Goal: Task Accomplishment & Management: Complete application form

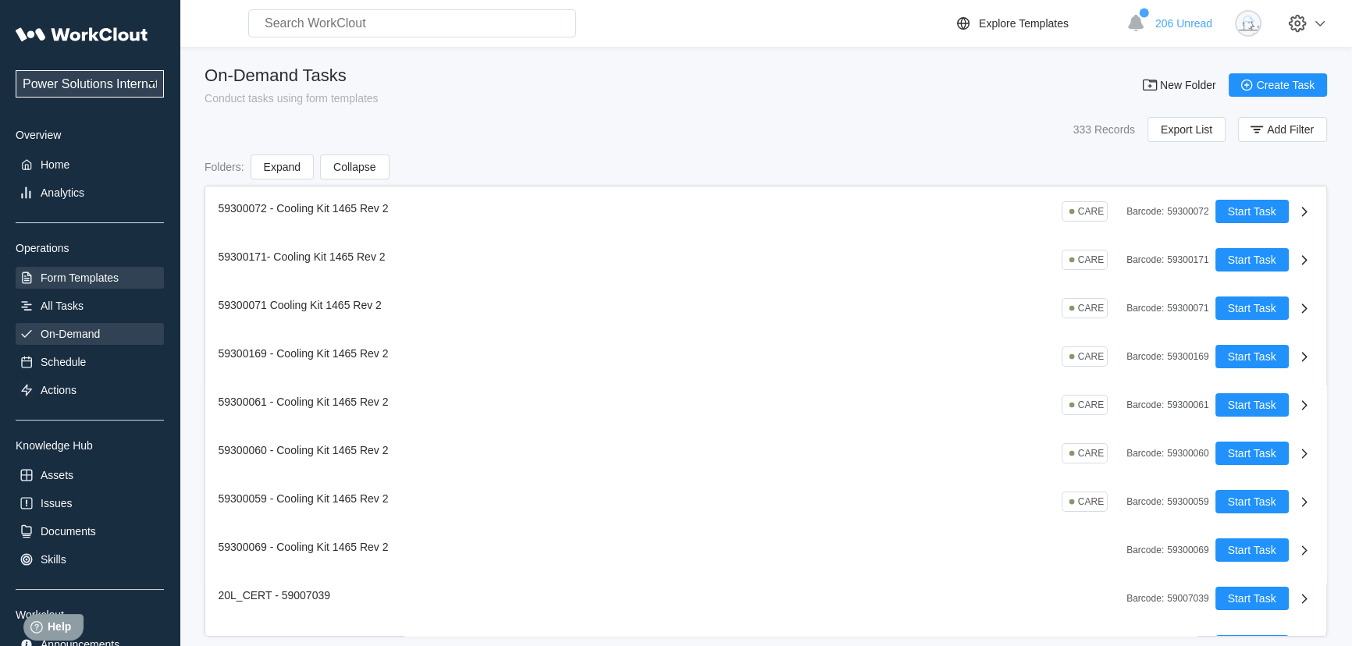
click at [78, 272] on div "Form Templates" at bounding box center [80, 278] width 78 height 12
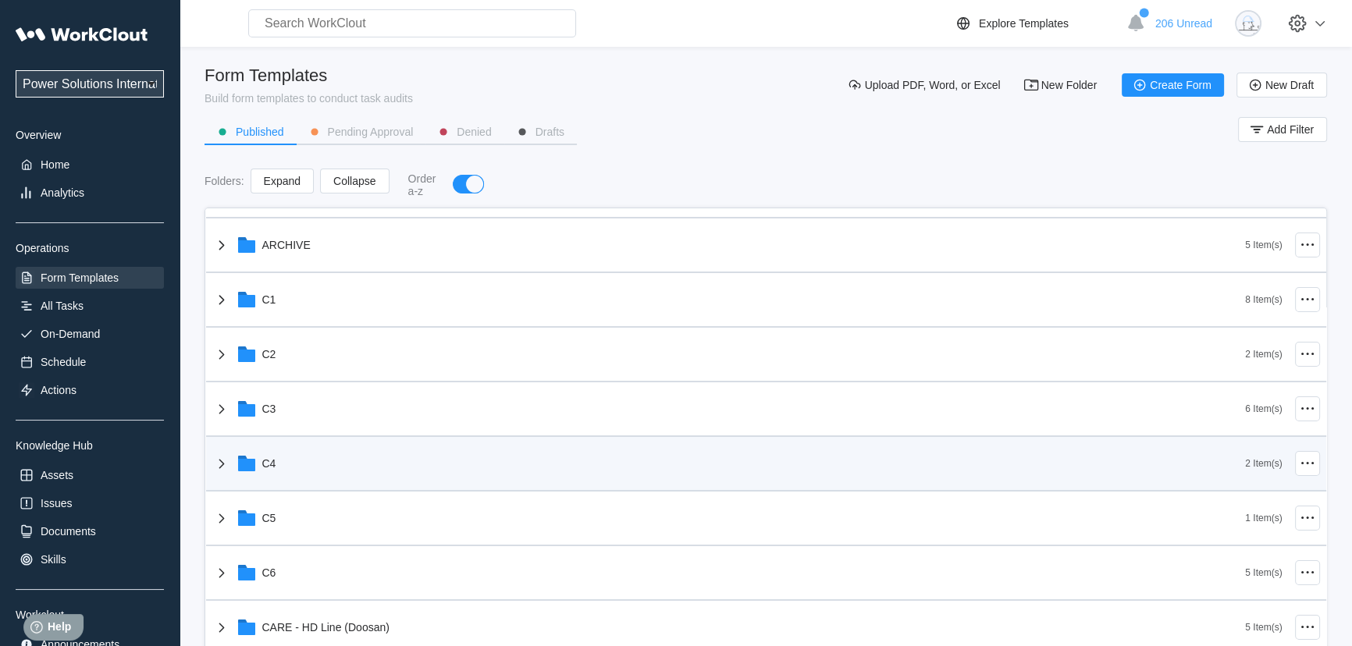
scroll to position [141, 0]
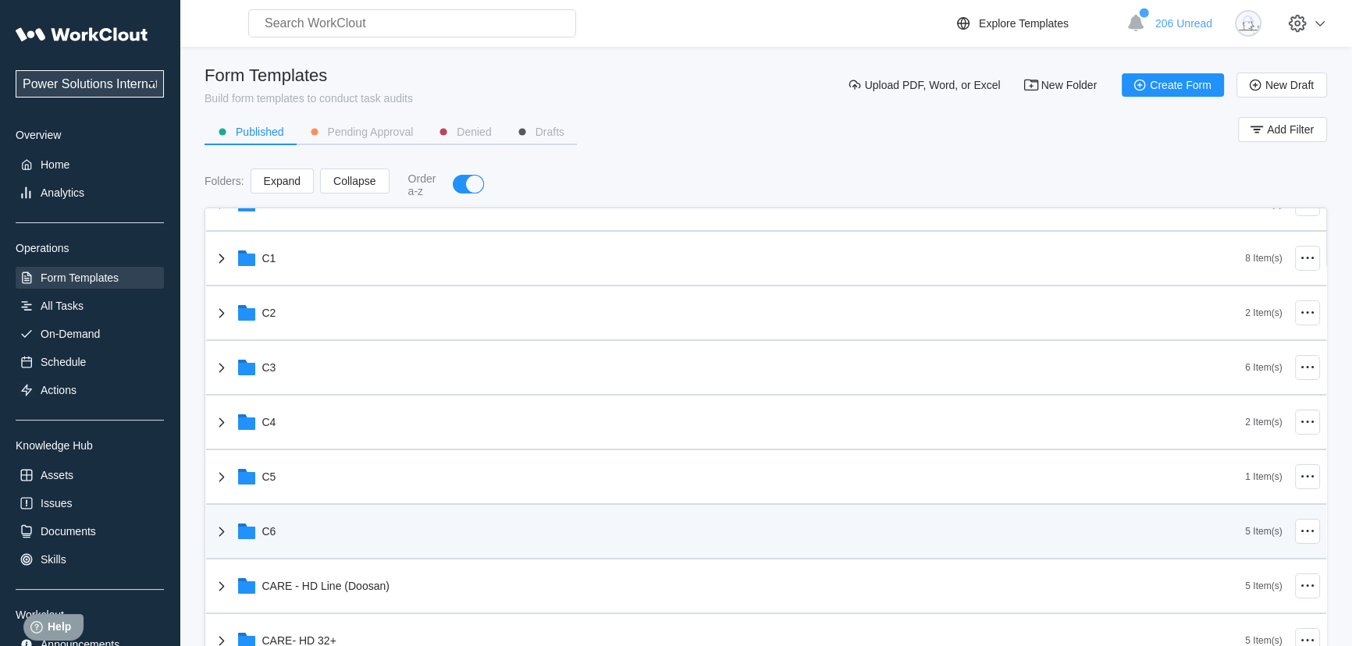
click at [226, 531] on icon at bounding box center [221, 531] width 19 height 19
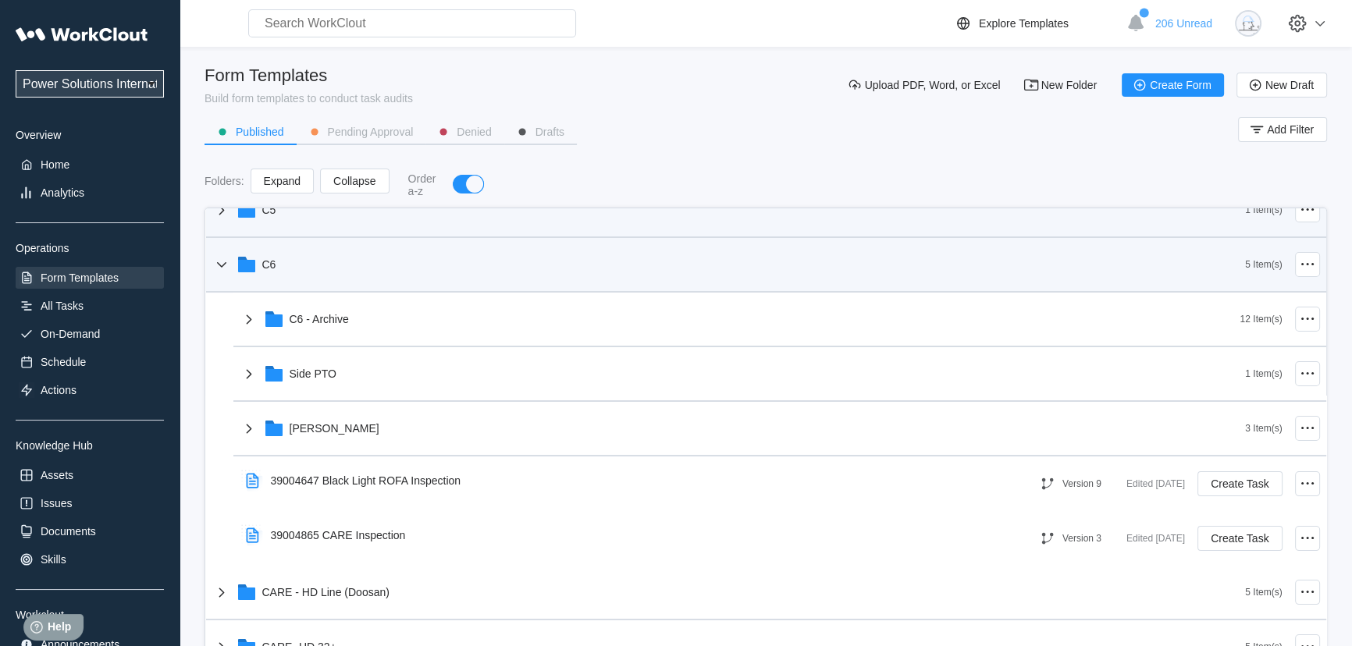
scroll to position [425, 0]
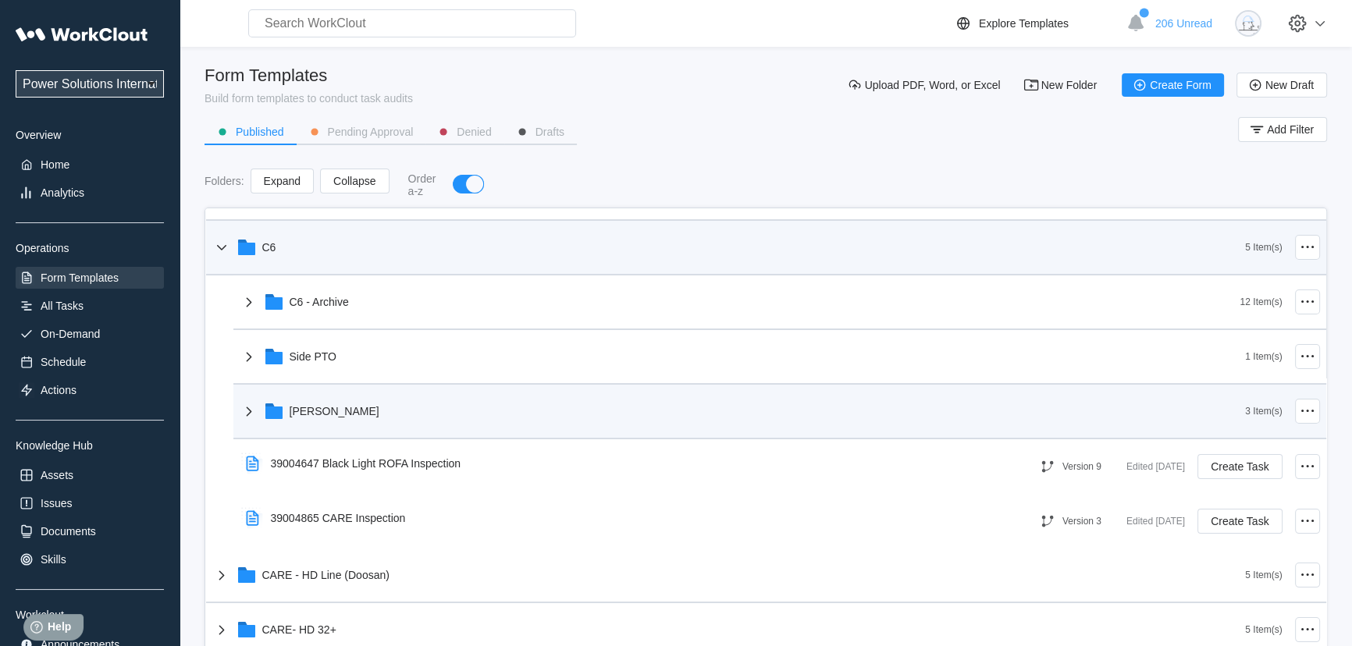
click at [250, 414] on icon at bounding box center [249, 411] width 19 height 19
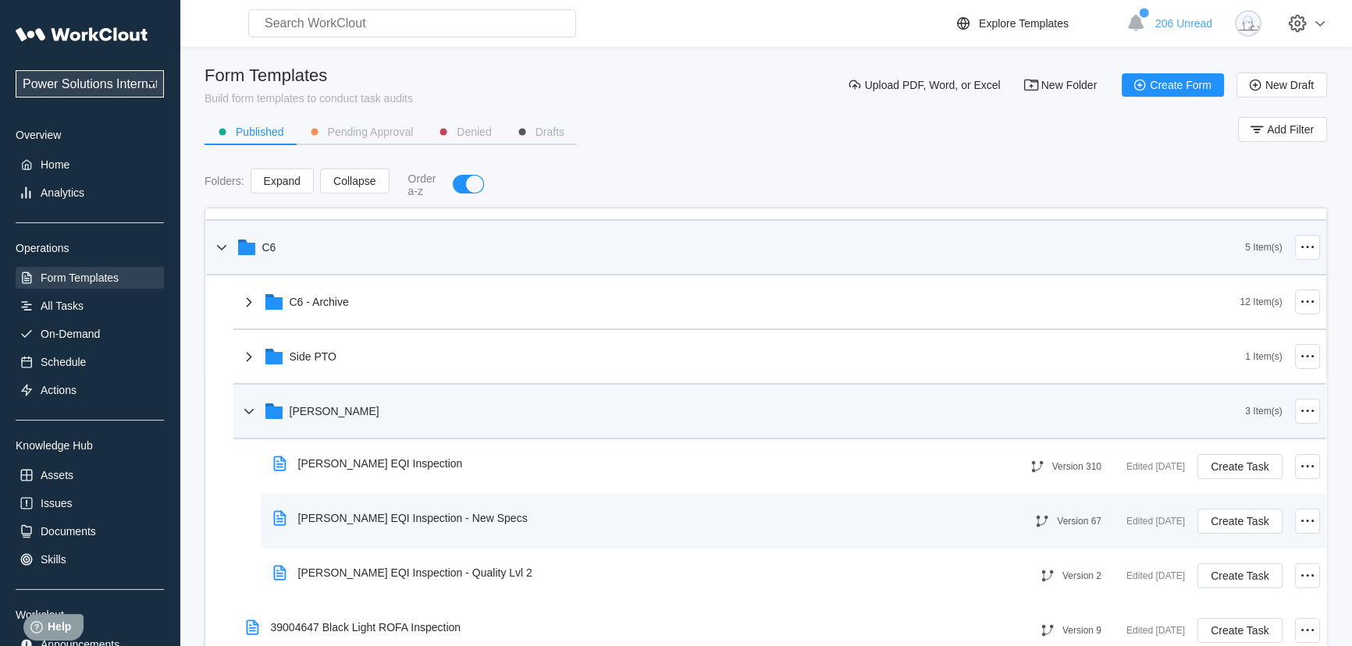
scroll to position [496, 0]
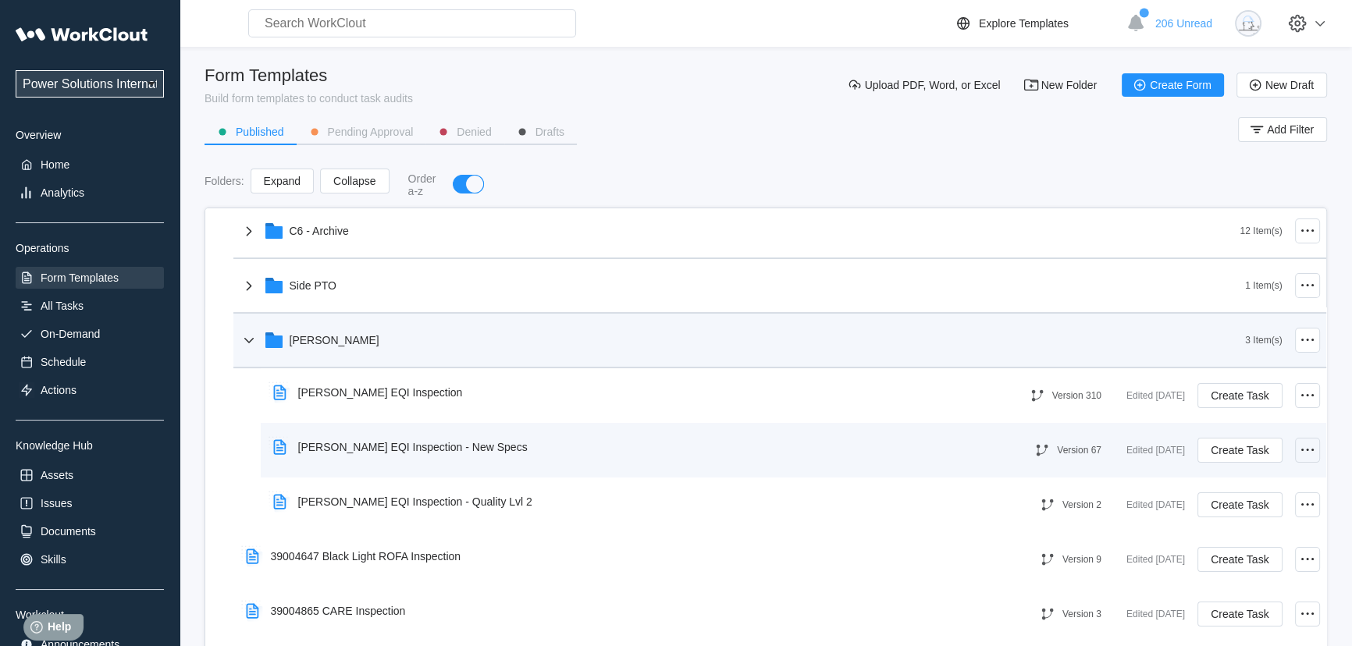
click at [1304, 445] on icon at bounding box center [1307, 450] width 19 height 19
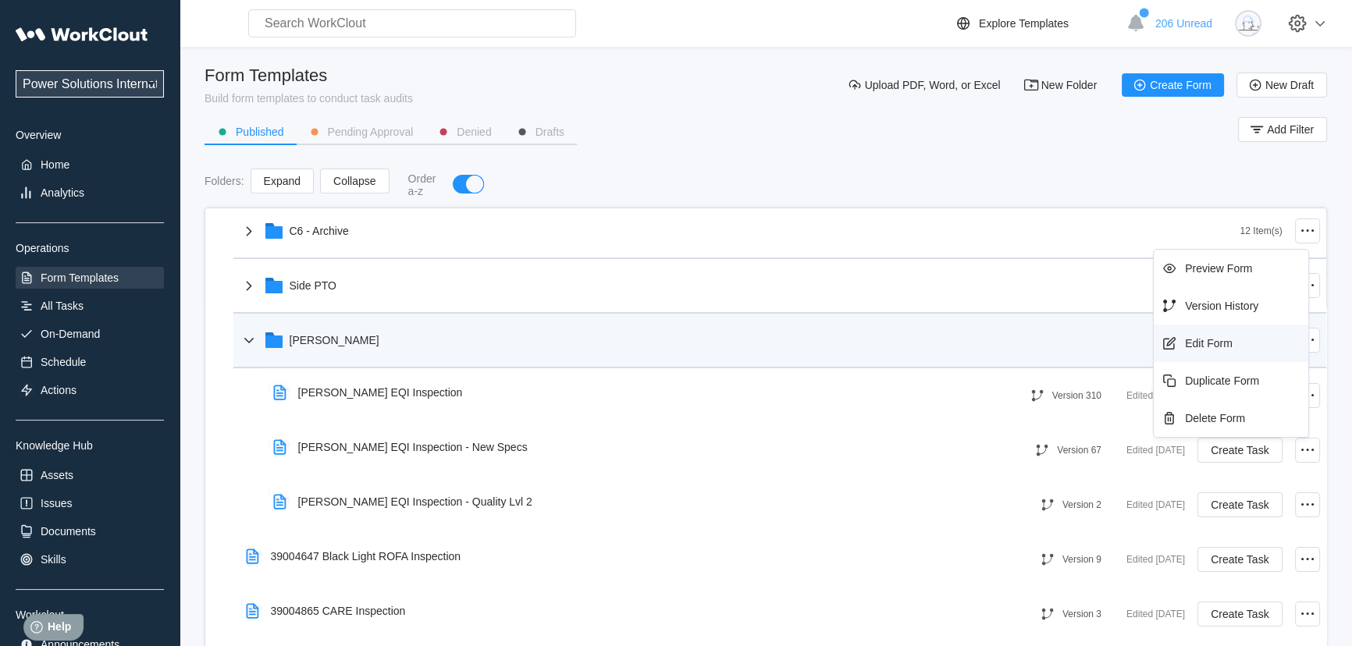
click at [1211, 345] on div "Edit Form" at bounding box center [1209, 343] width 48 height 12
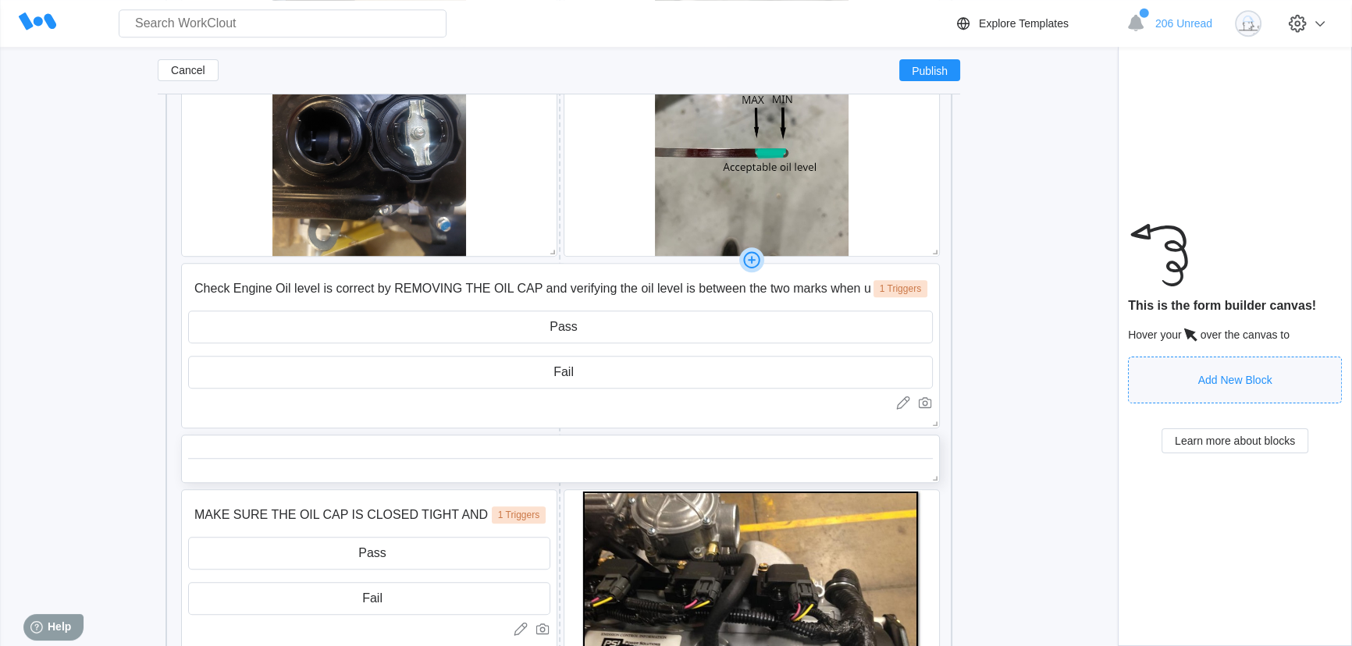
scroll to position [1503, 0]
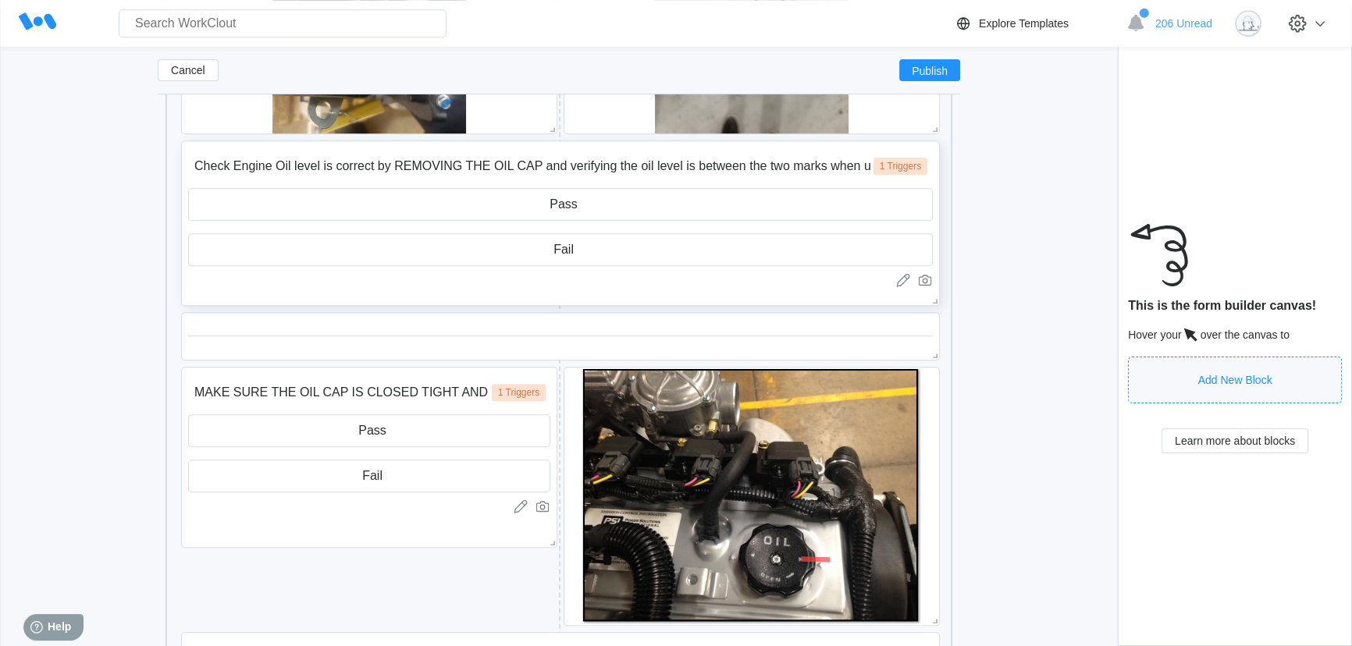
click at [583, 165] on input "Check Engine Oil level is correct by REMOVING THE OIL CAP and verifying the oil…" at bounding box center [529, 166] width 682 height 31
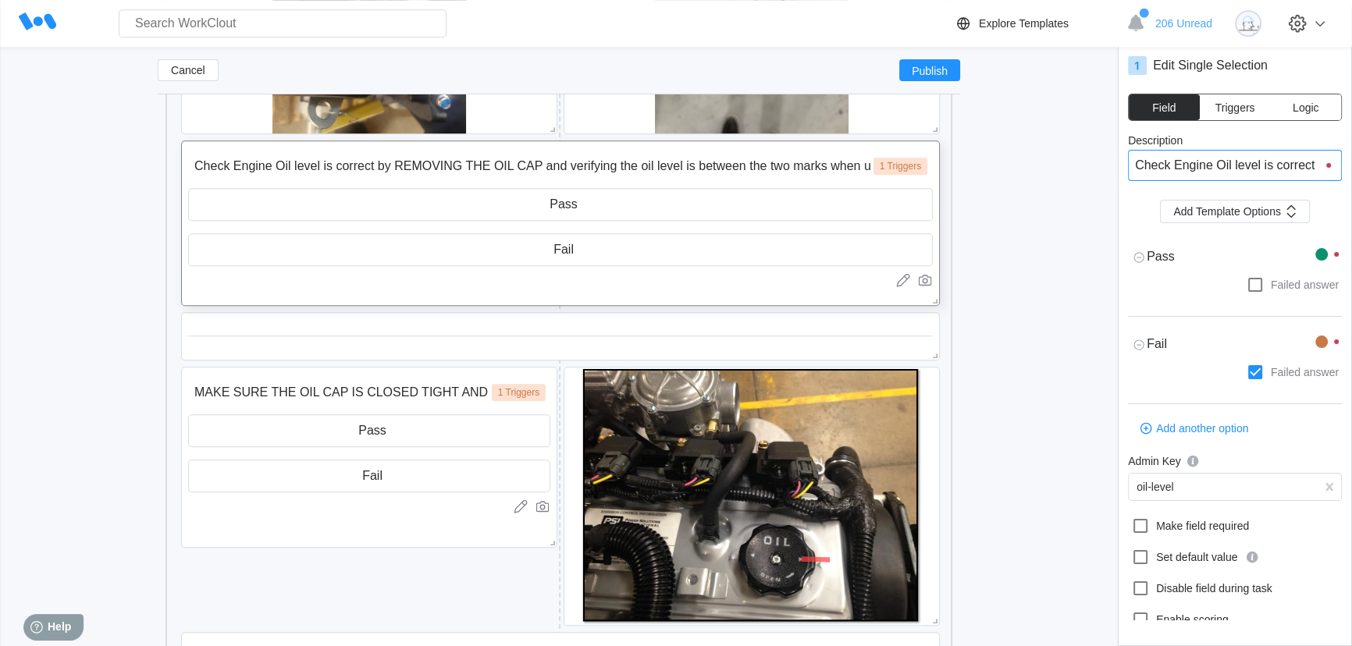
type textarea "x"
click at [1164, 165] on input "Check Engine Oil level is correct by REMOVING THE OIL CAP and verifying the oil…" at bounding box center [1235, 165] width 214 height 31
type textarea "x"
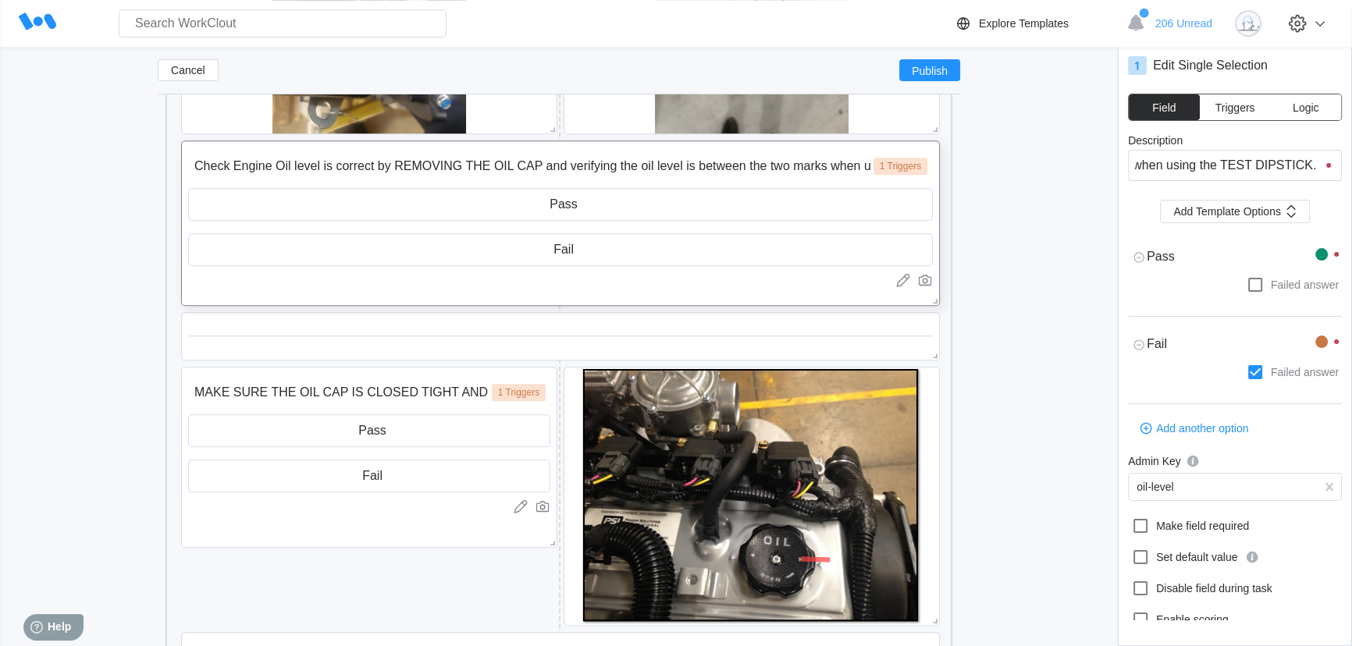
type textarea "x"
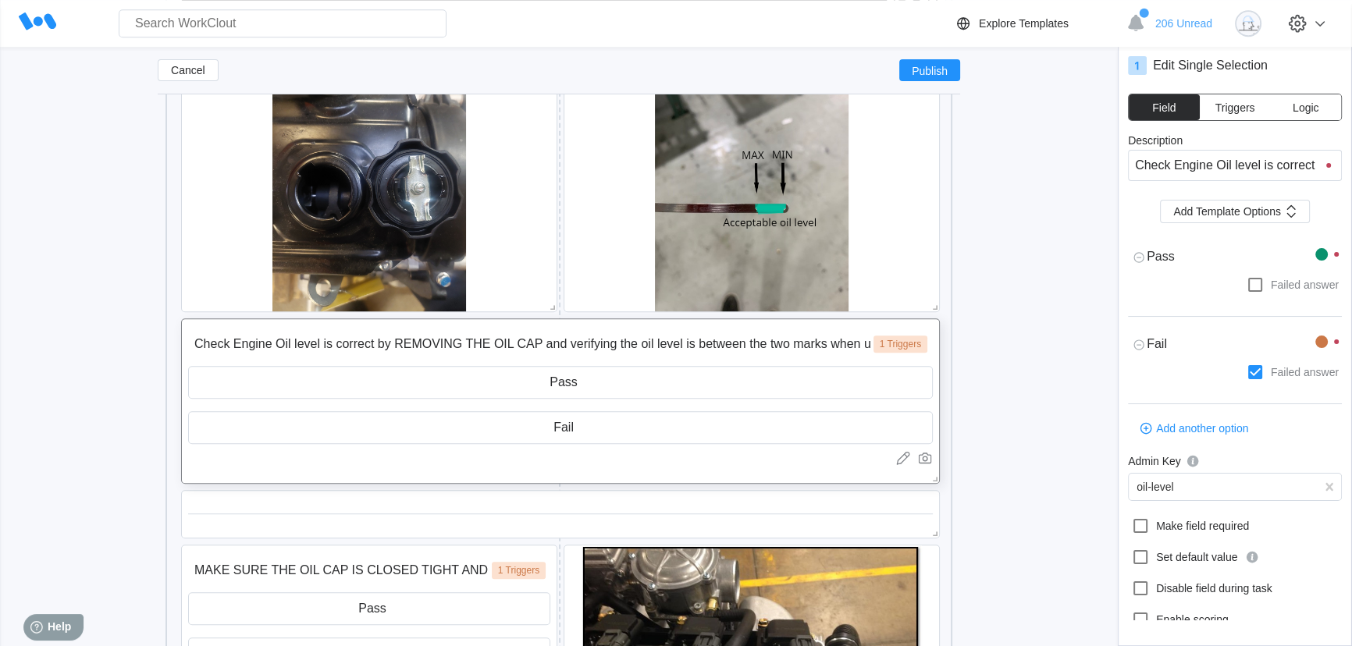
scroll to position [1361, 0]
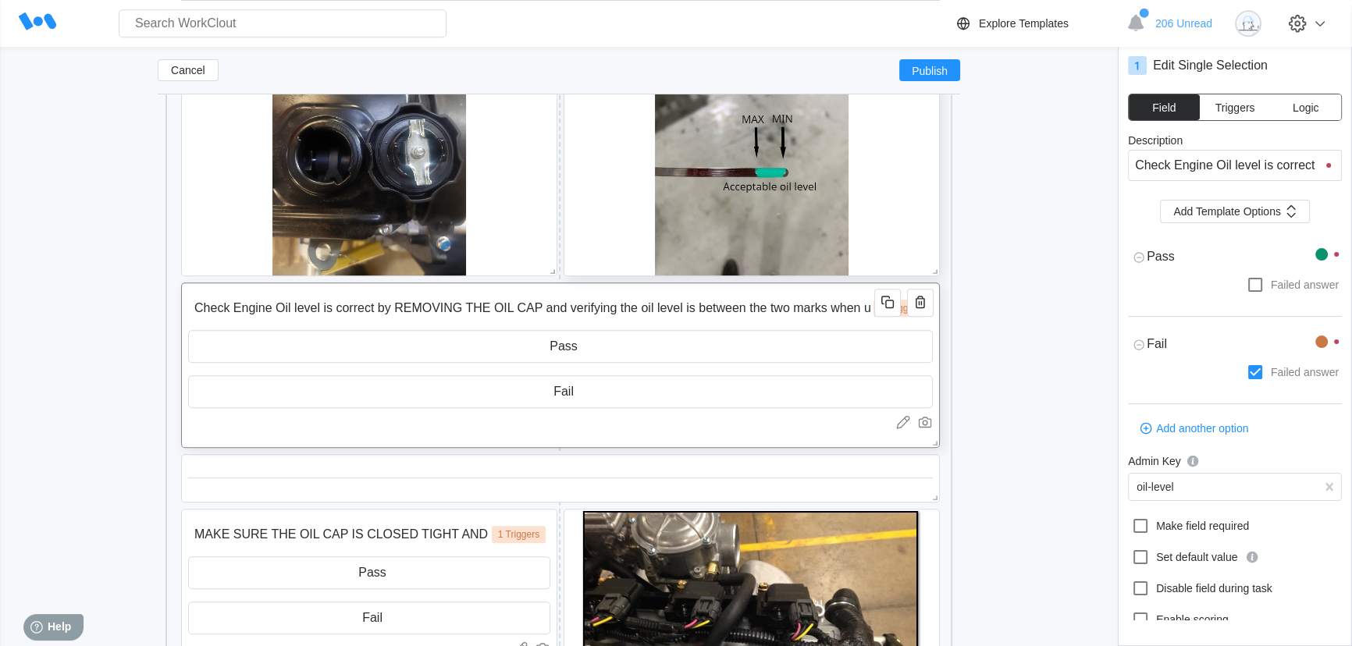
click at [756, 226] on img at bounding box center [752, 147] width 194 height 258
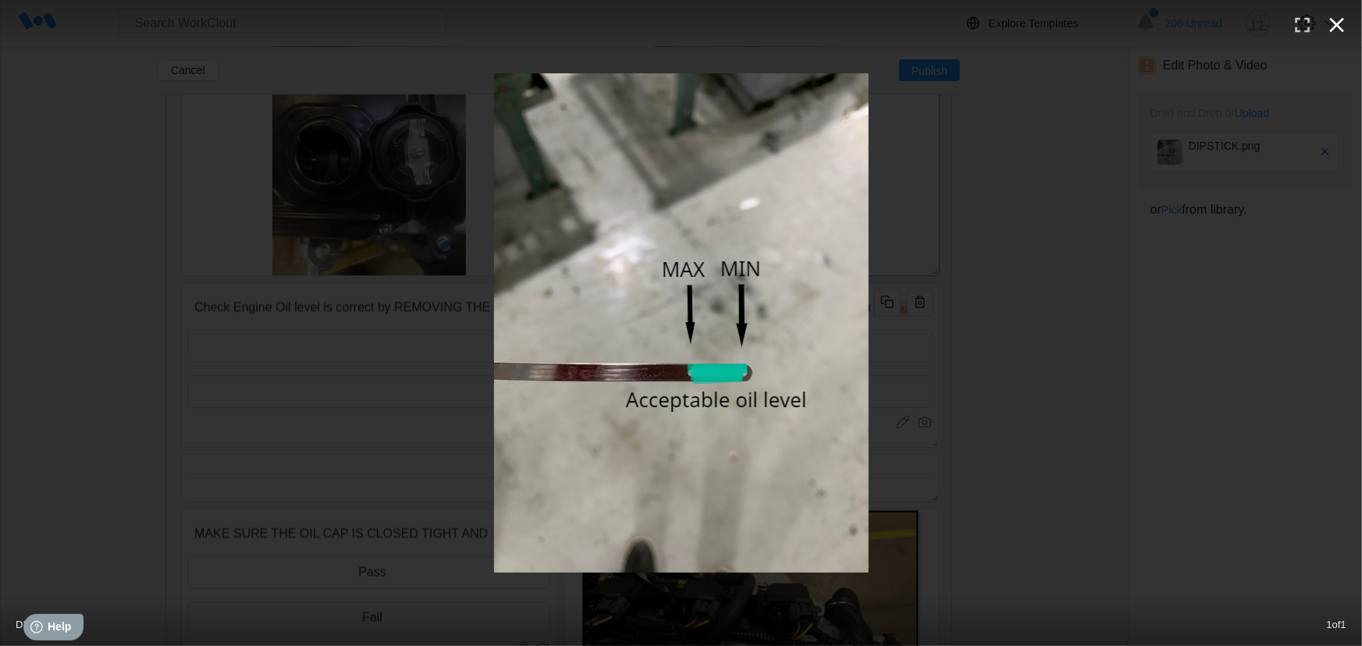
click at [1334, 23] on icon "button" at bounding box center [1337, 24] width 25 height 25
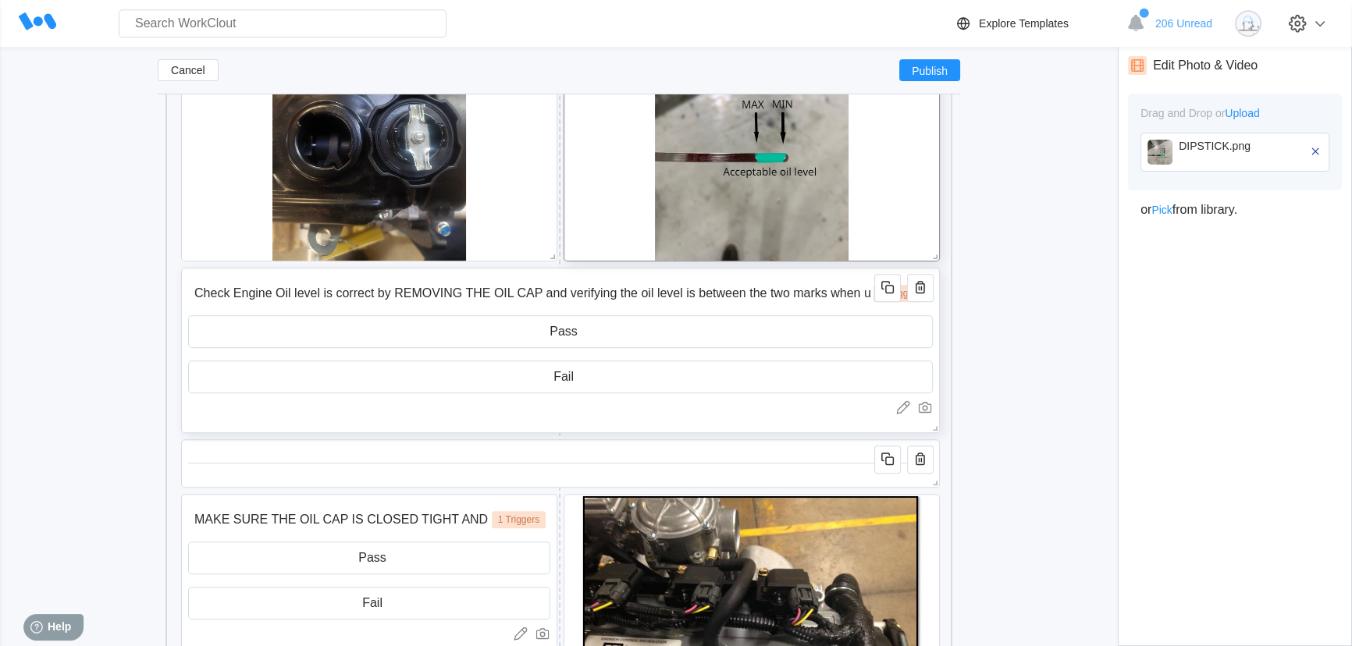
scroll to position [1290, 0]
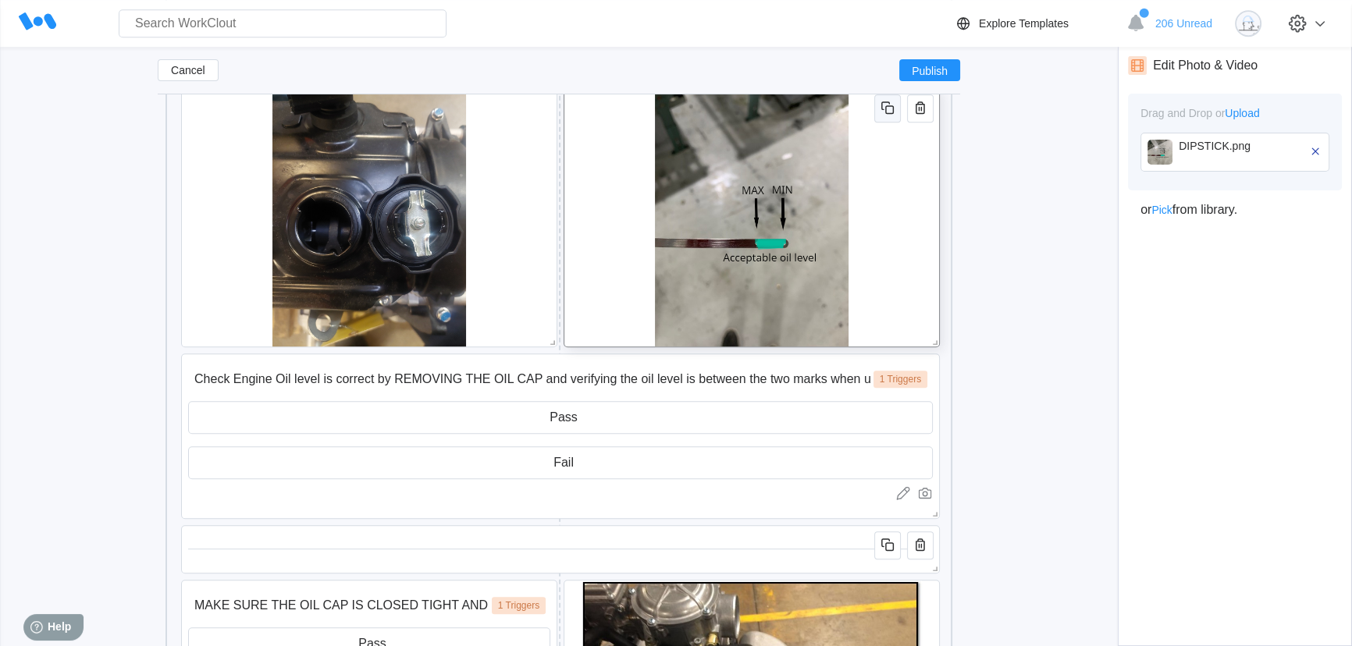
click at [887, 116] on icon "button" at bounding box center [887, 107] width 19 height 19
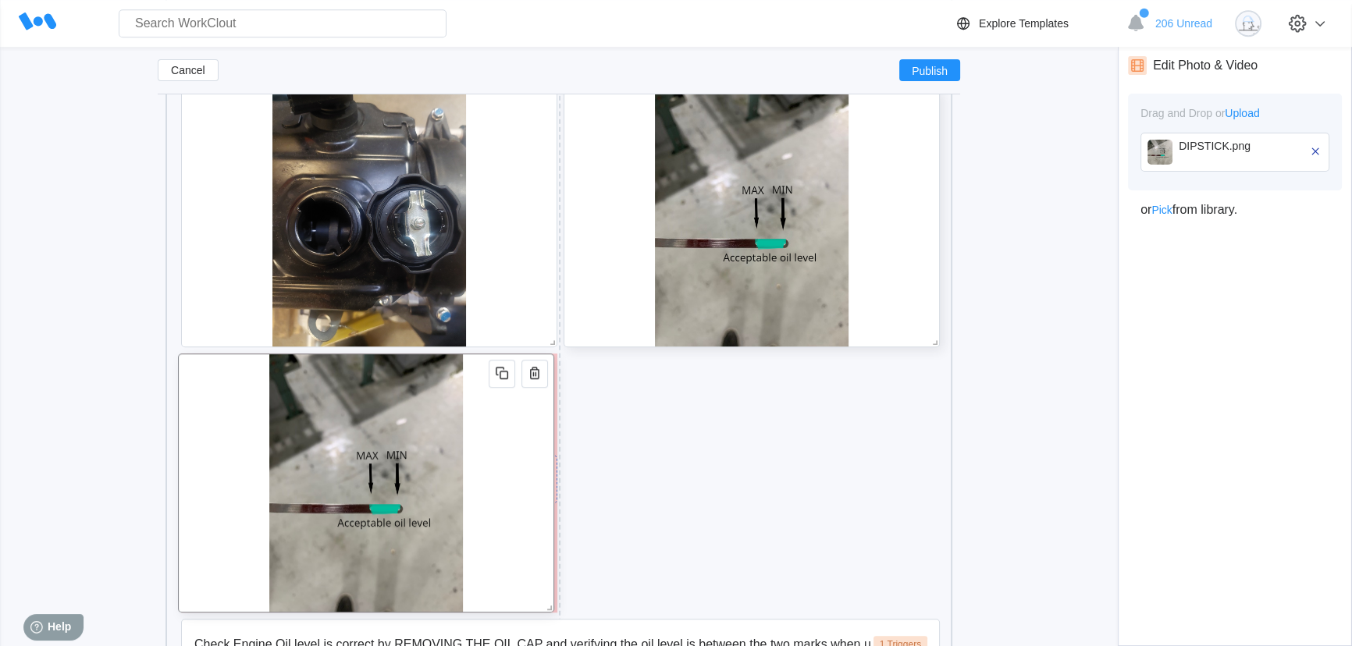
click at [428, 463] on img at bounding box center [366, 483] width 194 height 258
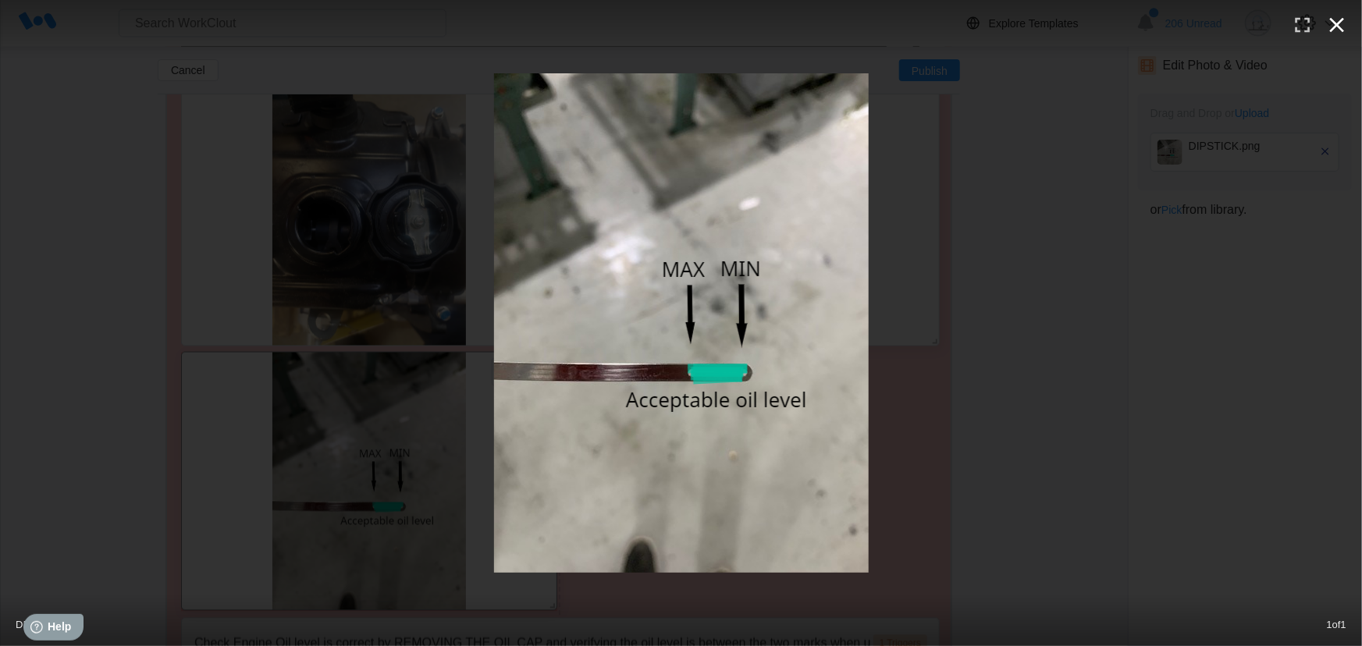
click at [1339, 26] on icon "button" at bounding box center [1337, 25] width 15 height 15
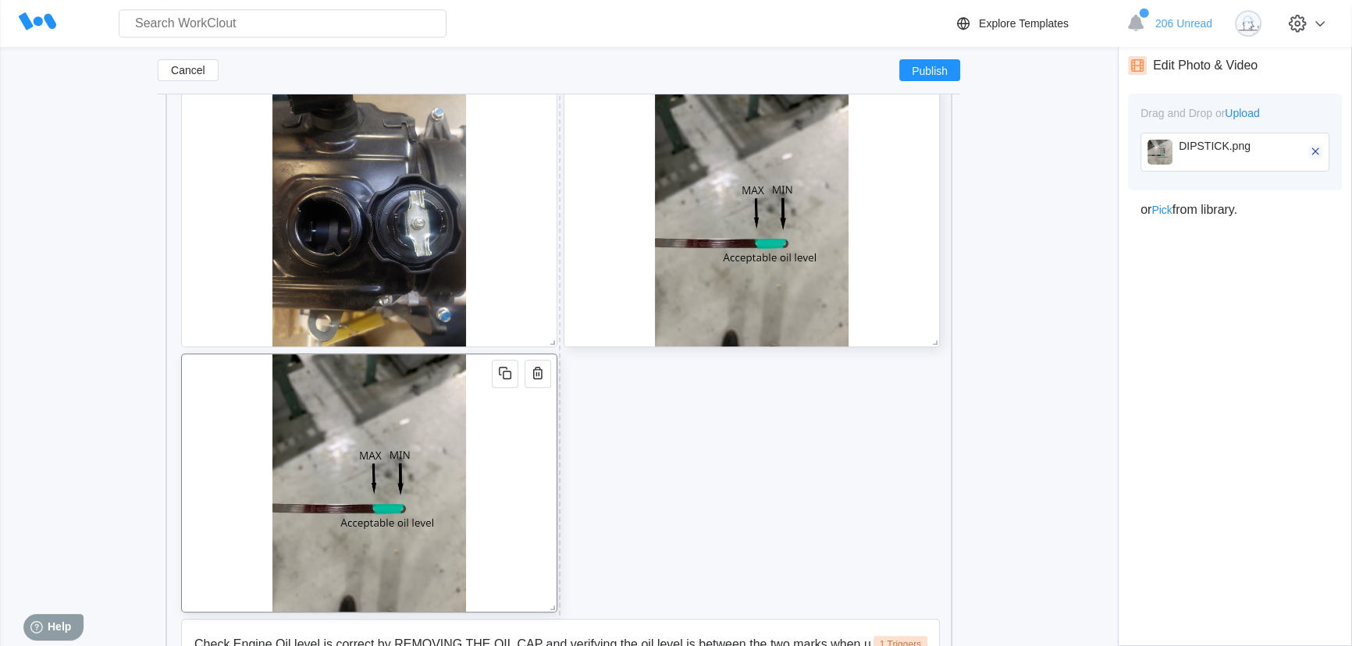
click at [1313, 154] on icon "button" at bounding box center [1314, 151] width 7 height 7
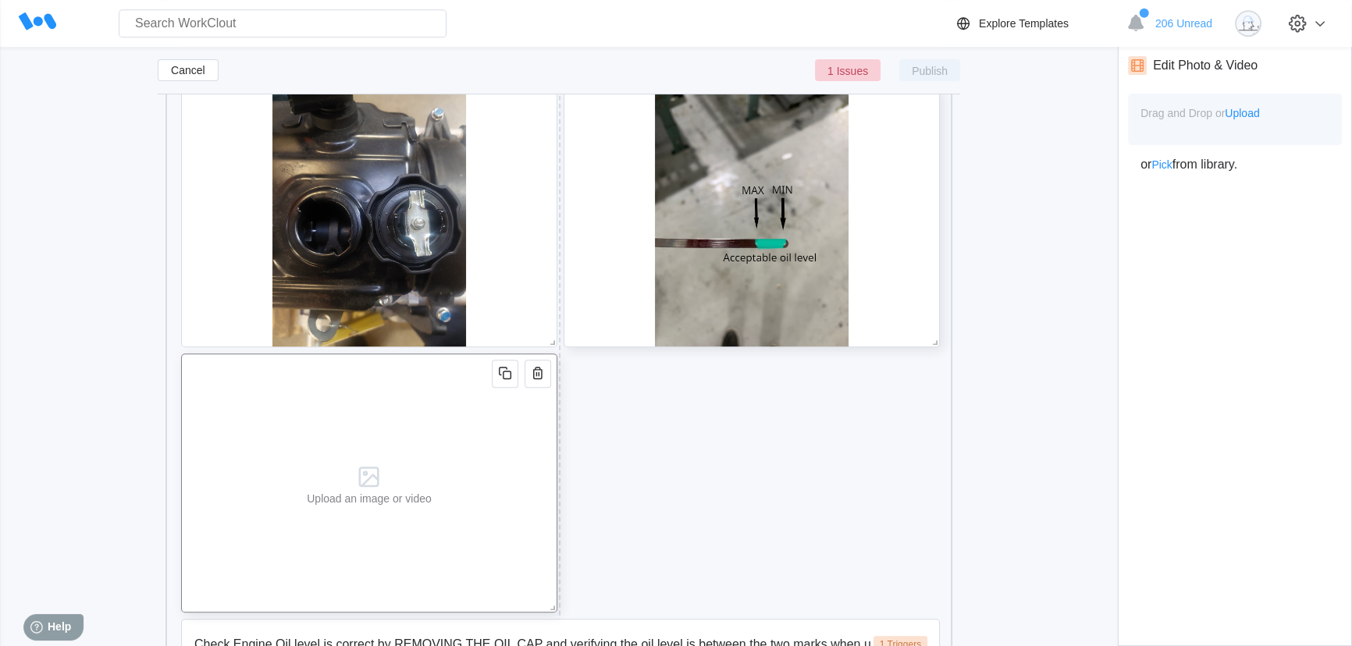
click at [1164, 165] on span "Pick" at bounding box center [1161, 164] width 20 height 12
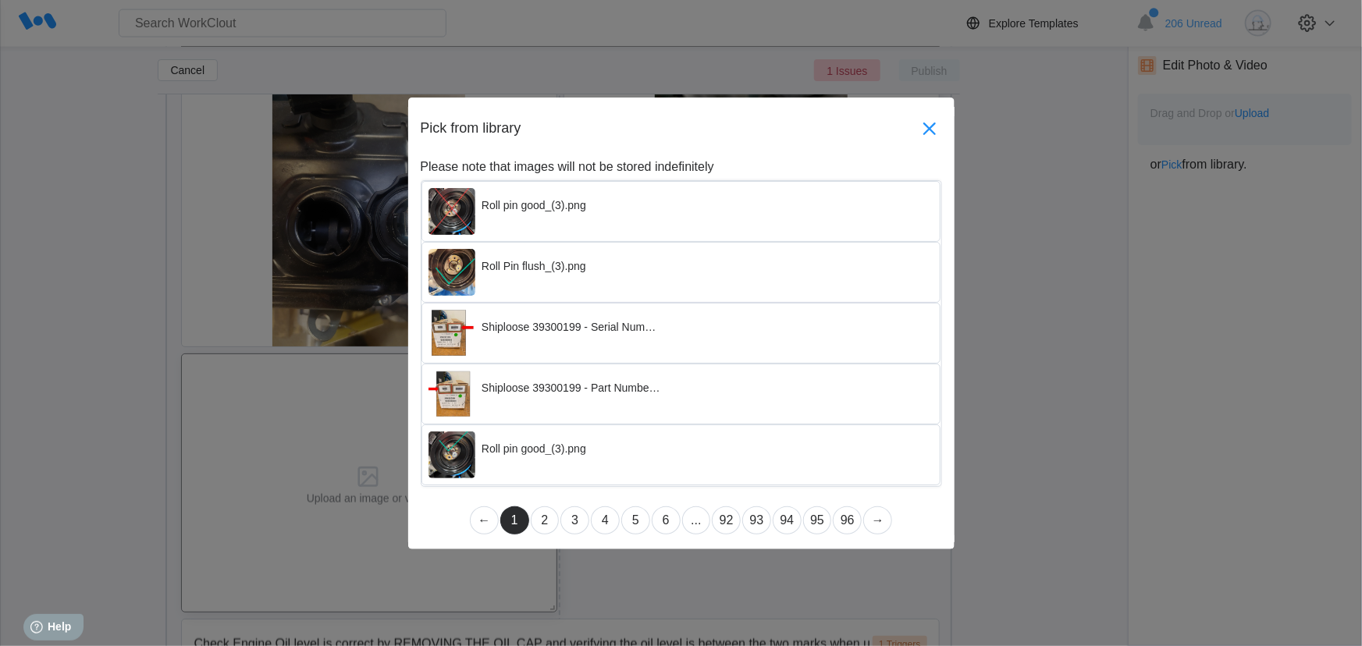
click at [924, 131] on icon at bounding box center [929, 128] width 25 height 25
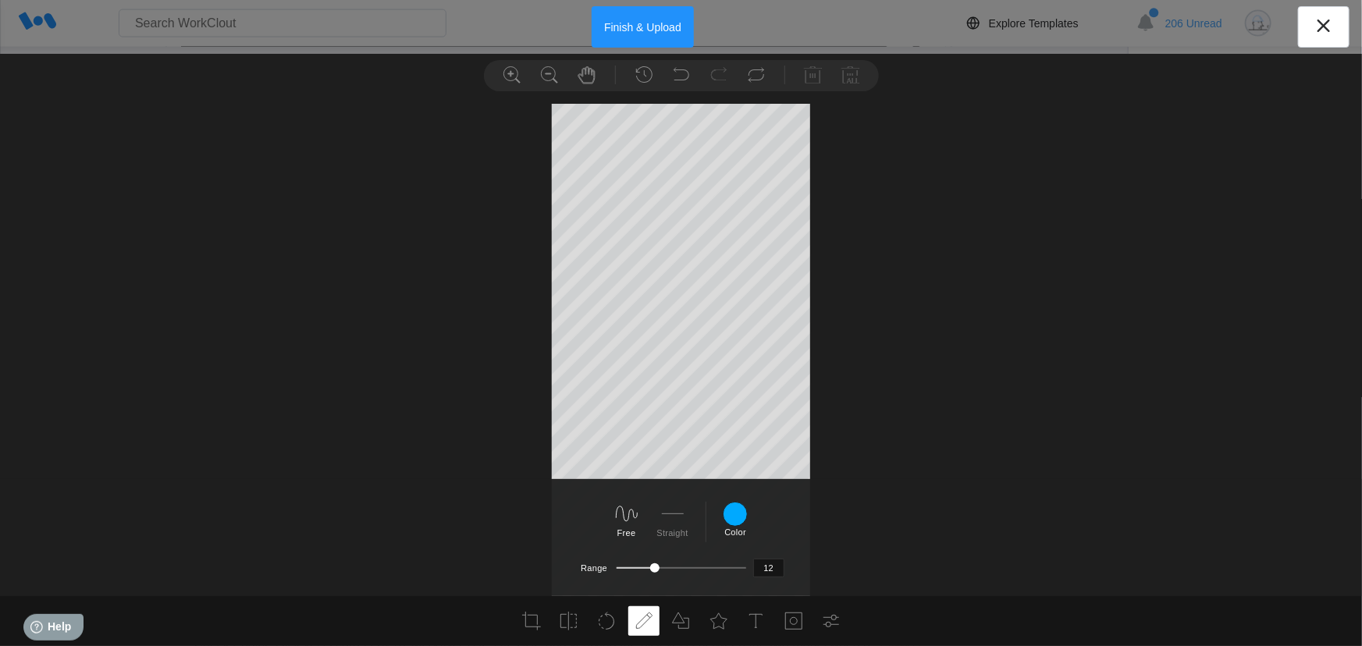
click at [642, 567] on div at bounding box center [638, 568] width 43 height 2
drag, startPoint x: 656, startPoint y: 568, endPoint x: 647, endPoint y: 570, distance: 8.7
click at [647, 570] on div at bounding box center [646, 568] width 9 height 9
click at [641, 570] on div at bounding box center [645, 568] width 9 height 9
type input "12"
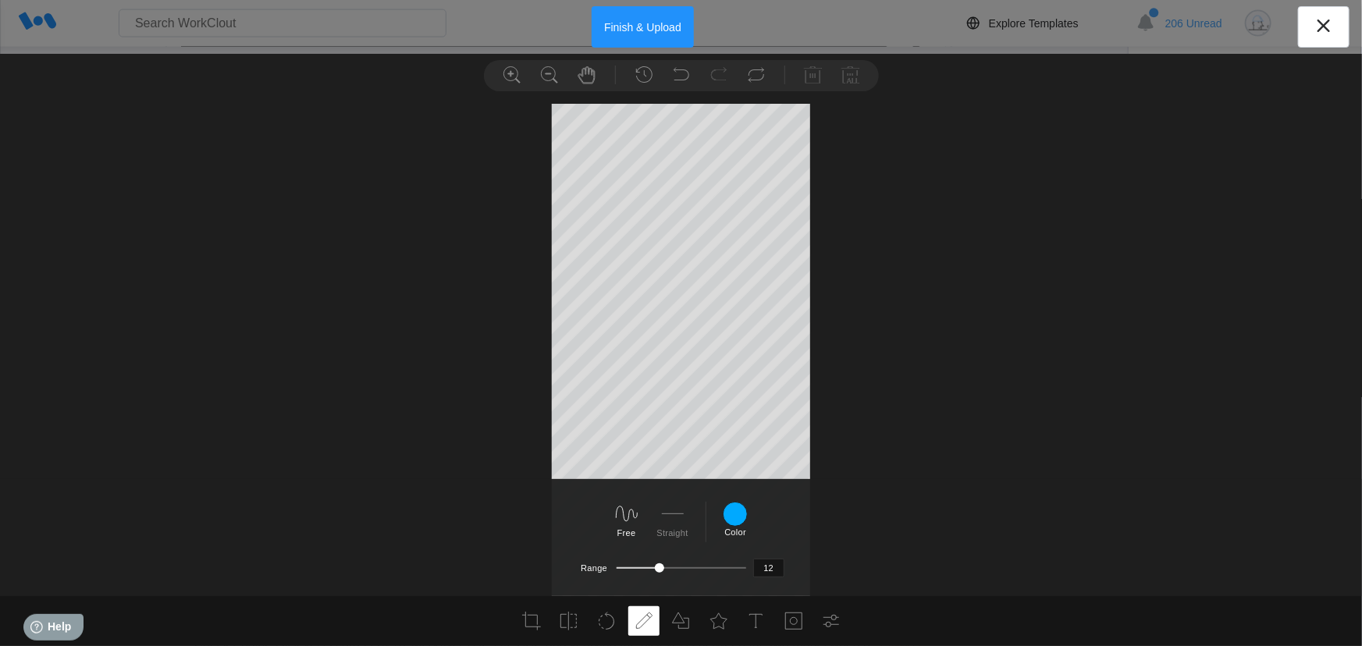
drag, startPoint x: 640, startPoint y: 570, endPoint x: 656, endPoint y: 571, distance: 15.6
click at [656, 571] on div at bounding box center [659, 568] width 9 height 9
click at [686, 80] on icon at bounding box center [681, 75] width 19 height 19
click at [554, 78] on use at bounding box center [549, 75] width 16 height 16
click at [546, 79] on icon at bounding box center [549, 75] width 19 height 19
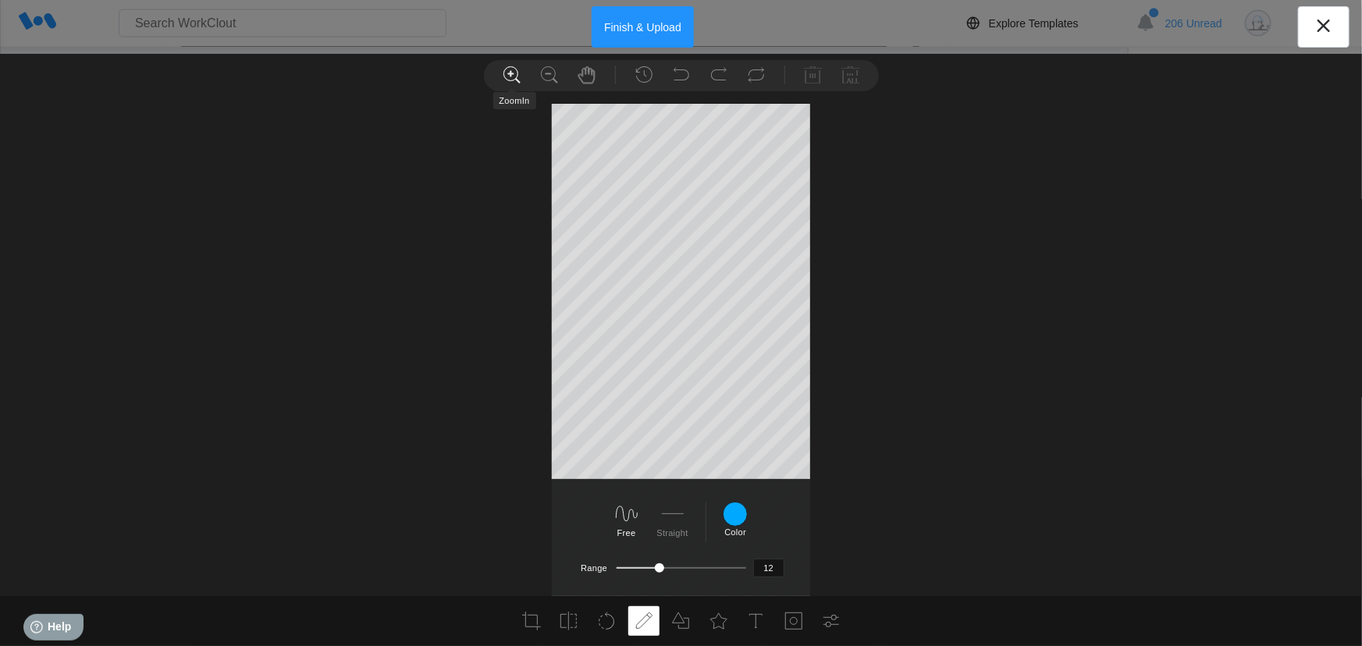
click at [508, 79] on icon at bounding box center [512, 75] width 19 height 19
click at [554, 75] on icon at bounding box center [549, 75] width 19 height 19
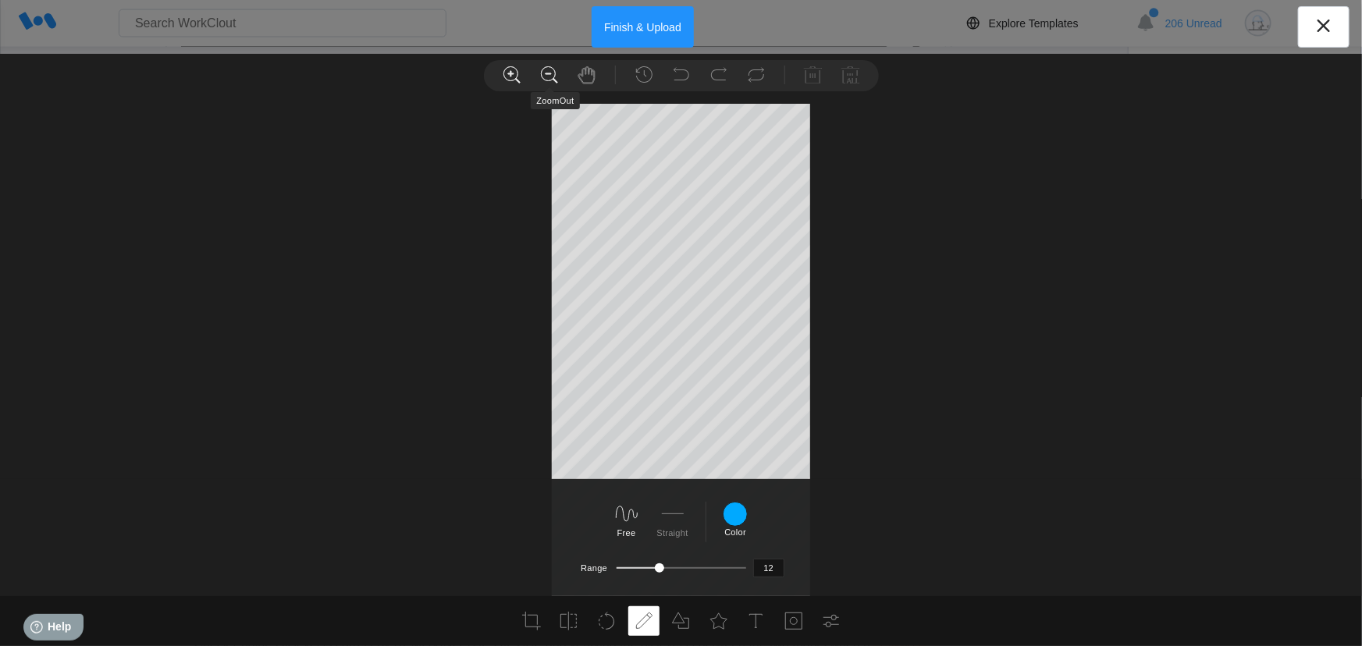
click at [554, 75] on icon at bounding box center [549, 75] width 19 height 19
click at [517, 73] on icon at bounding box center [512, 75] width 19 height 19
click at [507, 76] on icon at bounding box center [512, 75] width 19 height 19
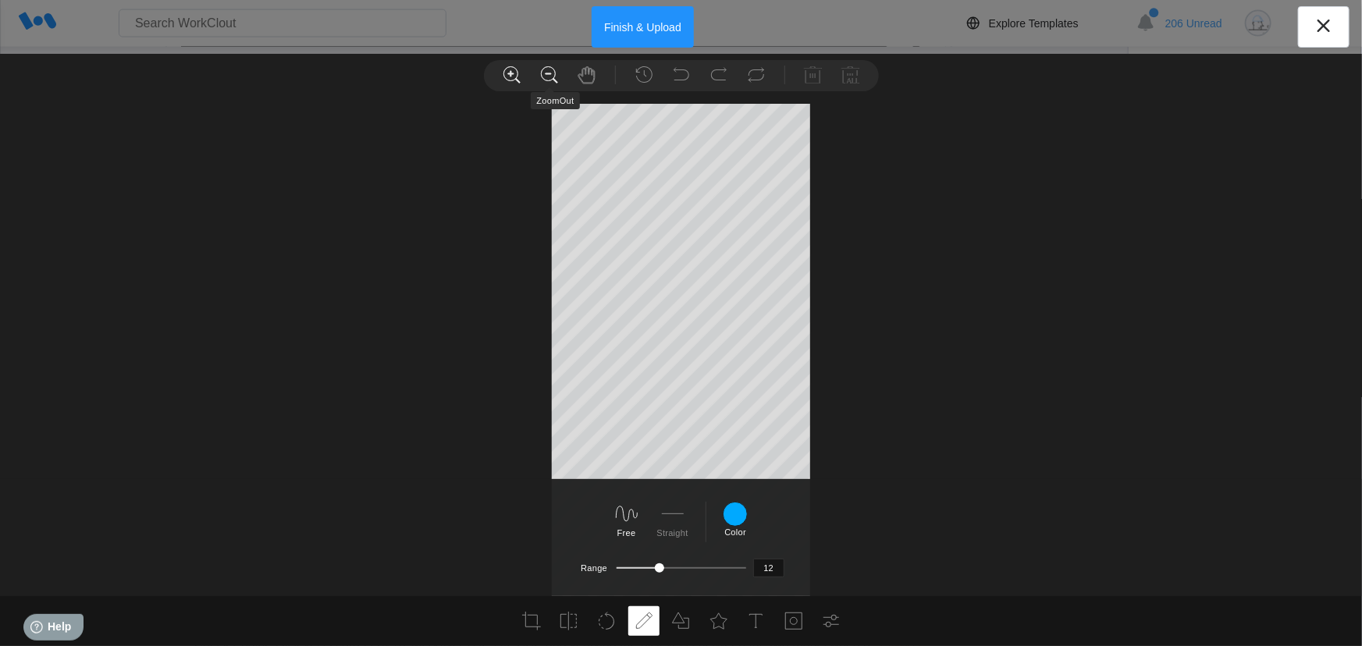
click at [543, 73] on icon at bounding box center [549, 75] width 19 height 19
click at [544, 78] on icon at bounding box center [549, 75] width 19 height 19
click at [549, 71] on icon at bounding box center [549, 75] width 19 height 19
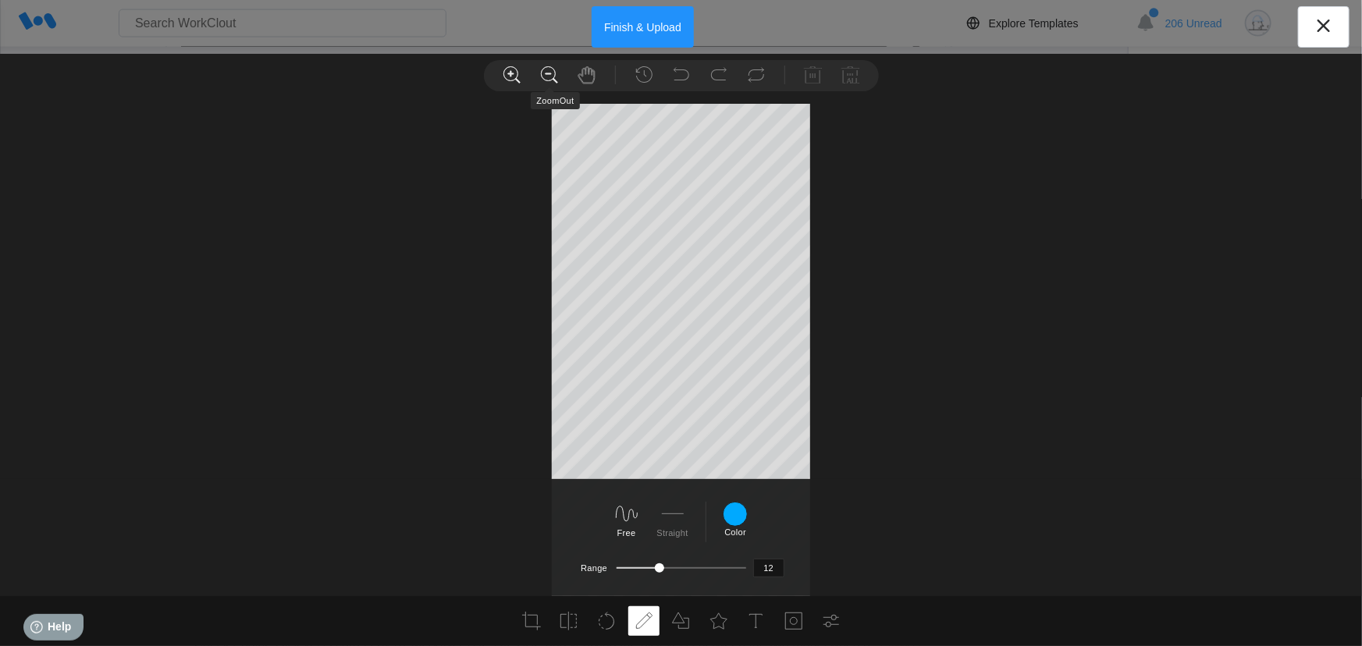
click at [549, 71] on icon at bounding box center [549, 75] width 19 height 19
click at [552, 76] on icon at bounding box center [549, 75] width 19 height 19
click at [581, 70] on icon at bounding box center [587, 75] width 19 height 19
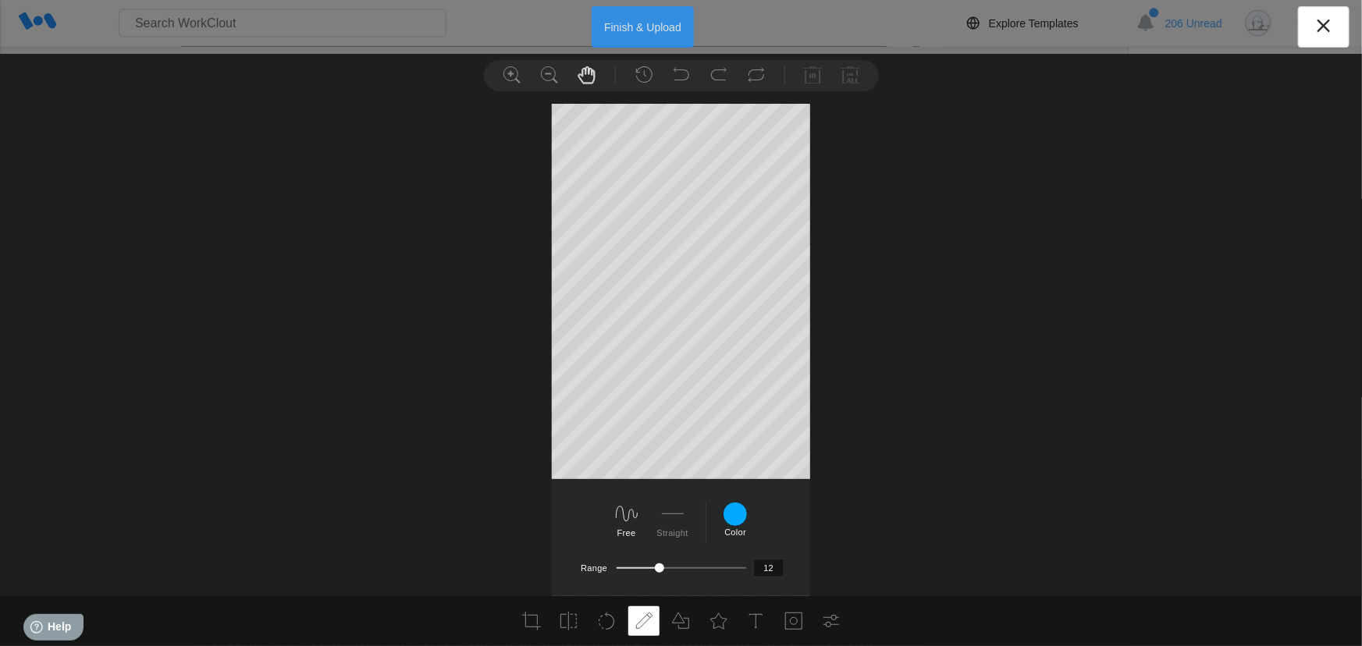
click at [631, 20] on button "Finish & Upload" at bounding box center [643, 26] width 102 height 41
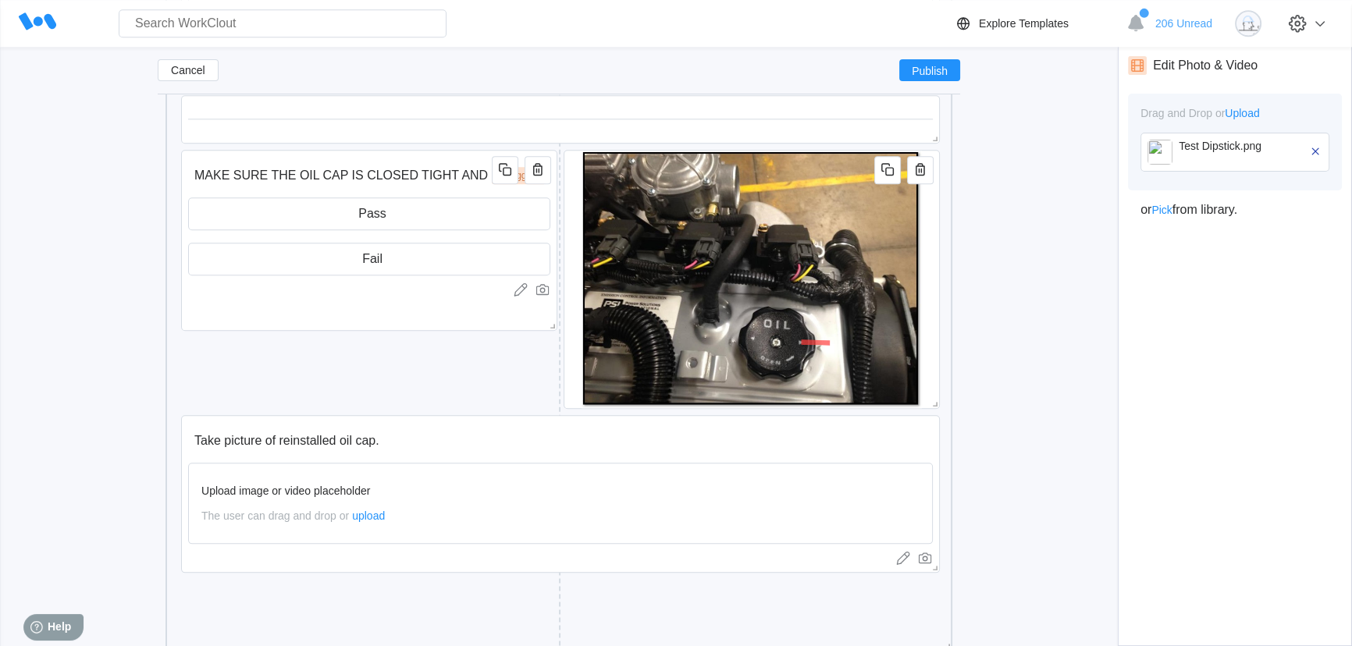
scroll to position [2071, 0]
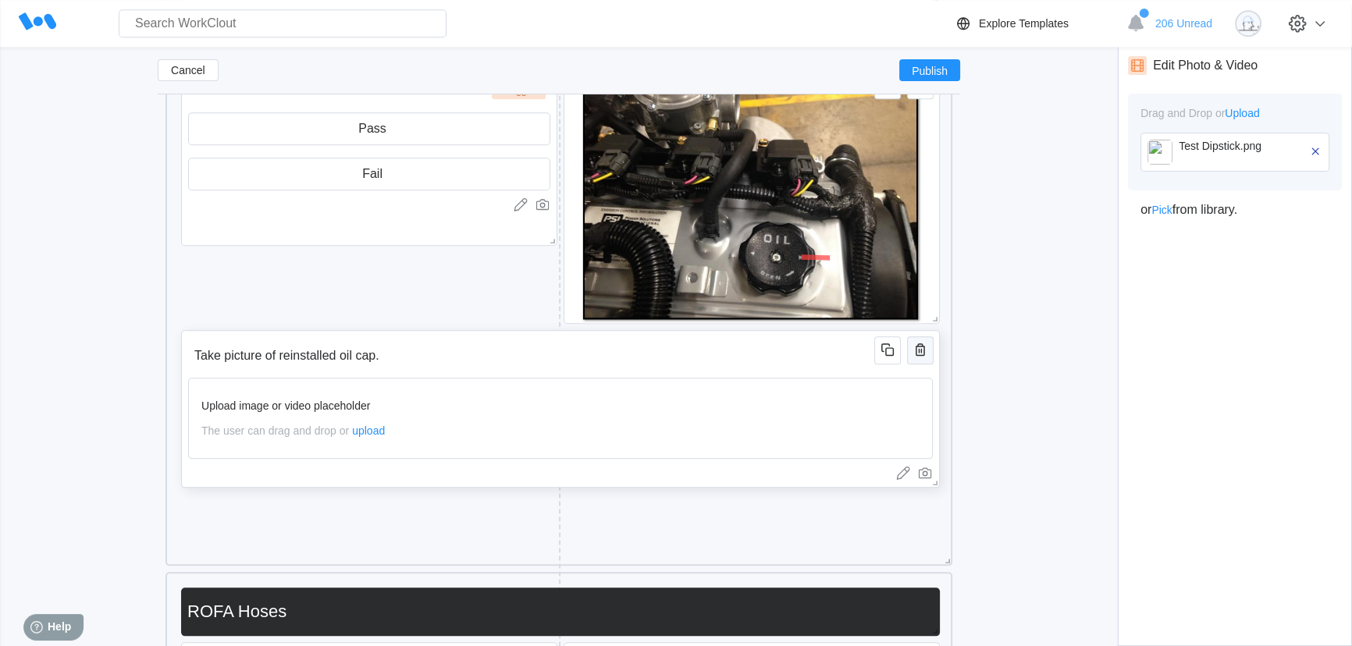
click at [923, 353] on icon "button" at bounding box center [920, 349] width 19 height 19
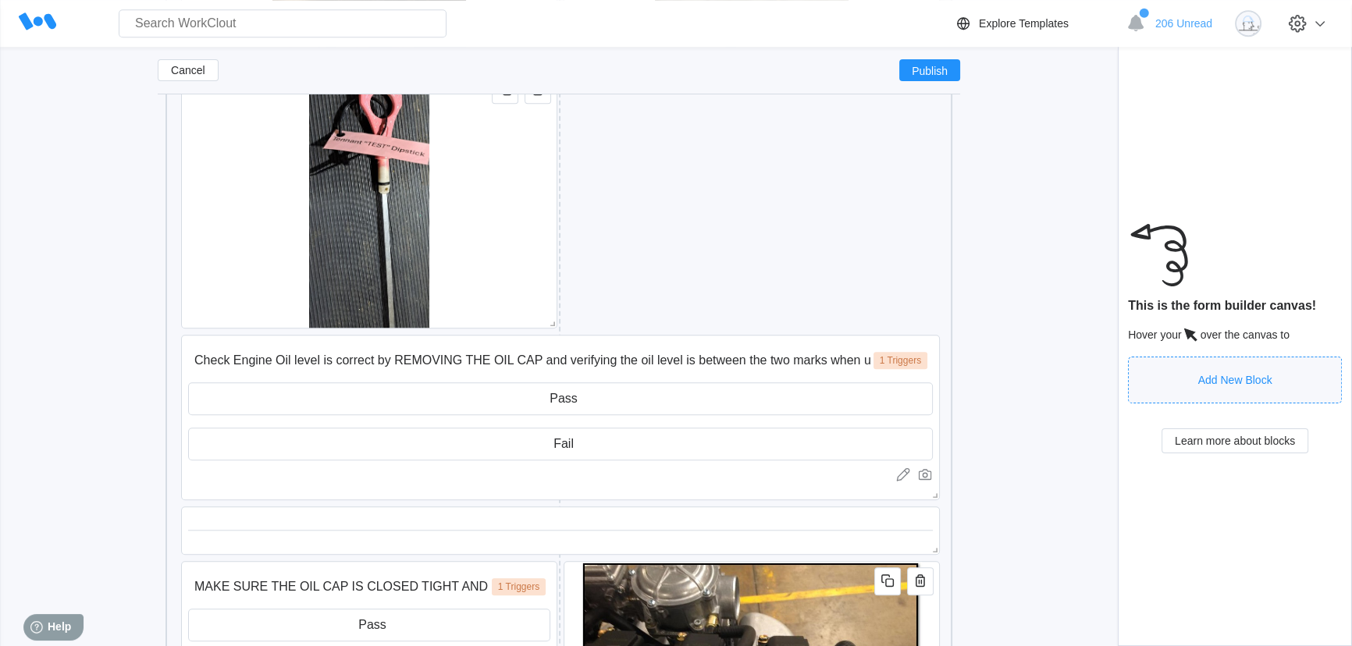
scroll to position [1503, 0]
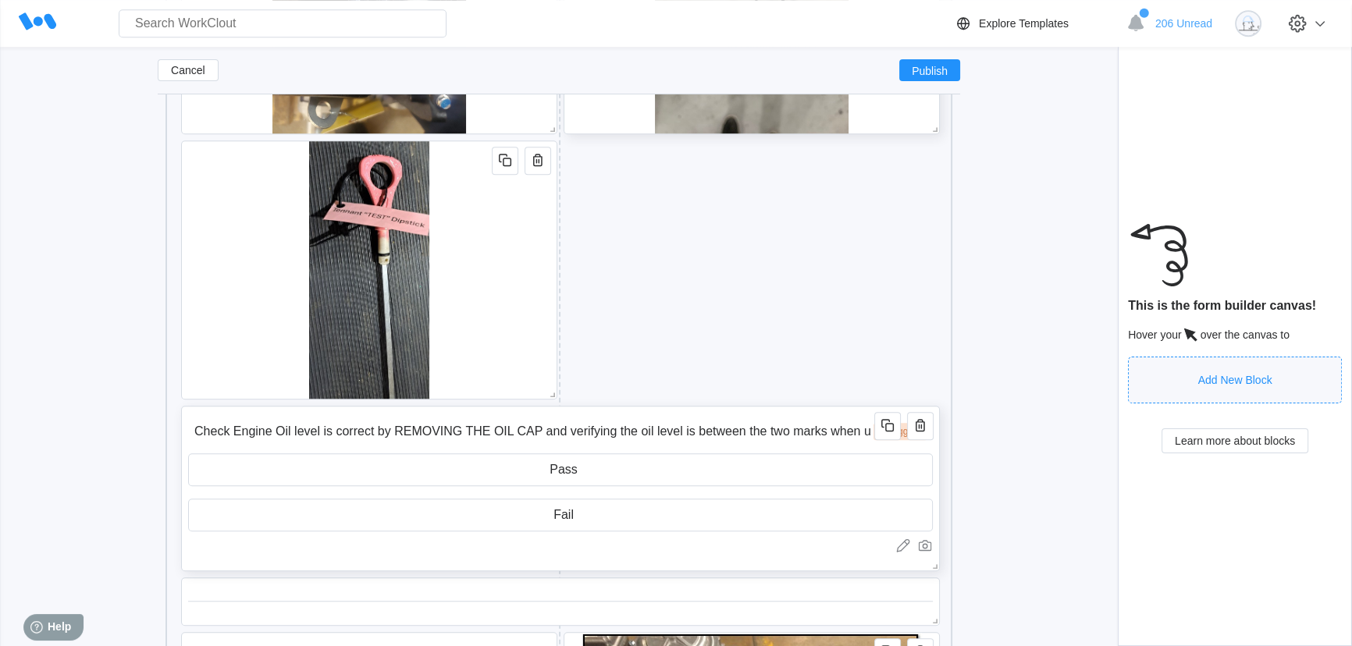
click at [617, 429] on input "Check Engine Oil level is correct by REMOVING THE OIL CAP and verifying the oil…" at bounding box center [529, 431] width 682 height 31
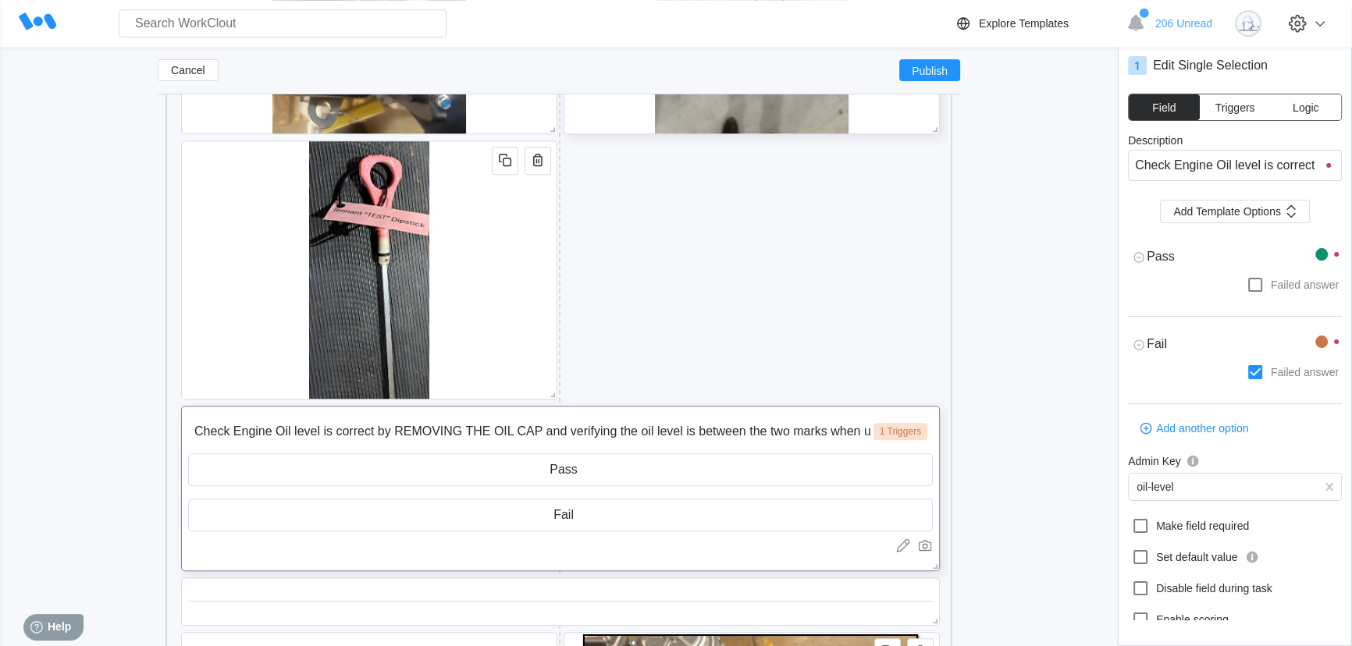
type textarea "x"
click at [1219, 114] on button "Triggers" at bounding box center [1235, 107] width 71 height 26
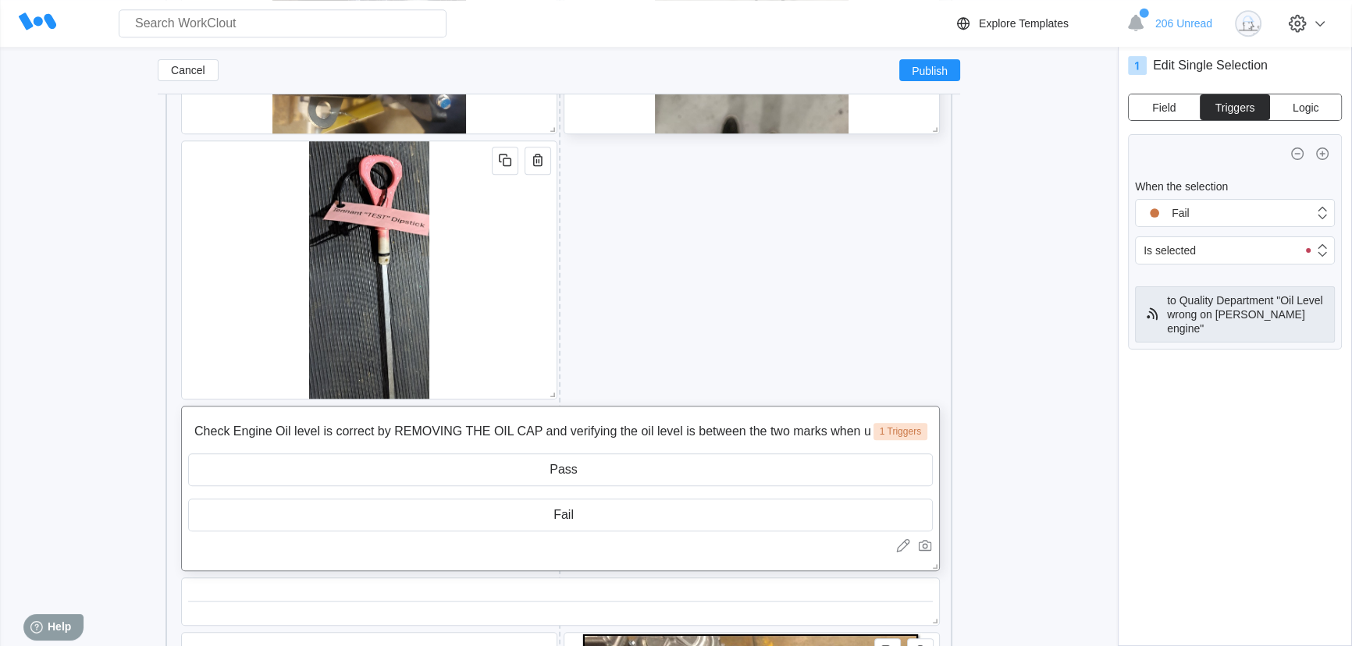
click at [1165, 103] on span "Field" at bounding box center [1163, 107] width 23 height 11
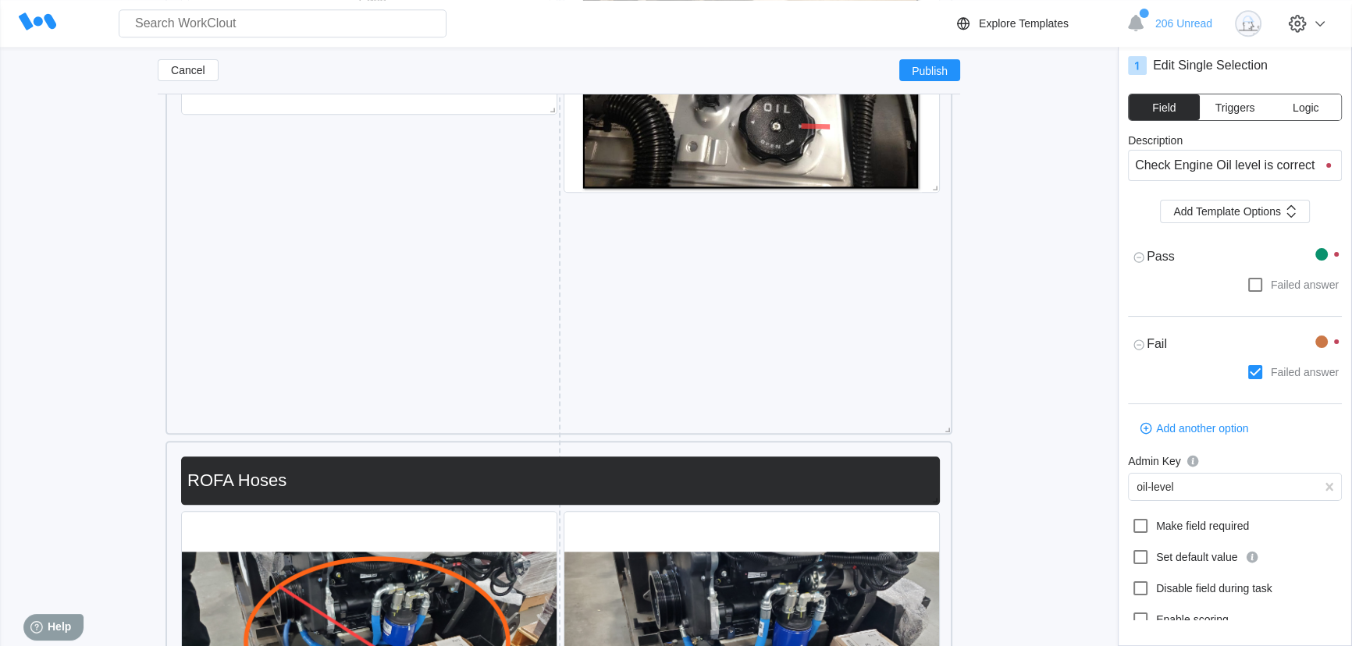
scroll to position [2213, 0]
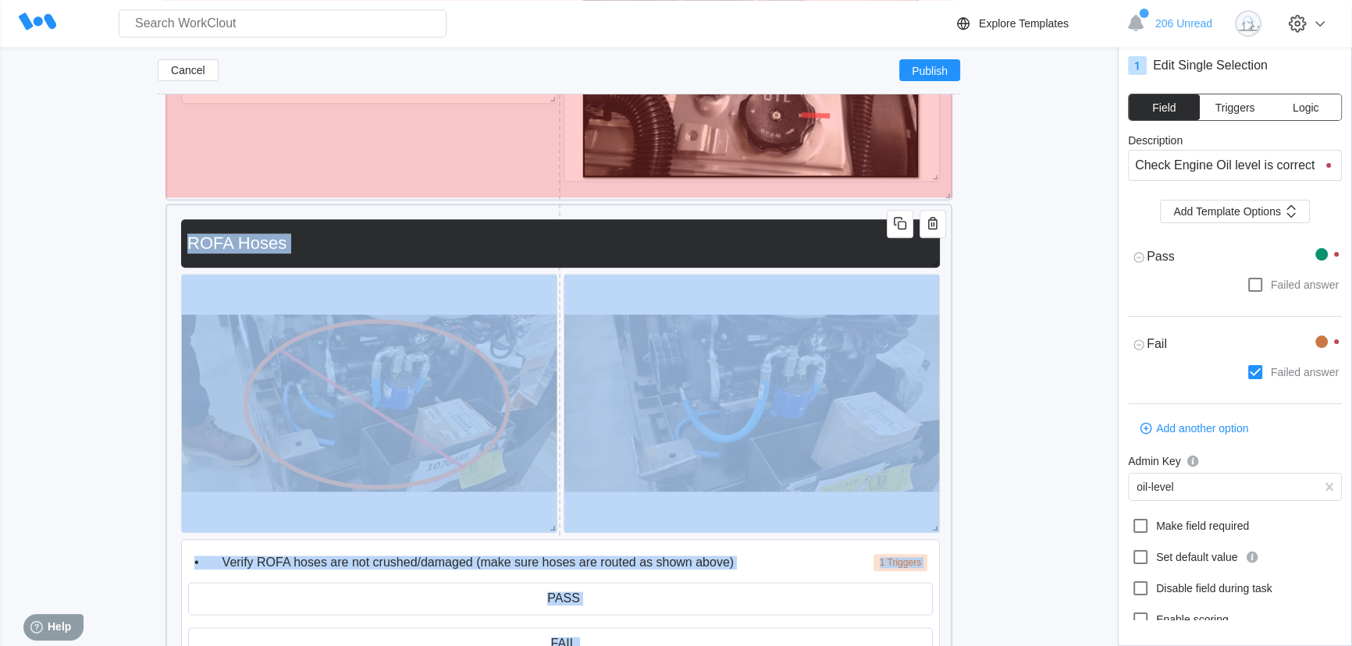
drag, startPoint x: 946, startPoint y: 422, endPoint x: 943, endPoint y: 199, distance: 223.3
click at [943, 199] on span at bounding box center [945, 193] width 16 height 16
type textarea "x"
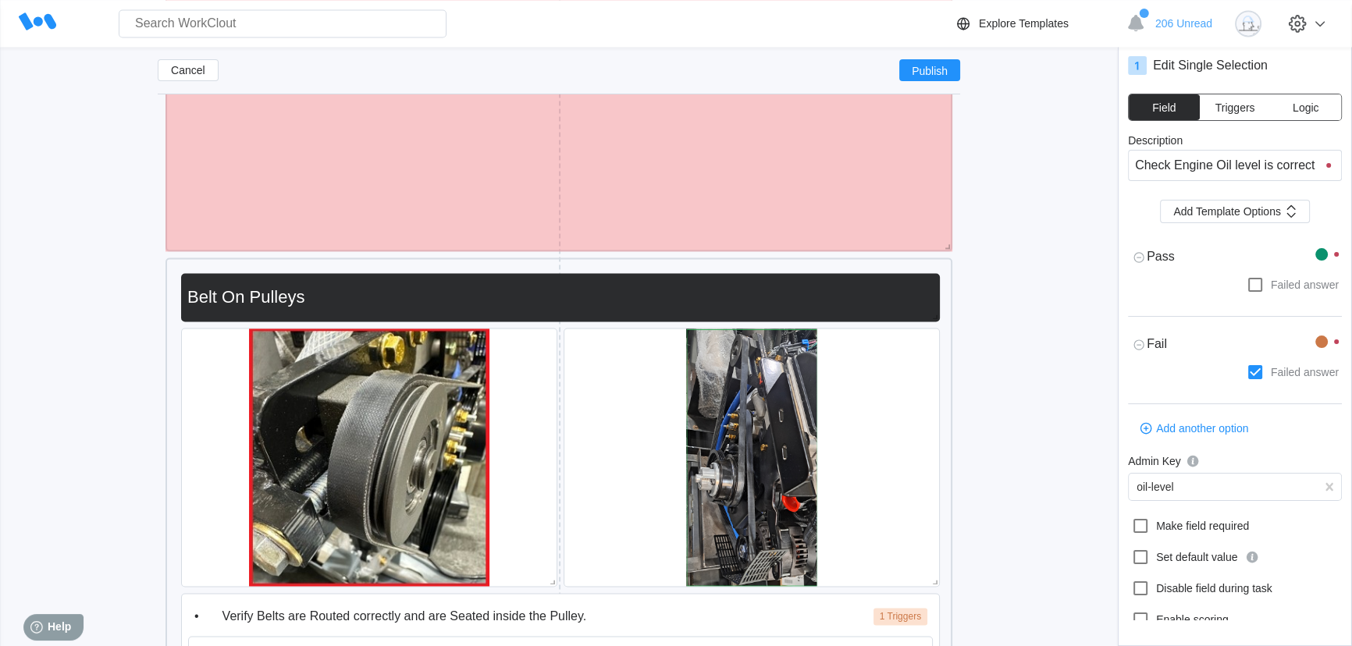
scroll to position [251, 0]
drag, startPoint x: 950, startPoint y: 499, endPoint x: 908, endPoint y: 247, distance: 254.9
type textarea "x"
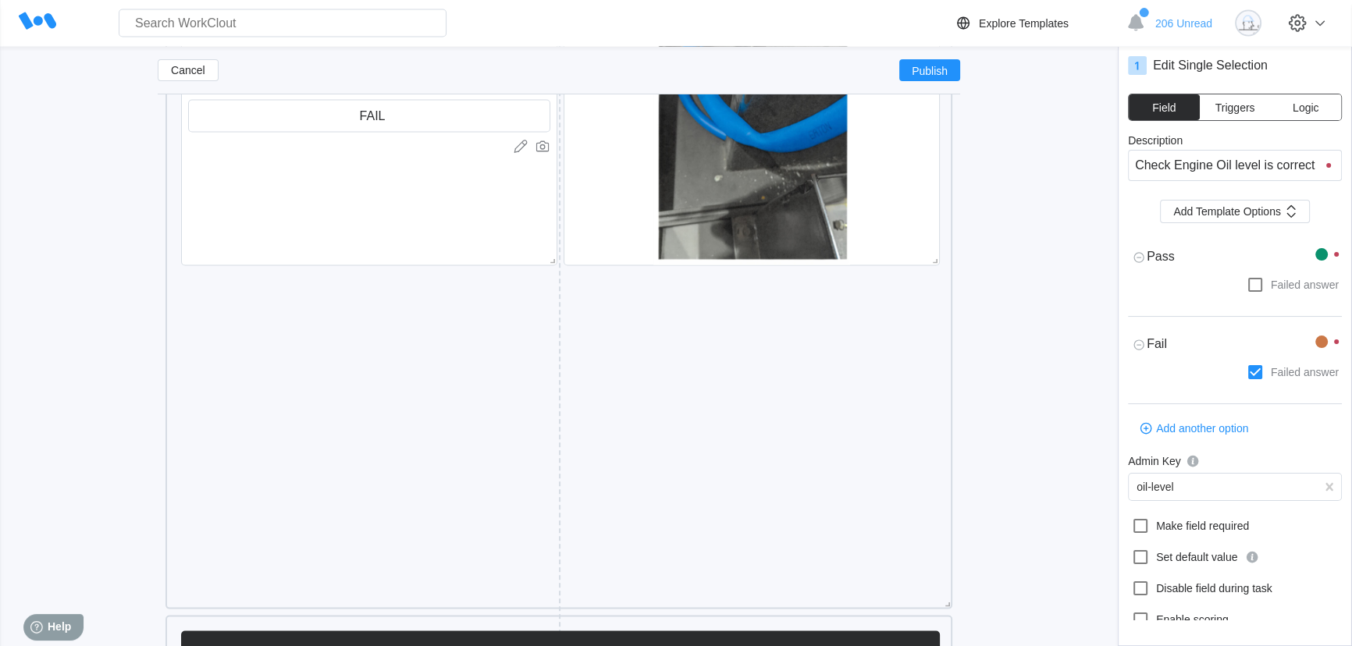
scroll to position [3916, 0]
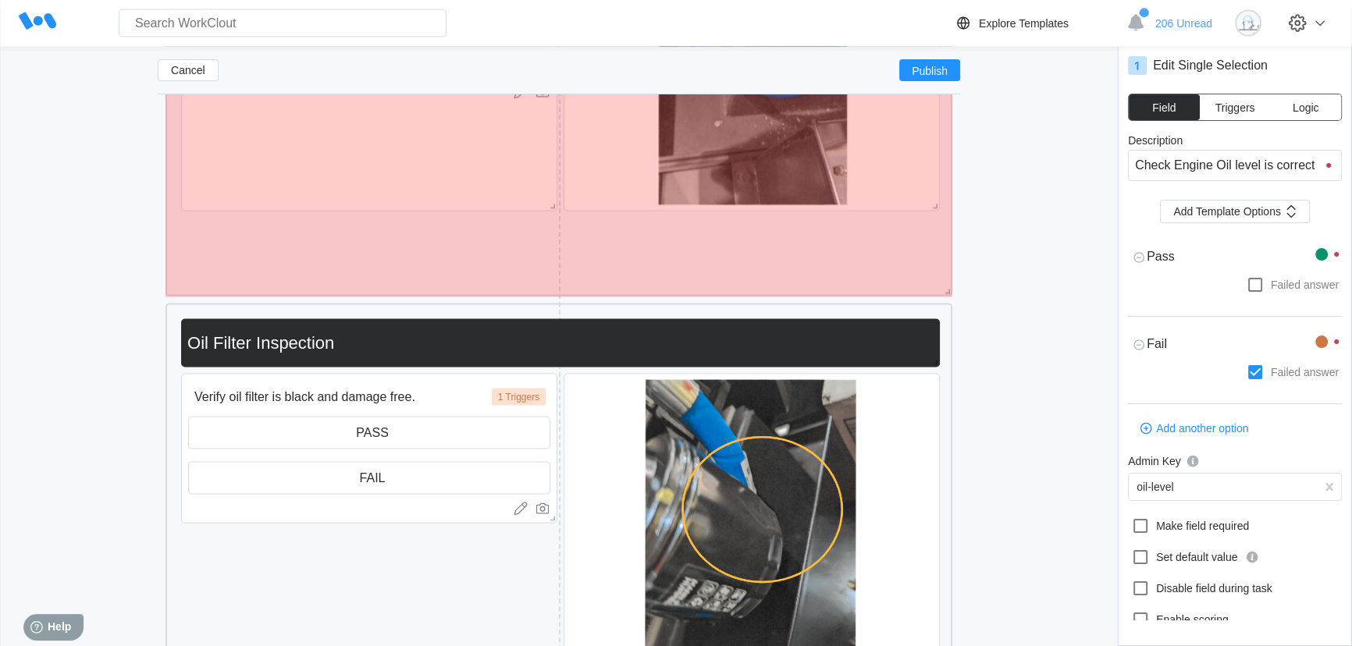
drag, startPoint x: 951, startPoint y: 547, endPoint x: 921, endPoint y: 289, distance: 260.1
type textarea "x"
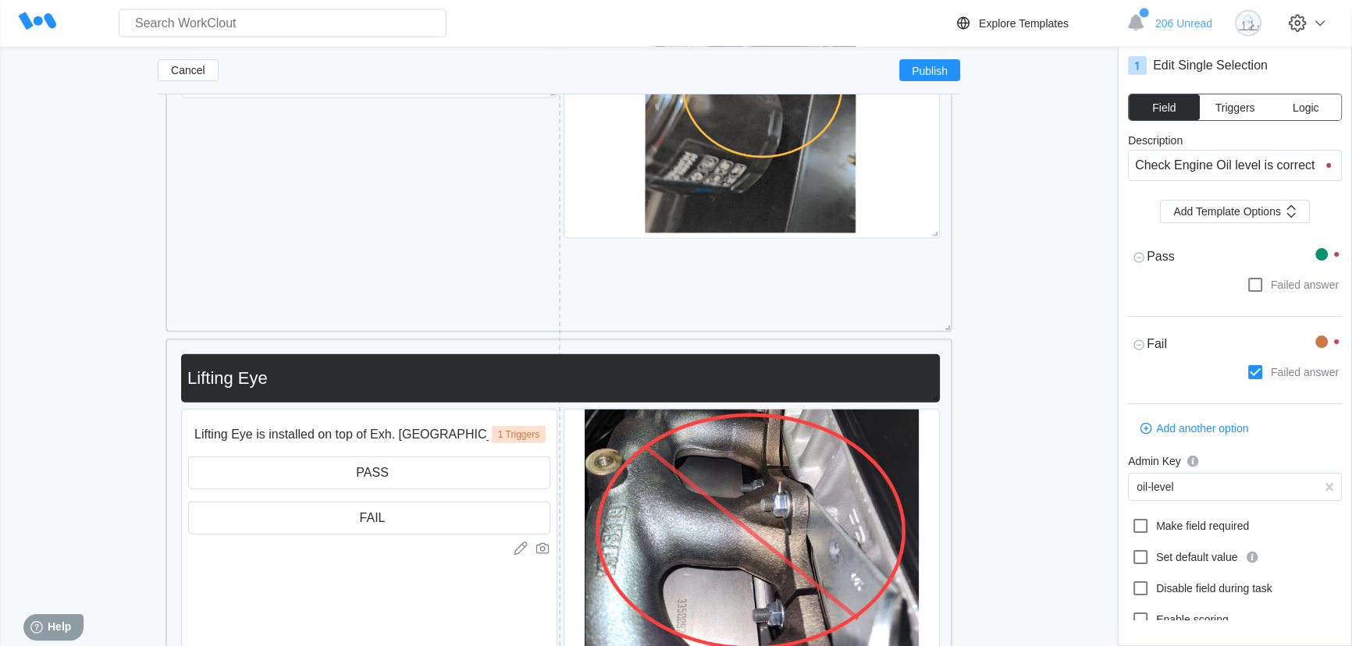
scroll to position [4697, 0]
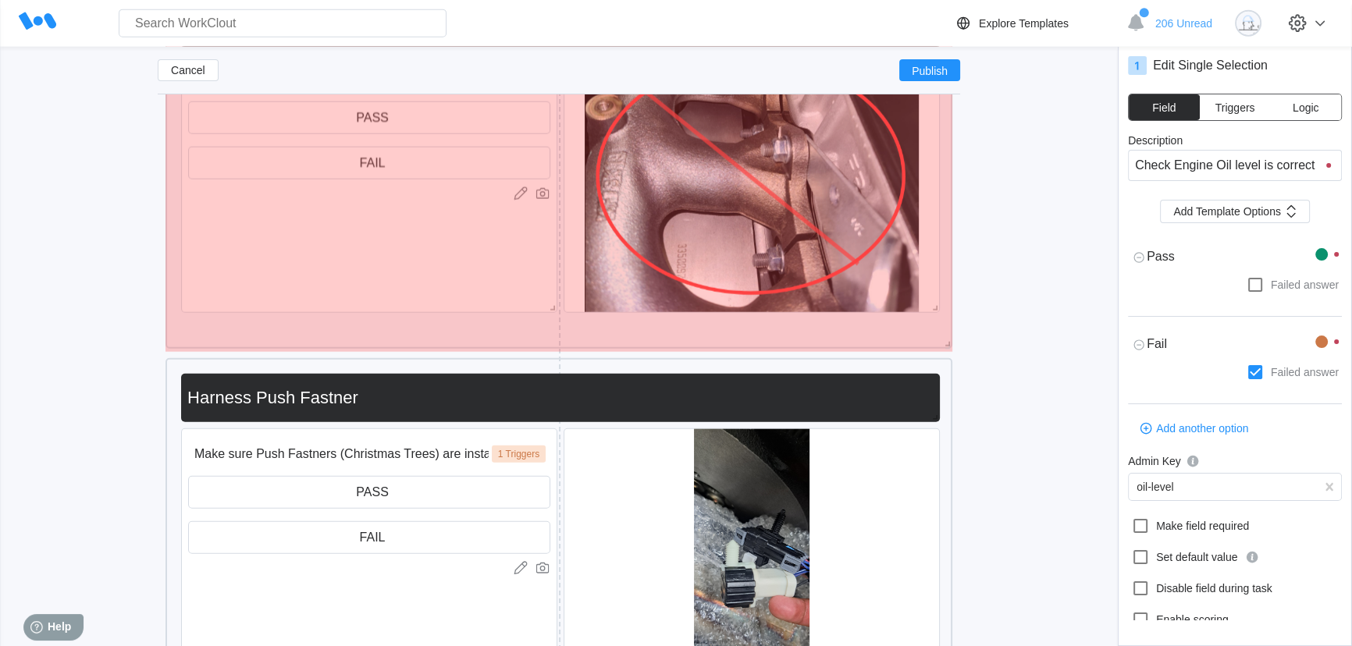
drag, startPoint x: 947, startPoint y: 532, endPoint x: 949, endPoint y: 341, distance: 190.5
type textarea "x"
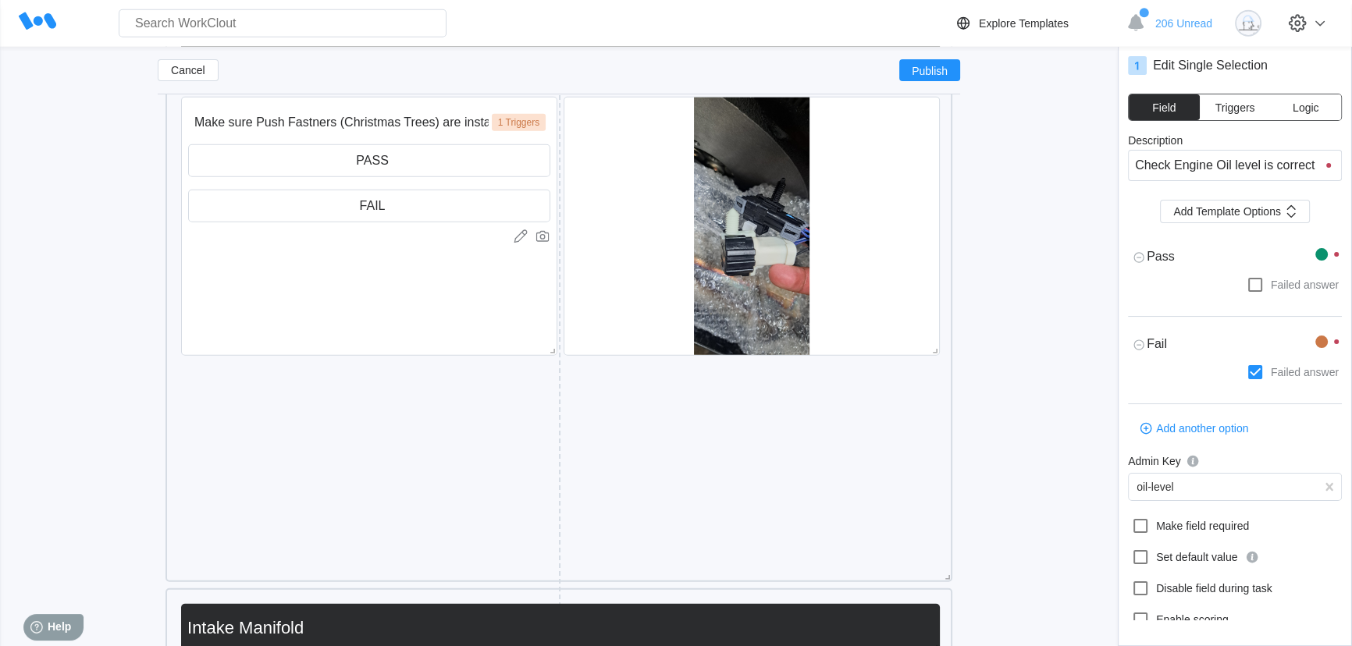
scroll to position [5122, 0]
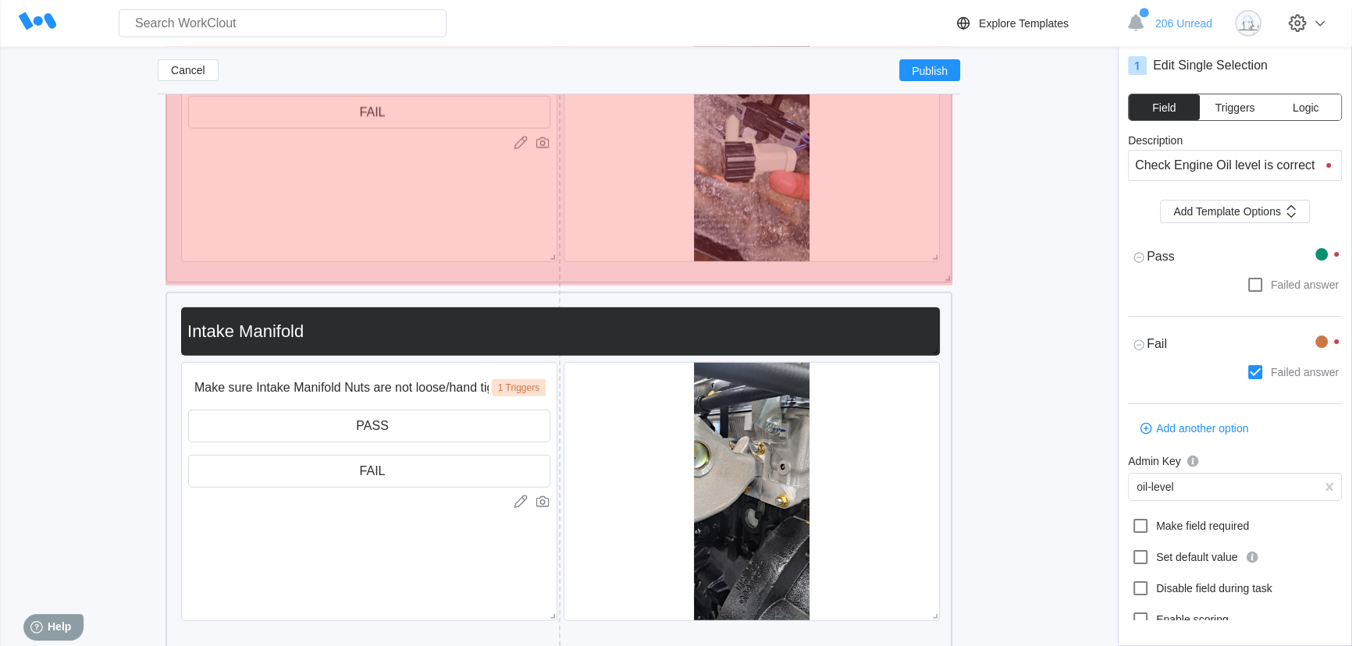
drag, startPoint x: 948, startPoint y: 486, endPoint x: 941, endPoint y: 281, distance: 205.4
type textarea "x"
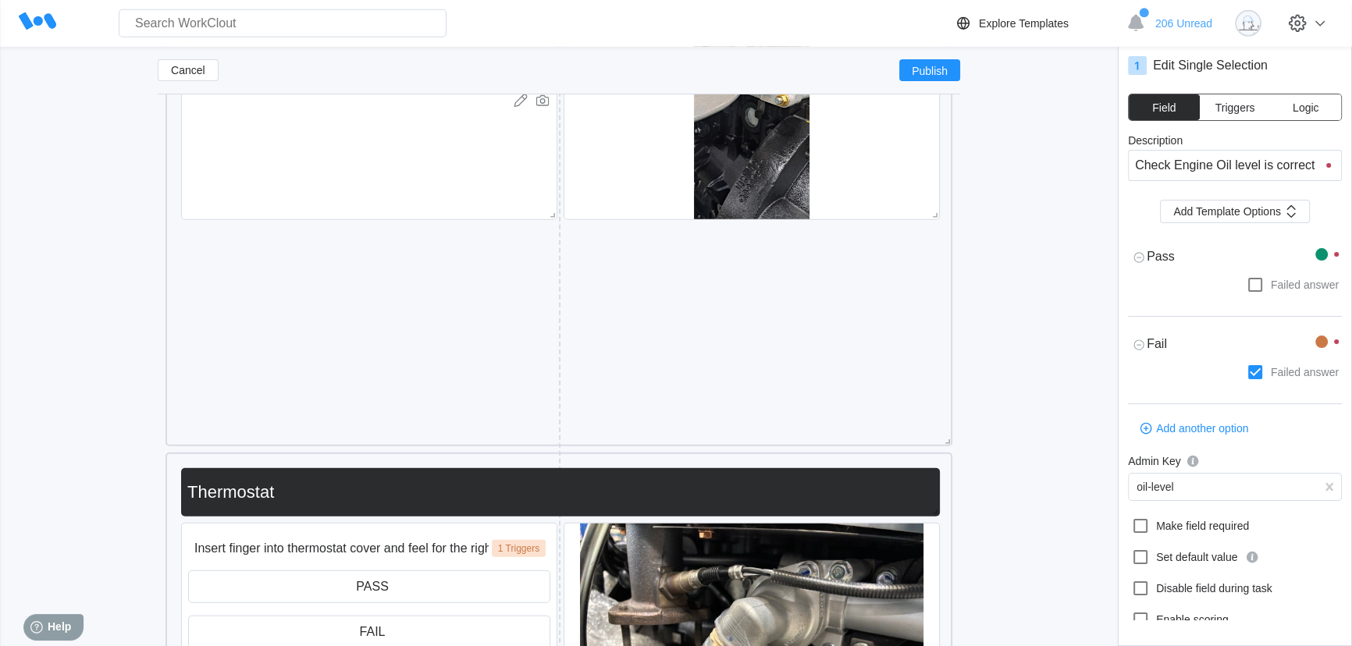
scroll to position [5548, 0]
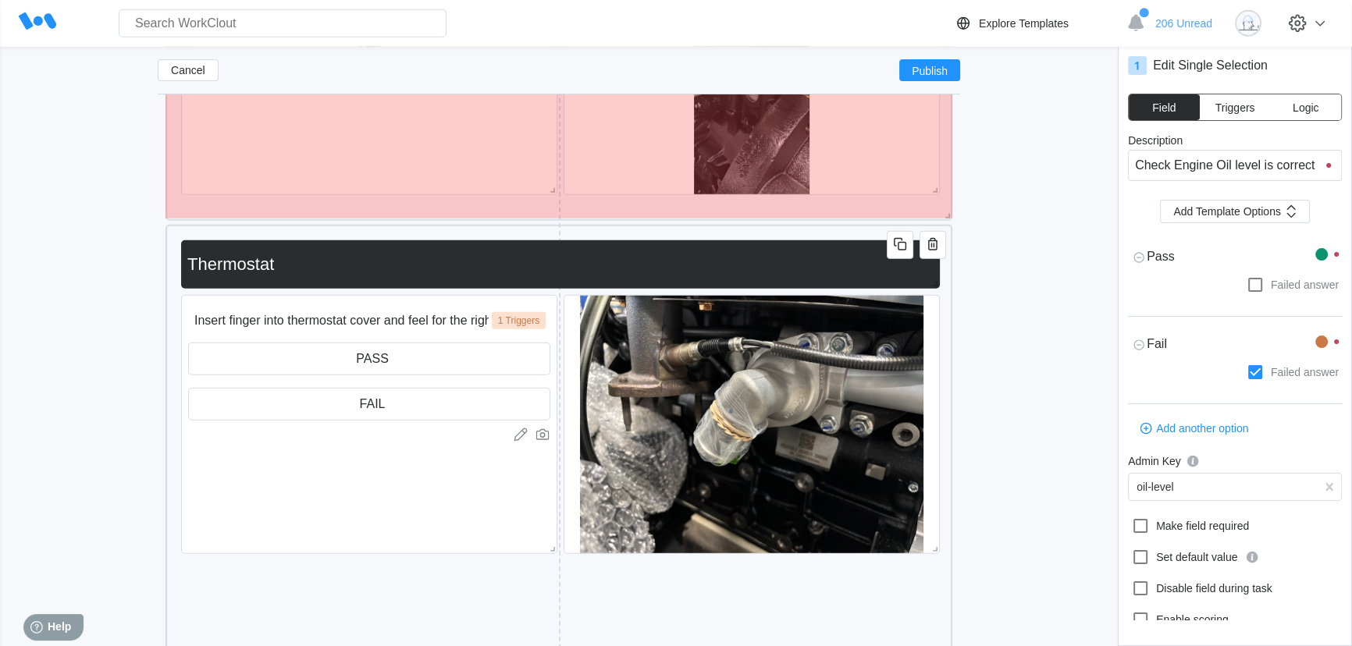
drag, startPoint x: 949, startPoint y: 417, endPoint x: 950, endPoint y: 216, distance: 200.6
type textarea "x"
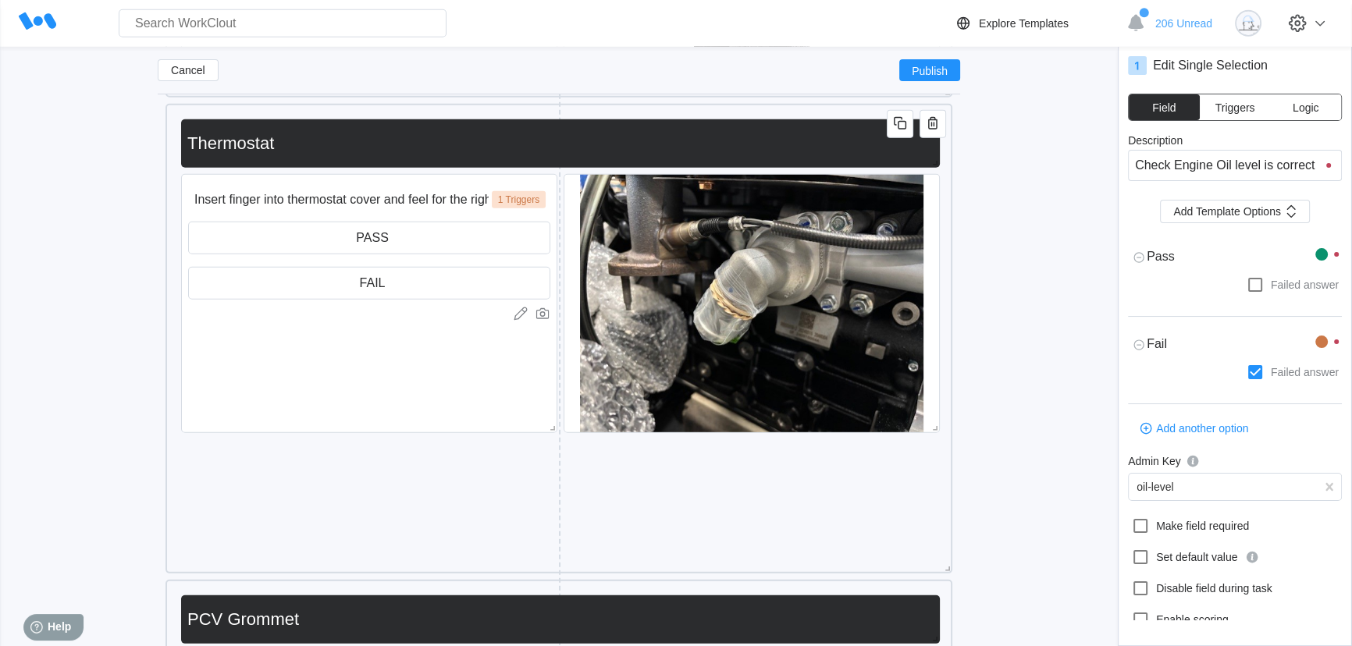
scroll to position [5832, 0]
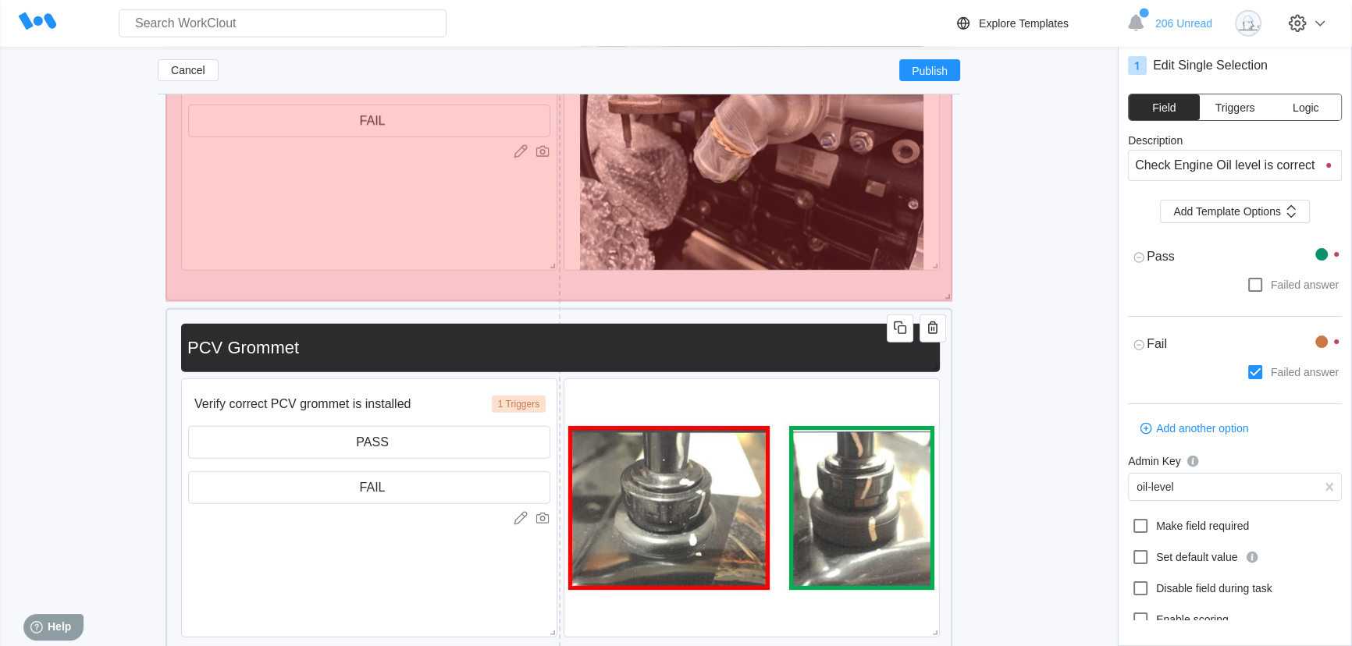
drag, startPoint x: 948, startPoint y: 406, endPoint x: 945, endPoint y: 295, distance: 110.9
type textarea "x"
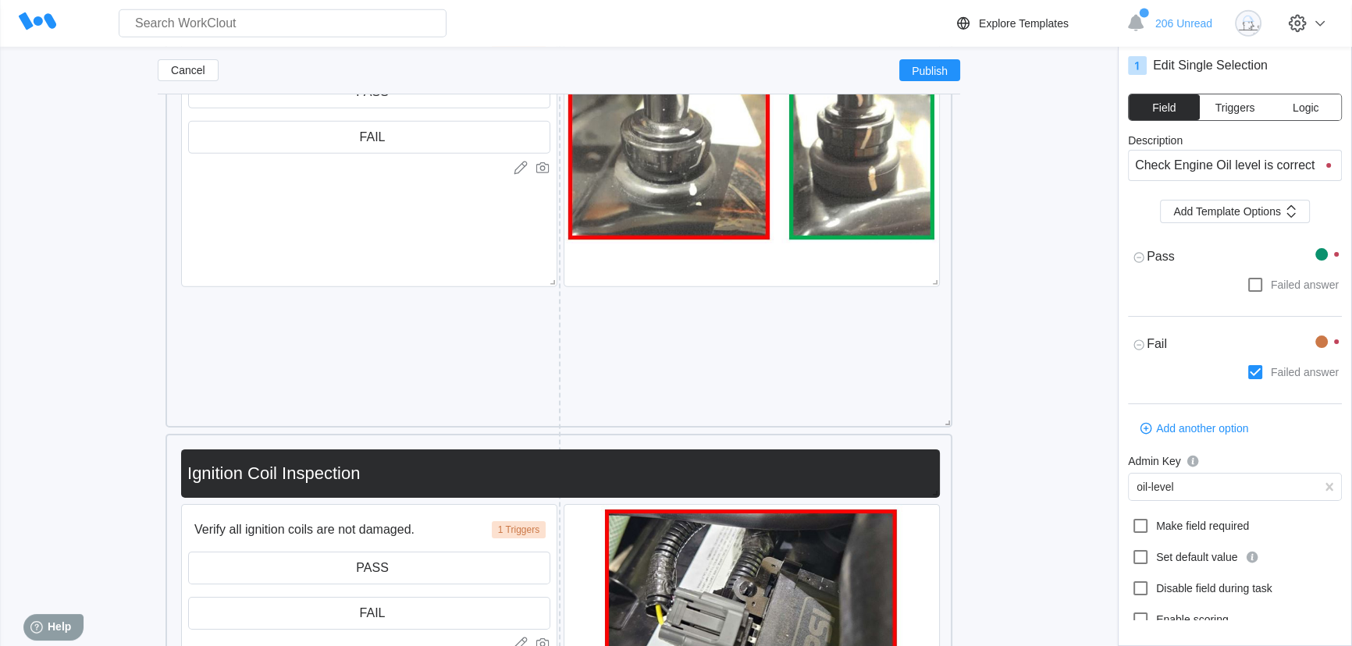
scroll to position [6187, 0]
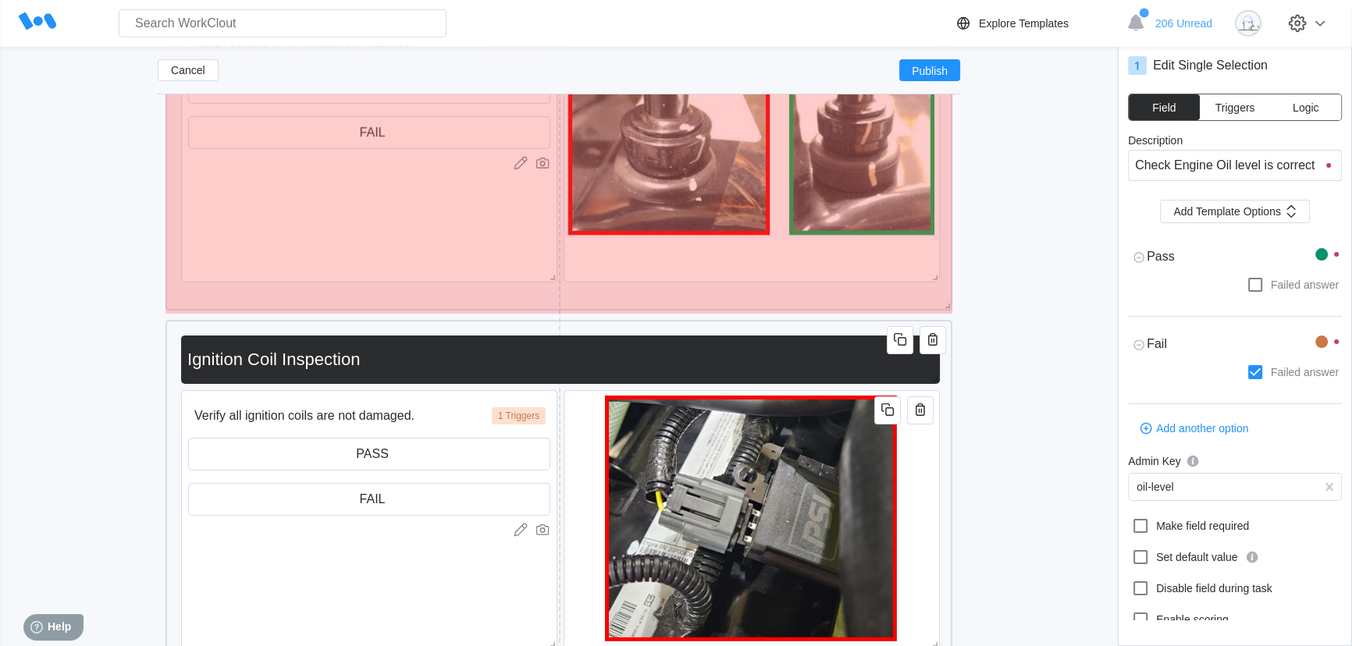
drag, startPoint x: 948, startPoint y: 419, endPoint x: 934, endPoint y: 307, distance: 113.3
type textarea "x"
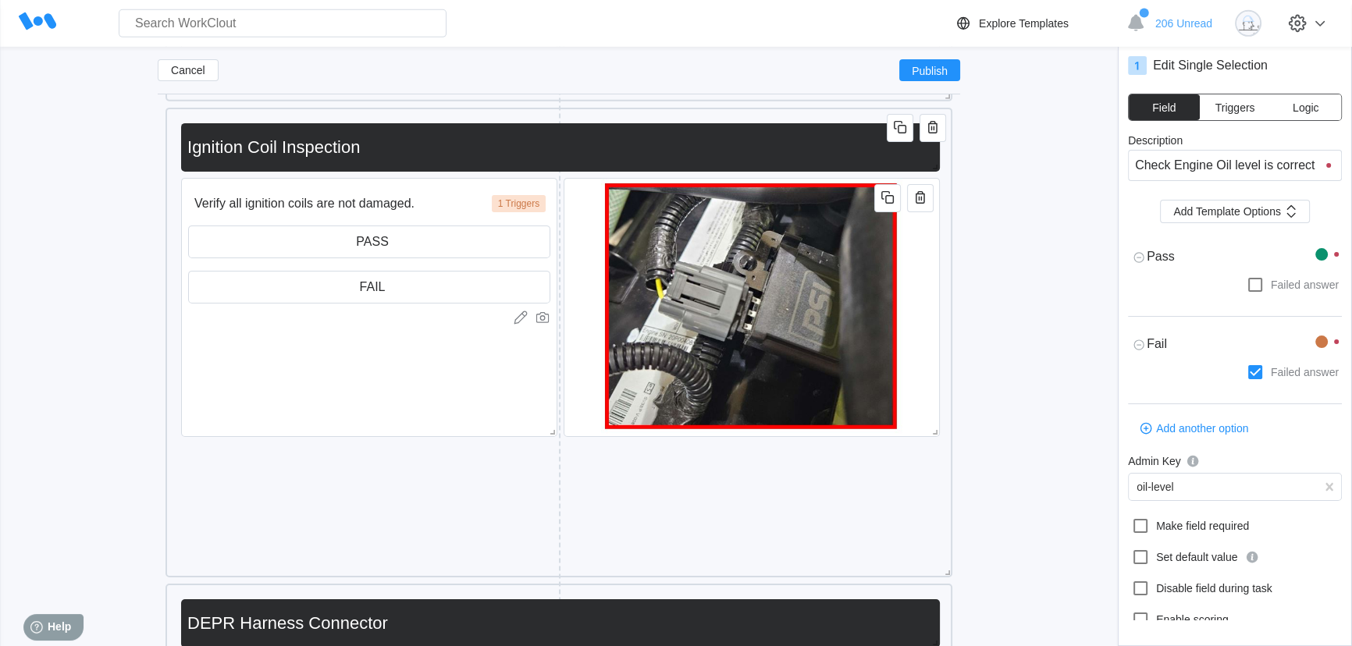
scroll to position [6400, 0]
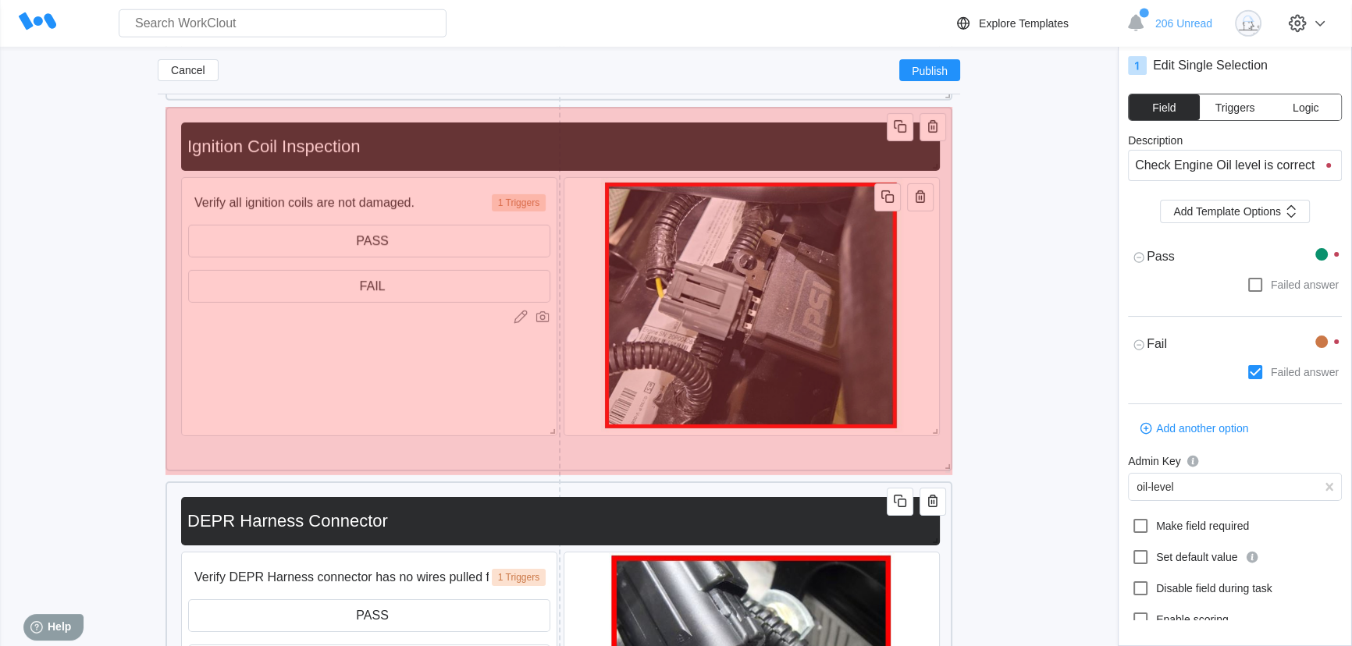
drag, startPoint x: 947, startPoint y: 574, endPoint x: 942, endPoint y: 468, distance: 106.3
type textarea "x"
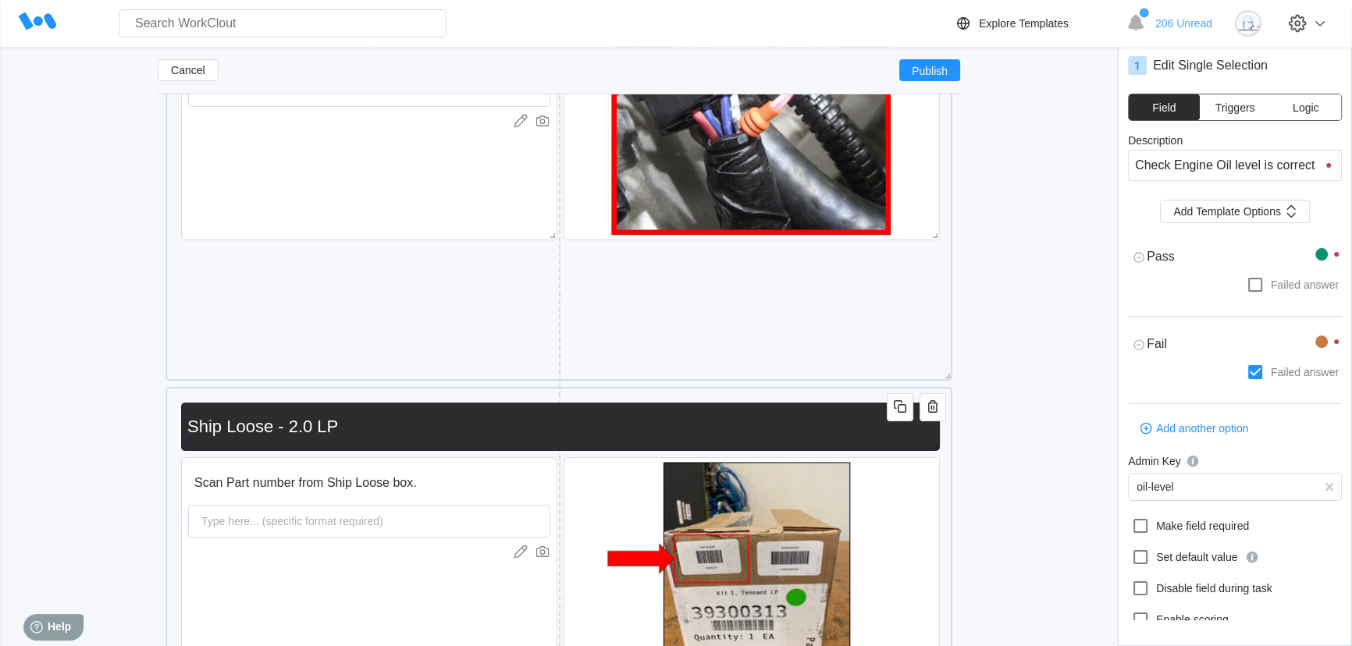
scroll to position [6967, 0]
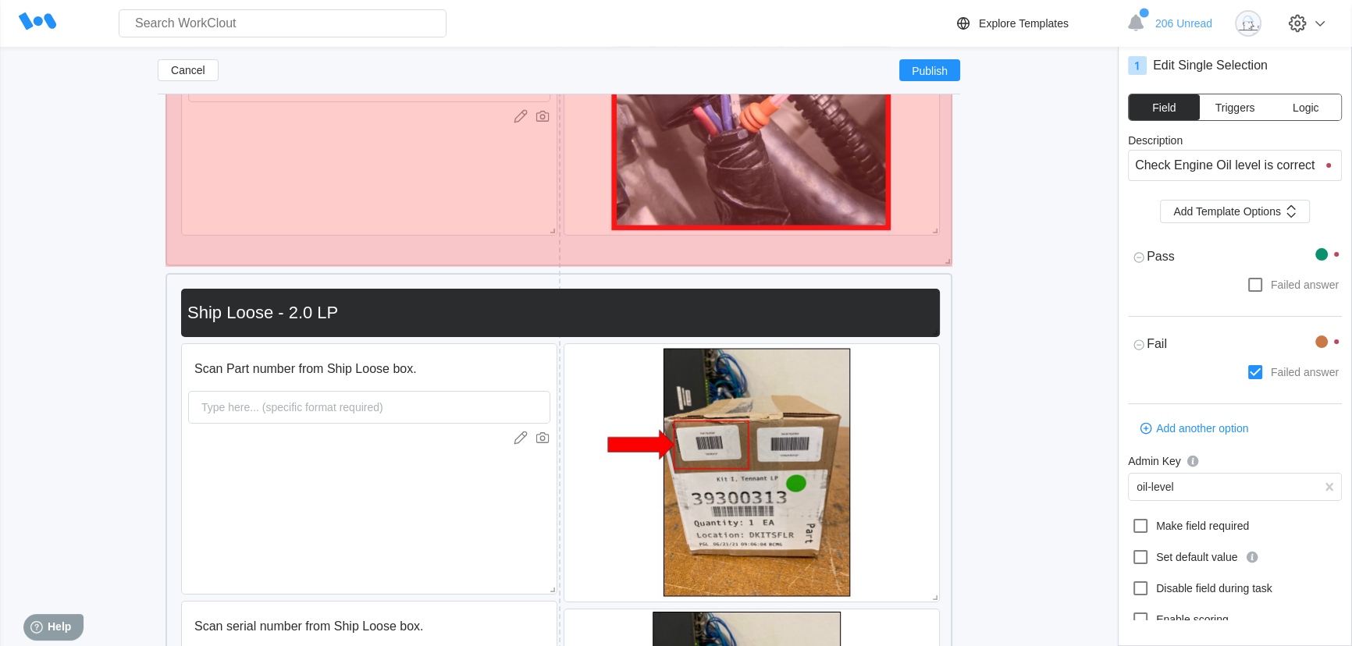
drag, startPoint x: 948, startPoint y: 368, endPoint x: 943, endPoint y: 261, distance: 107.1
type textarea "x"
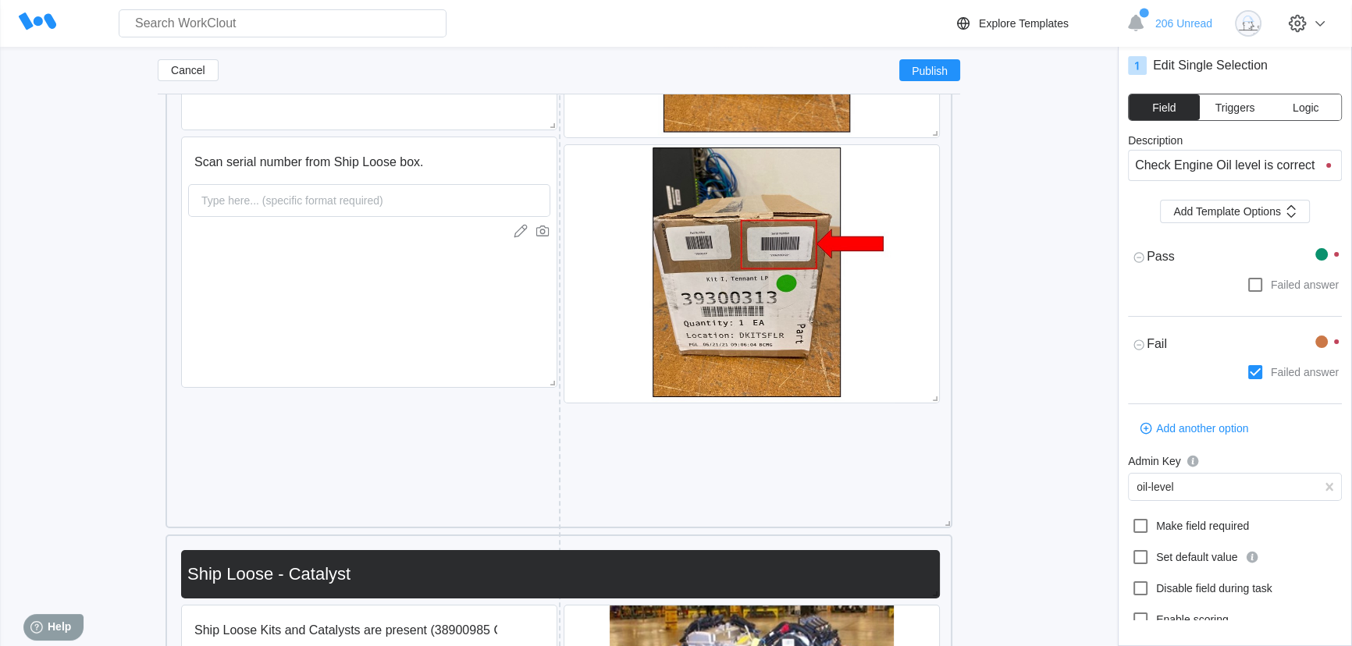
scroll to position [7464, 0]
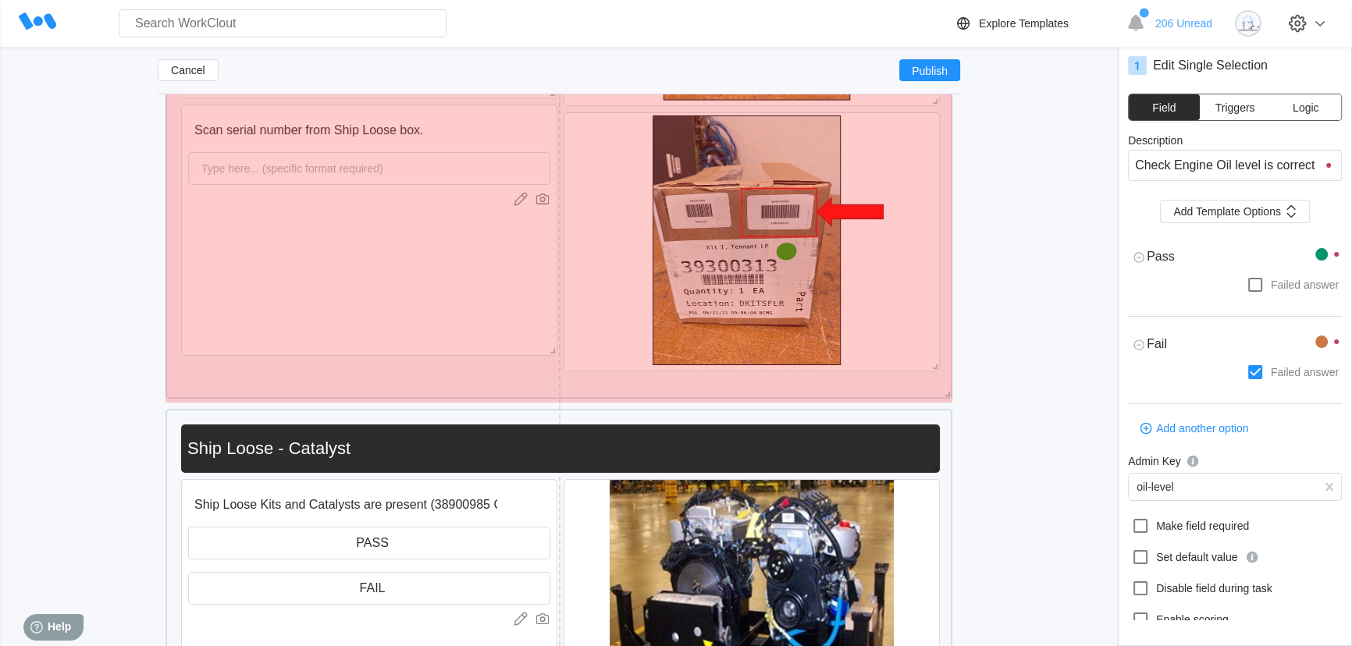
drag, startPoint x: 950, startPoint y: 493, endPoint x: 947, endPoint y: 394, distance: 99.2
type textarea "x"
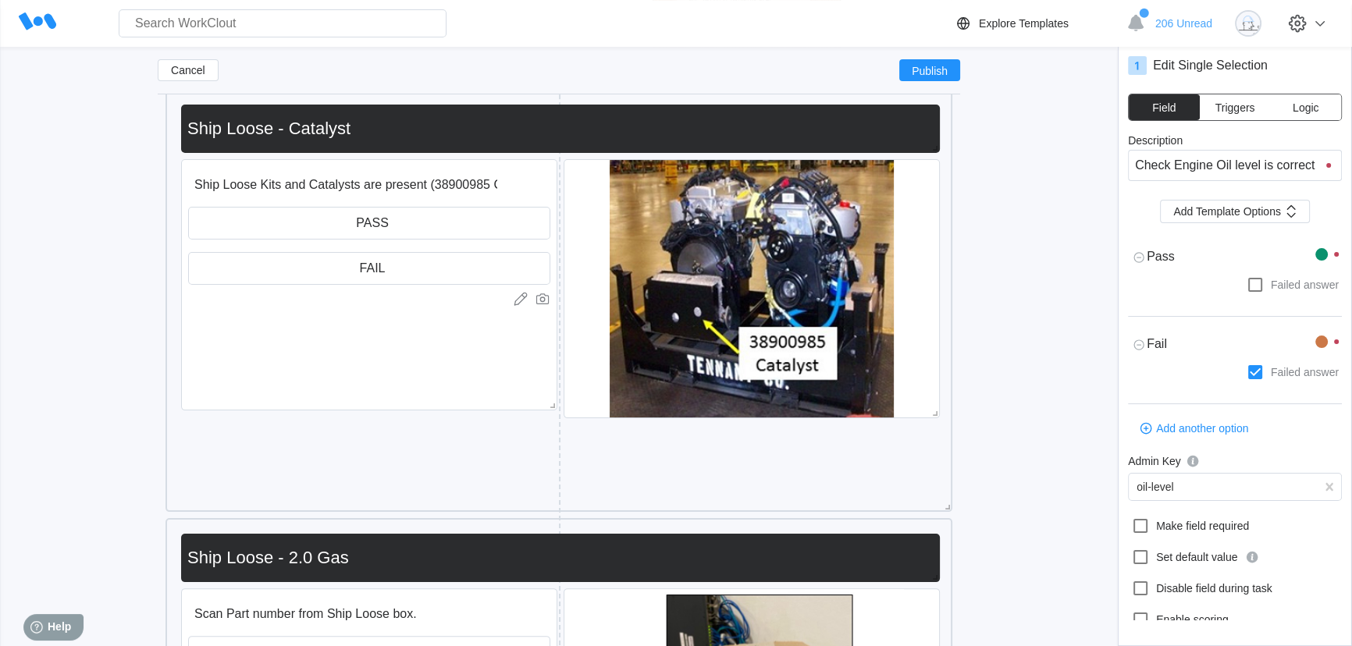
scroll to position [7819, 0]
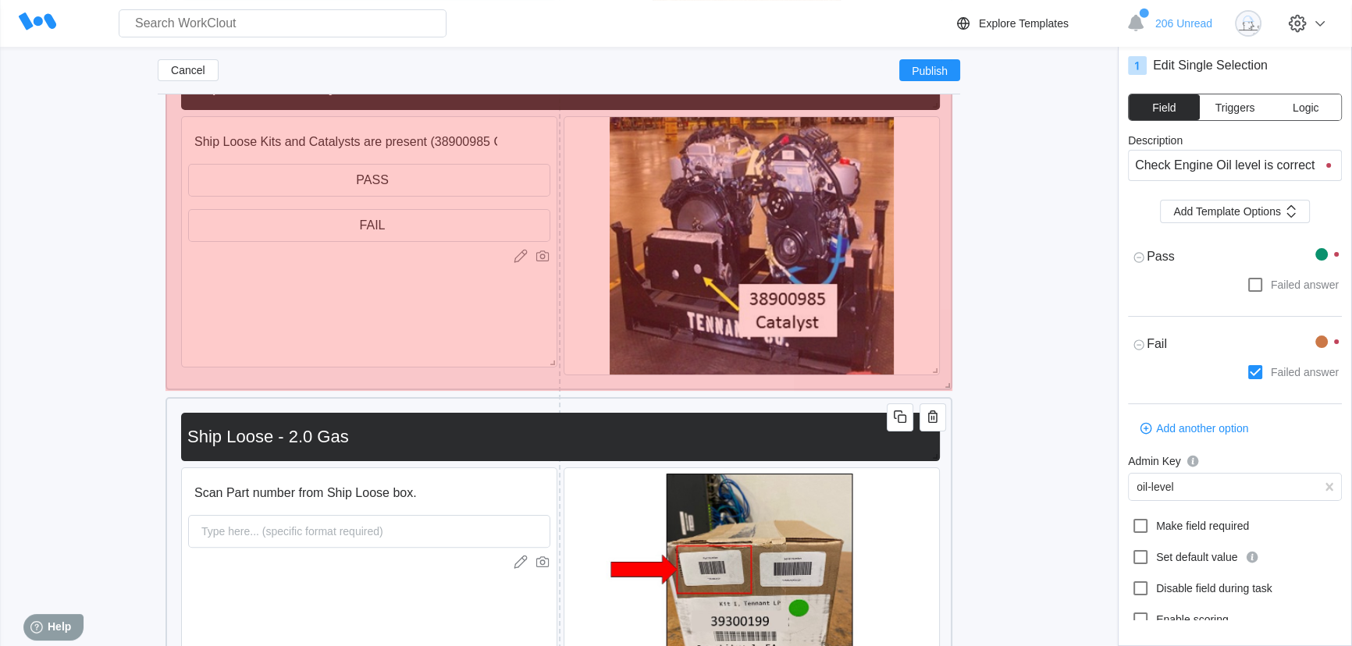
drag, startPoint x: 949, startPoint y: 464, endPoint x: 947, endPoint y: 386, distance: 78.9
type textarea "x"
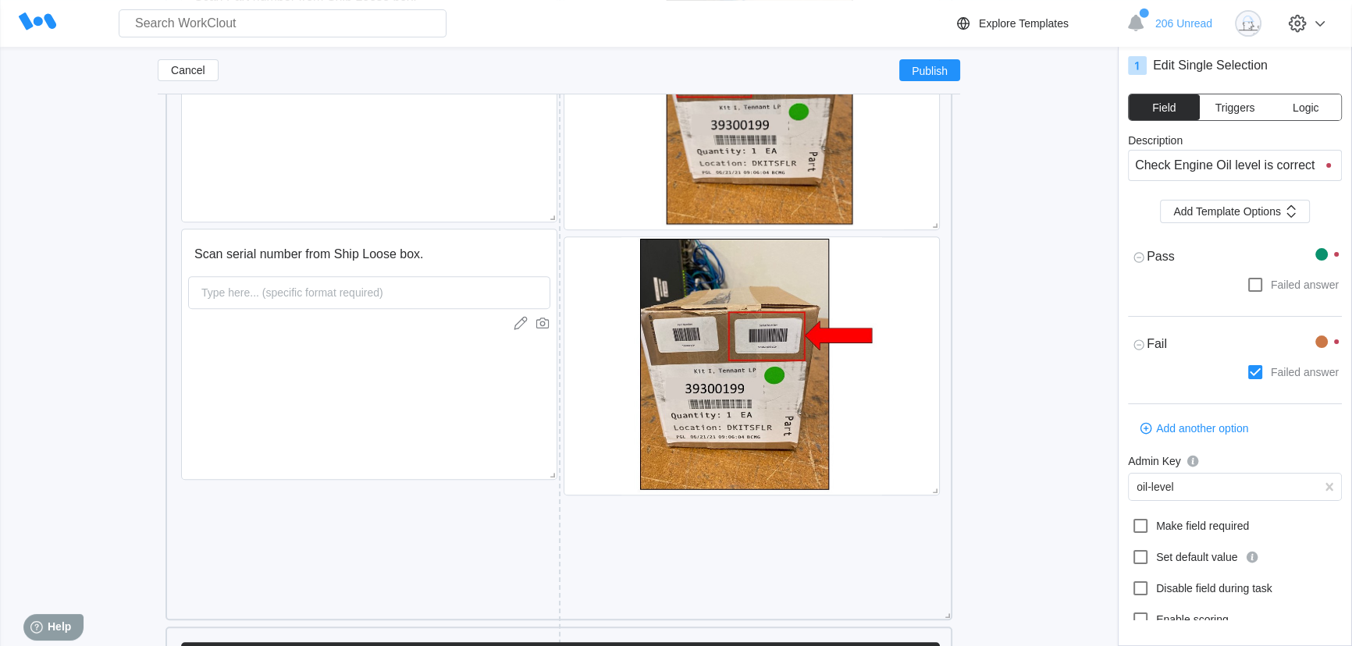
scroll to position [8529, 0]
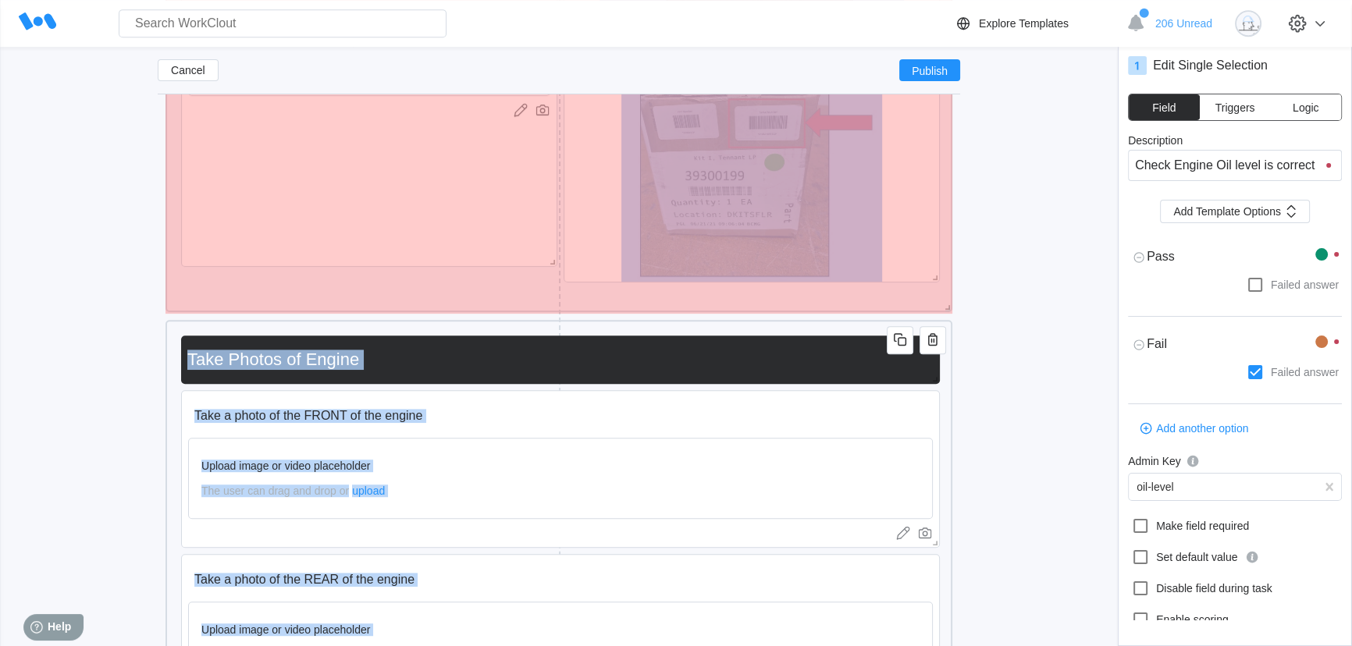
drag, startPoint x: 948, startPoint y: 403, endPoint x: 953, endPoint y: 308, distance: 95.3
type textarea "x"
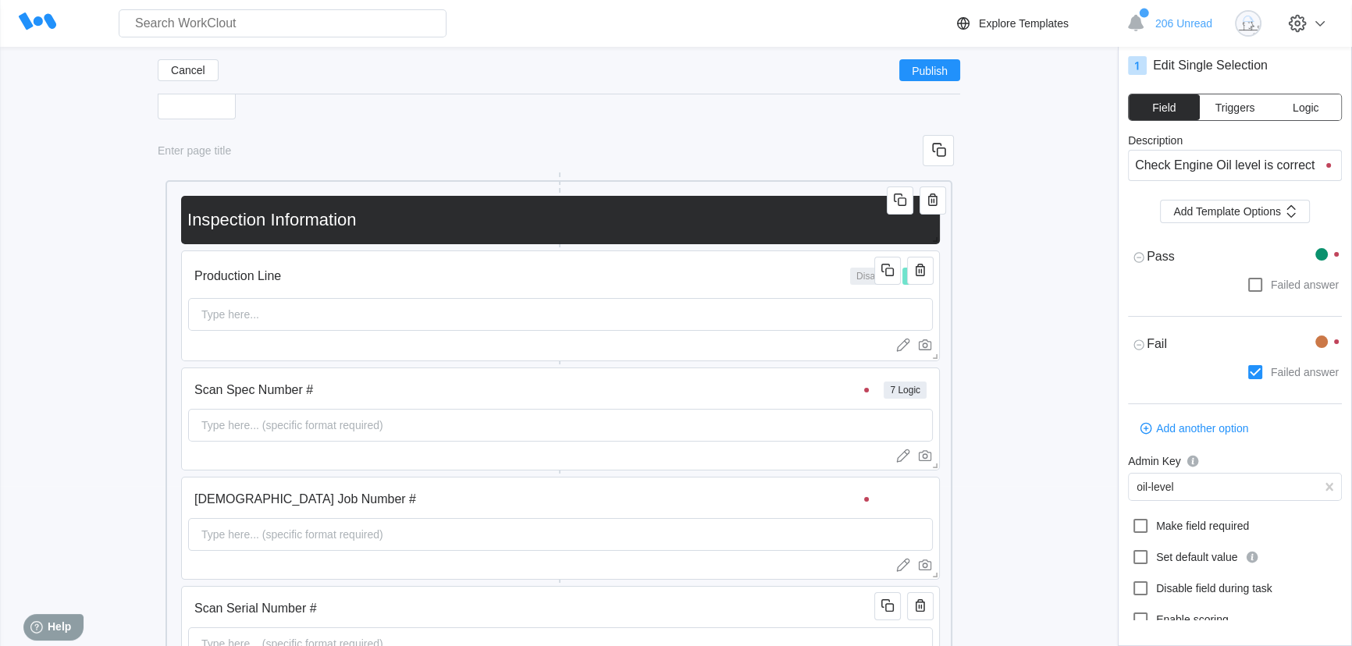
scroll to position [0, 0]
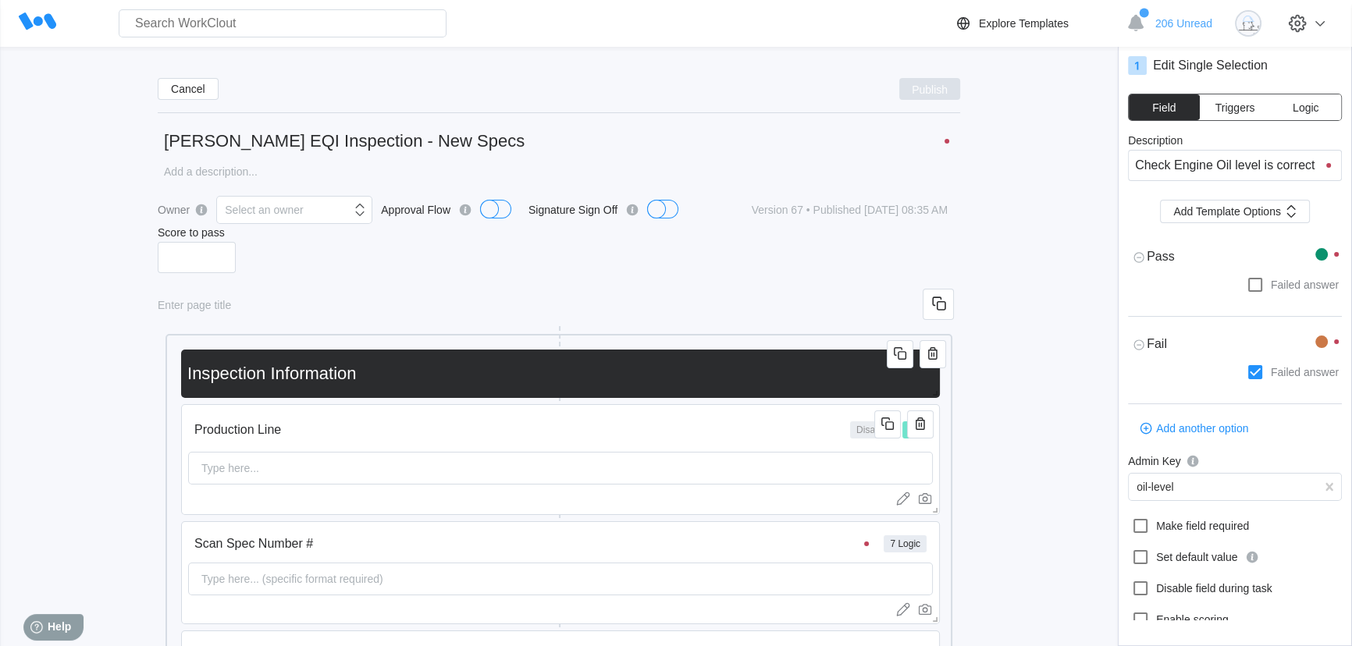
click at [933, 92] on span "Publish" at bounding box center [930, 88] width 36 height 9
type textarea "x"
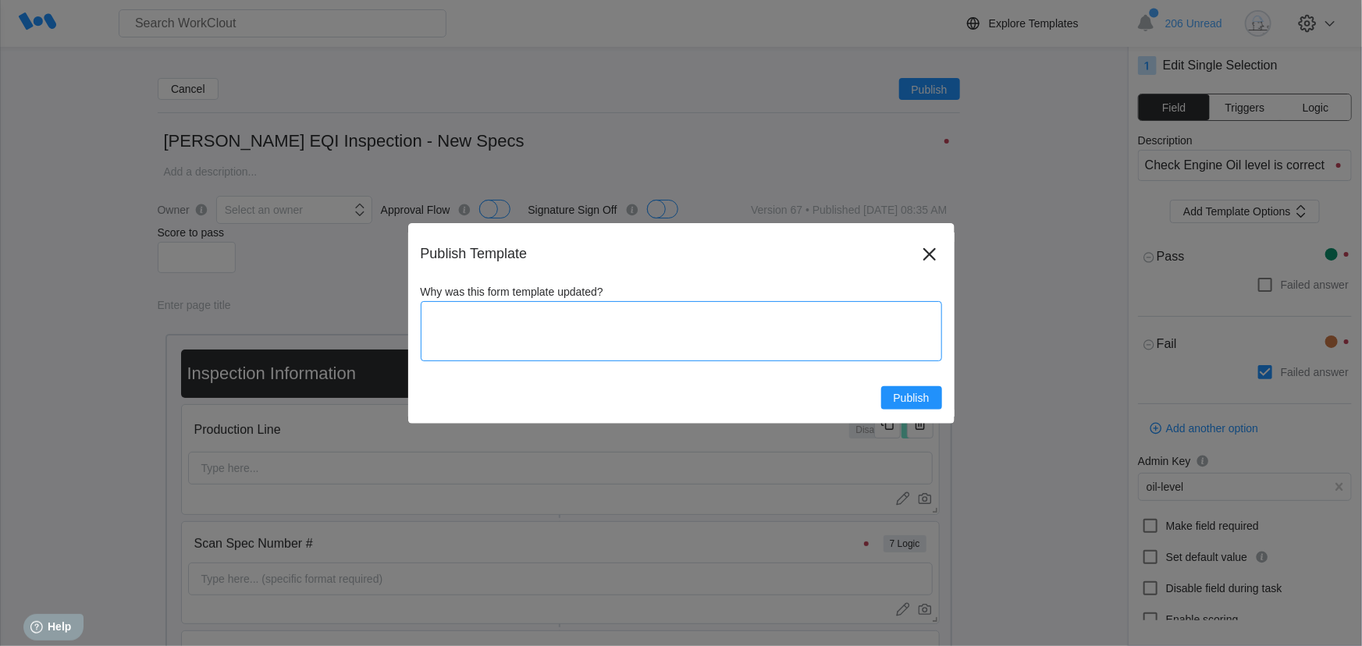
click at [529, 335] on textarea "Why was this form template updated?" at bounding box center [681, 331] width 521 height 60
type textarea "A"
type textarea "x"
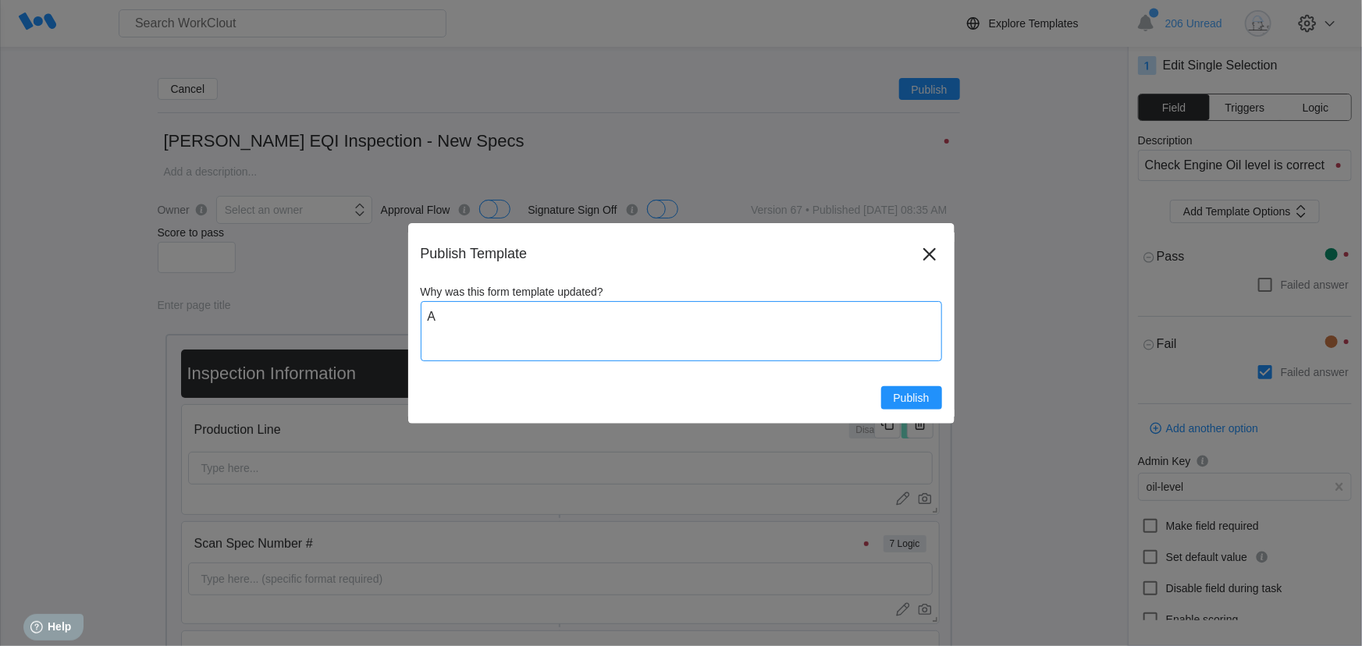
type textarea "x"
type textarea "Ad"
type textarea "x"
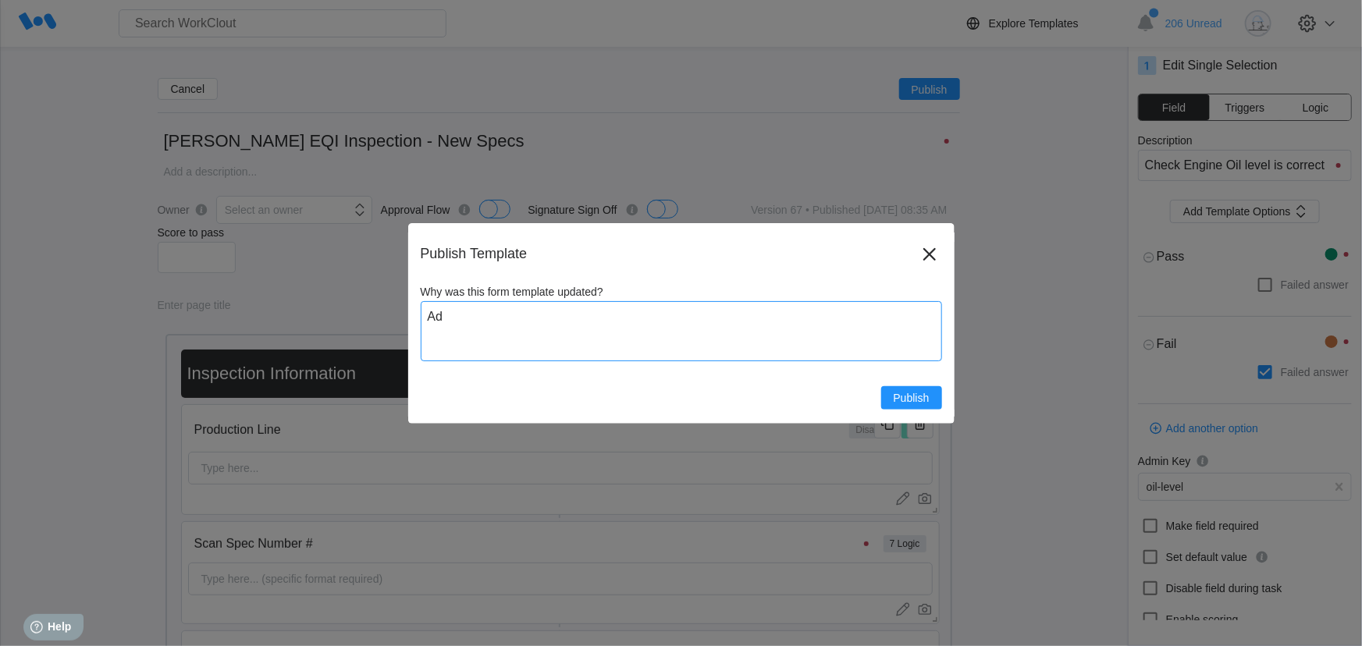
type textarea "x"
type textarea "Add"
type textarea "x"
type textarea "Adde"
type textarea "x"
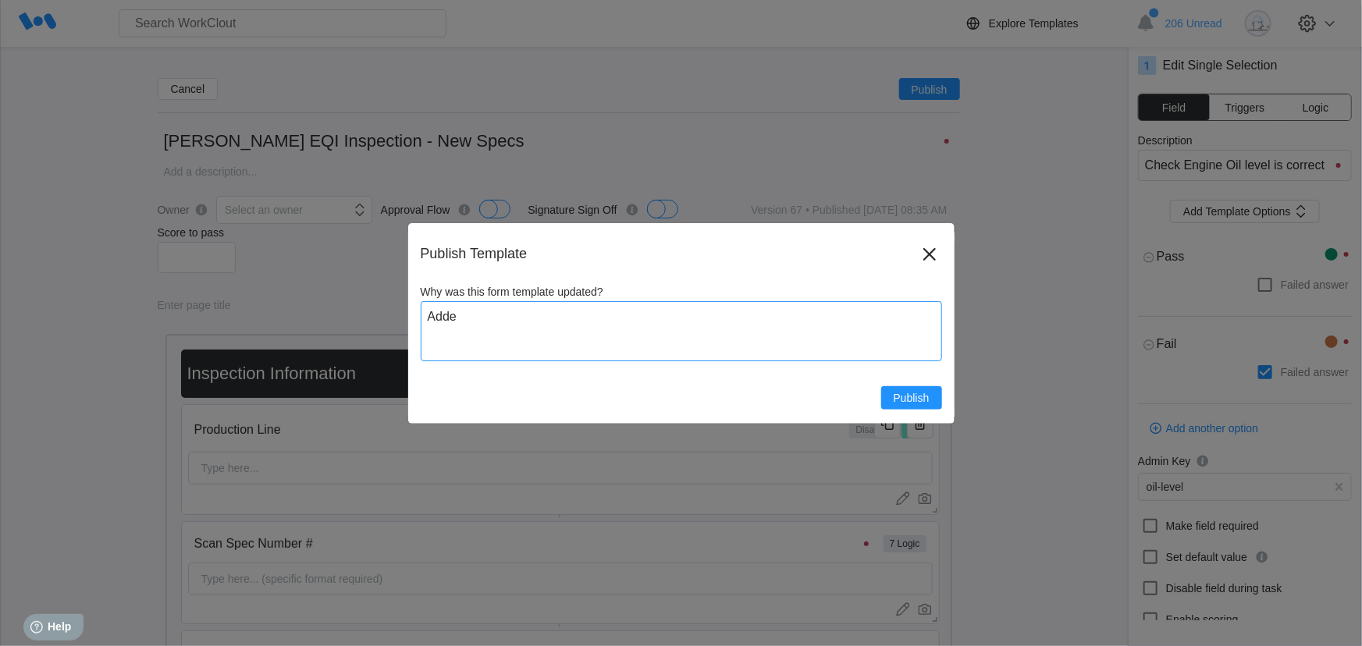
type textarea "x"
type textarea "Added"
type textarea "x"
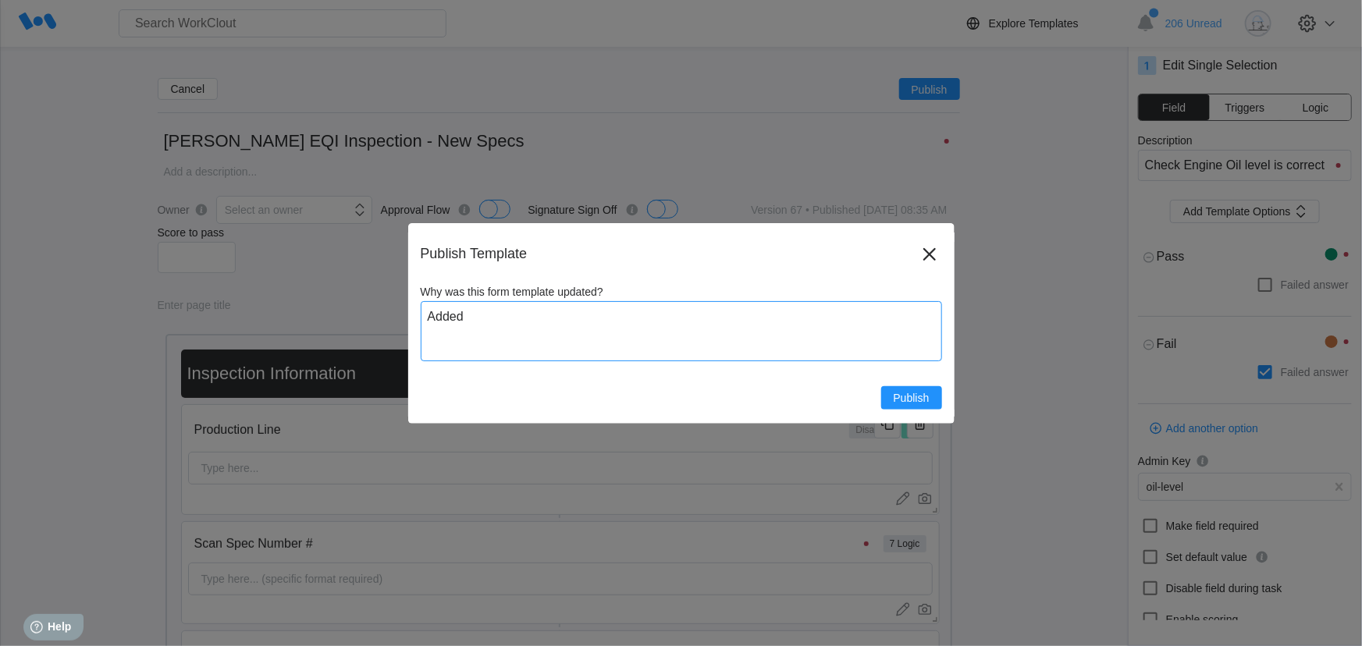
type textarea "x"
type textarea "Added"
type textarea "x"
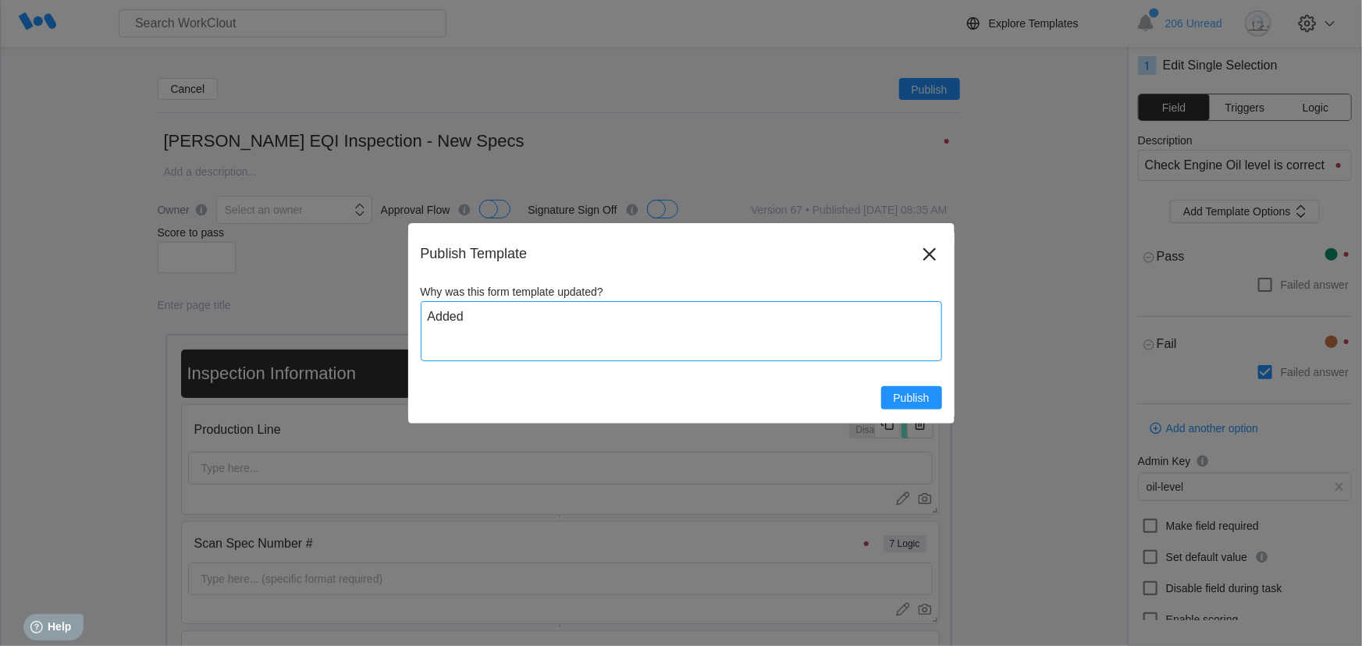
type textarea "Added T"
type textarea "x"
type textarea "Added Te"
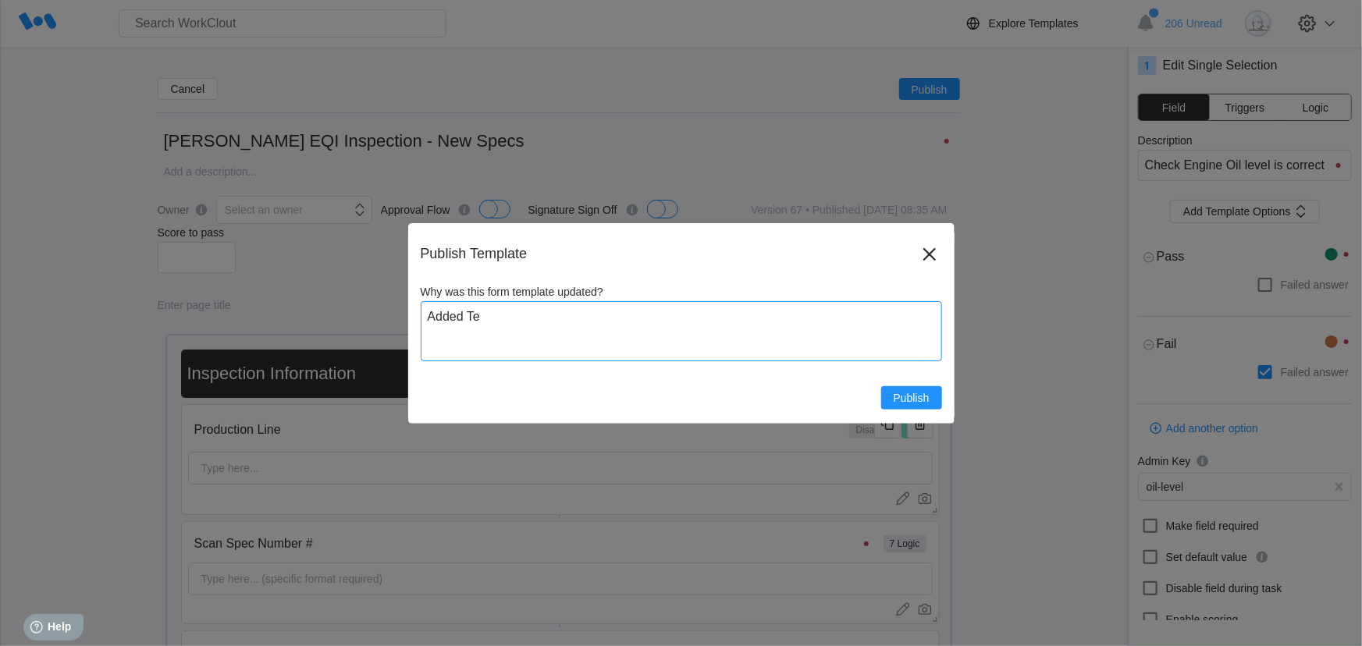
type textarea "x"
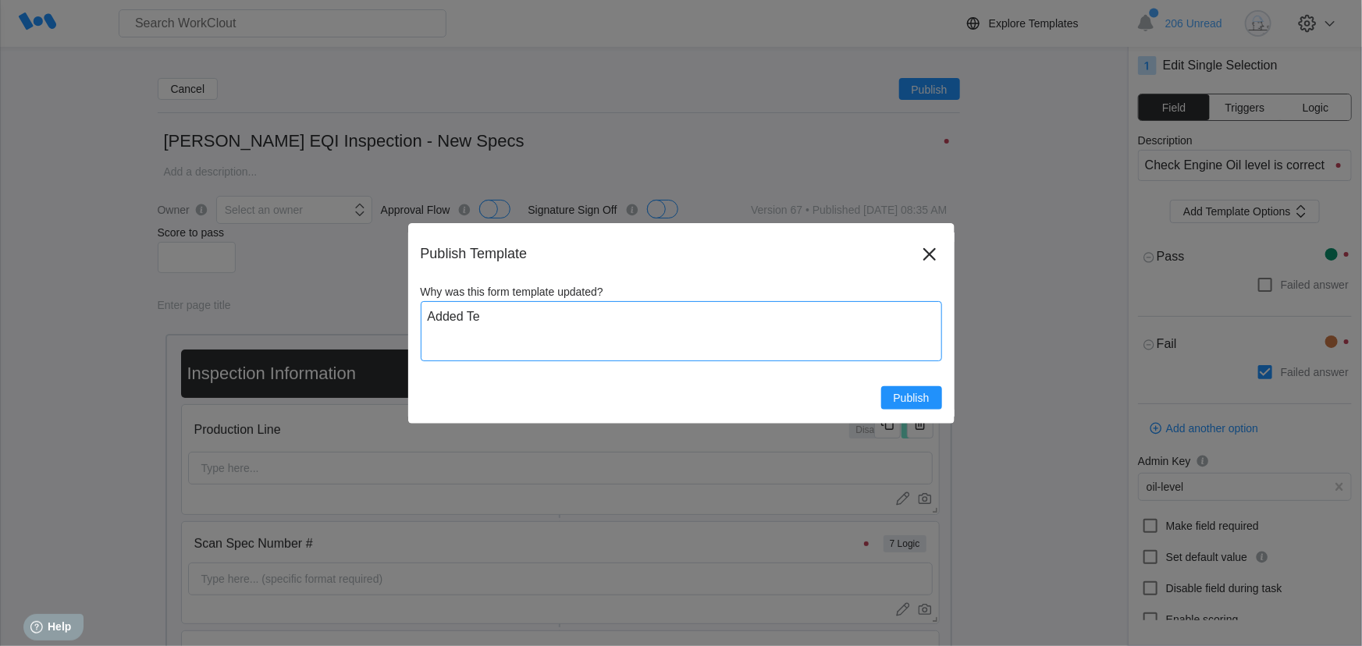
type textarea "Added Tes"
type textarea "x"
type textarea "Added Test"
type textarea "x"
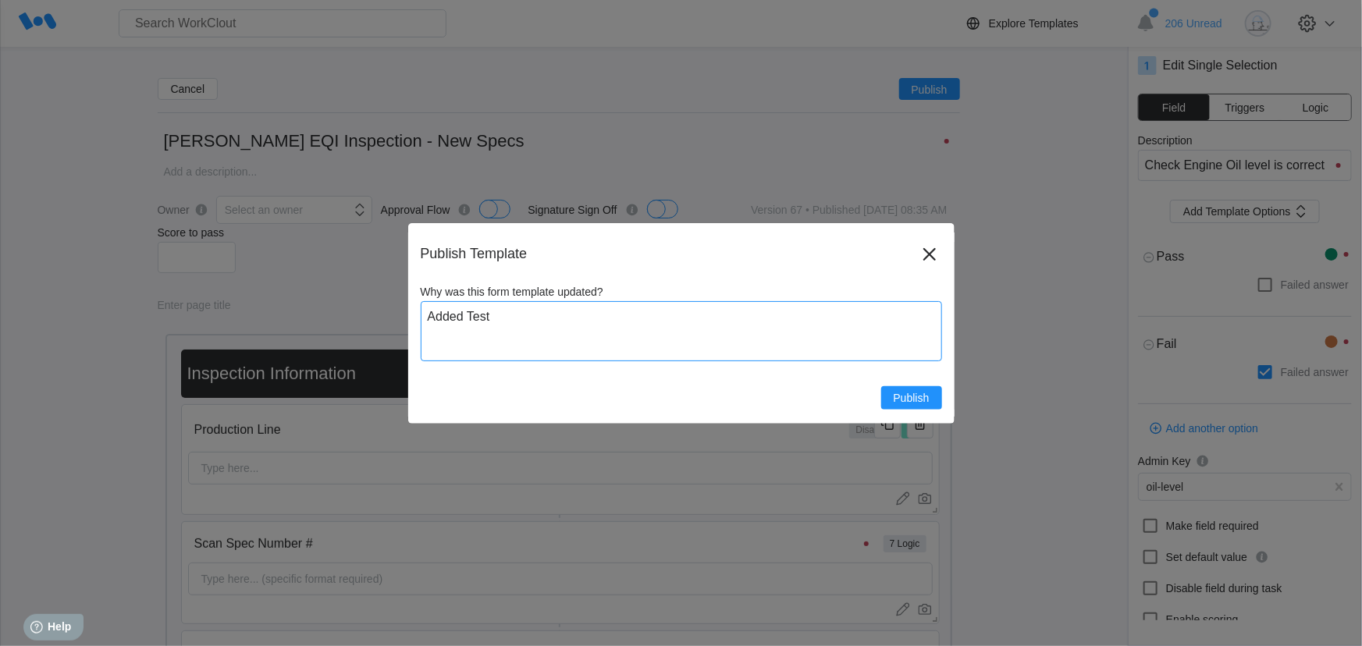
type textarea "x"
type textarea "Added Test"
type textarea "x"
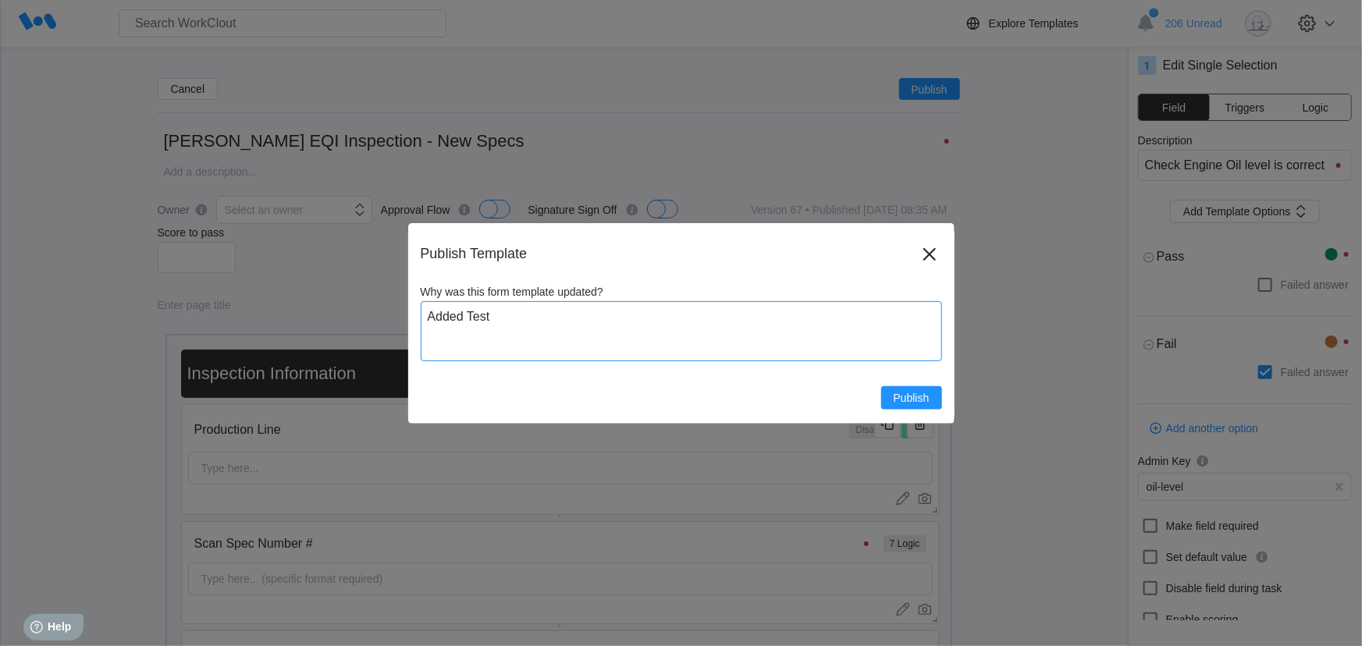
type textarea "Added Test D"
type textarea "x"
type textarea "Added Test Di"
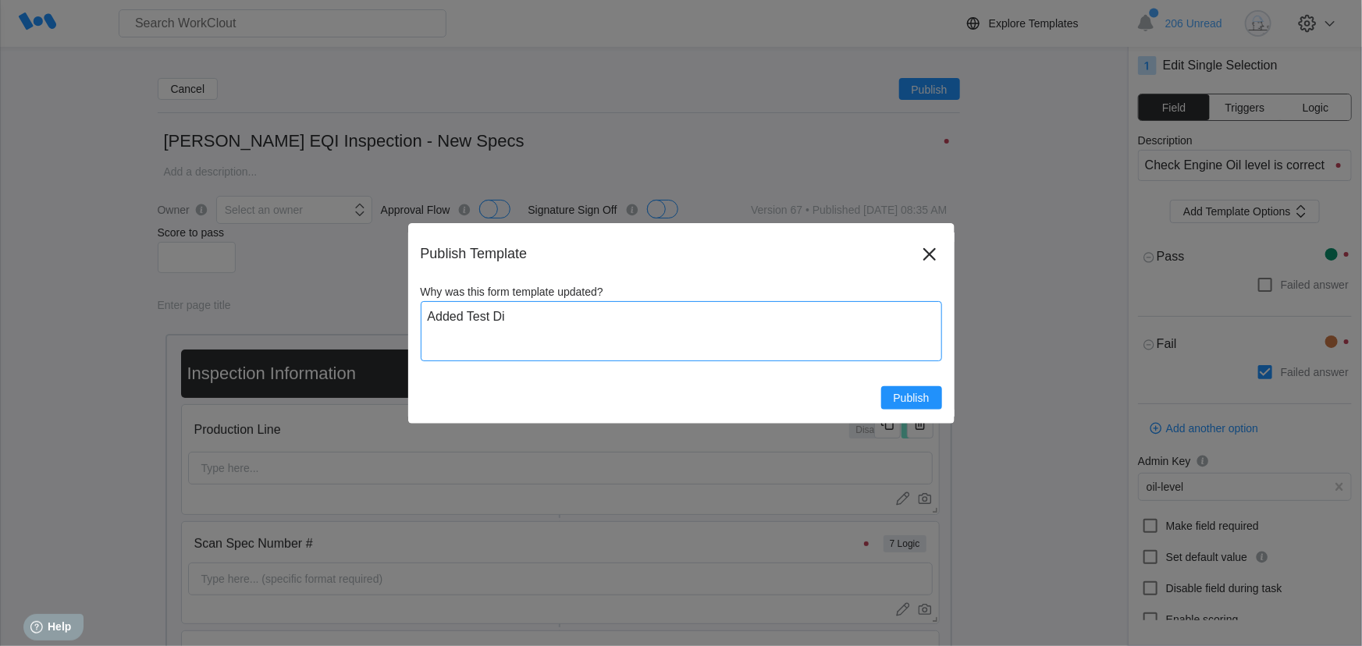
type textarea "x"
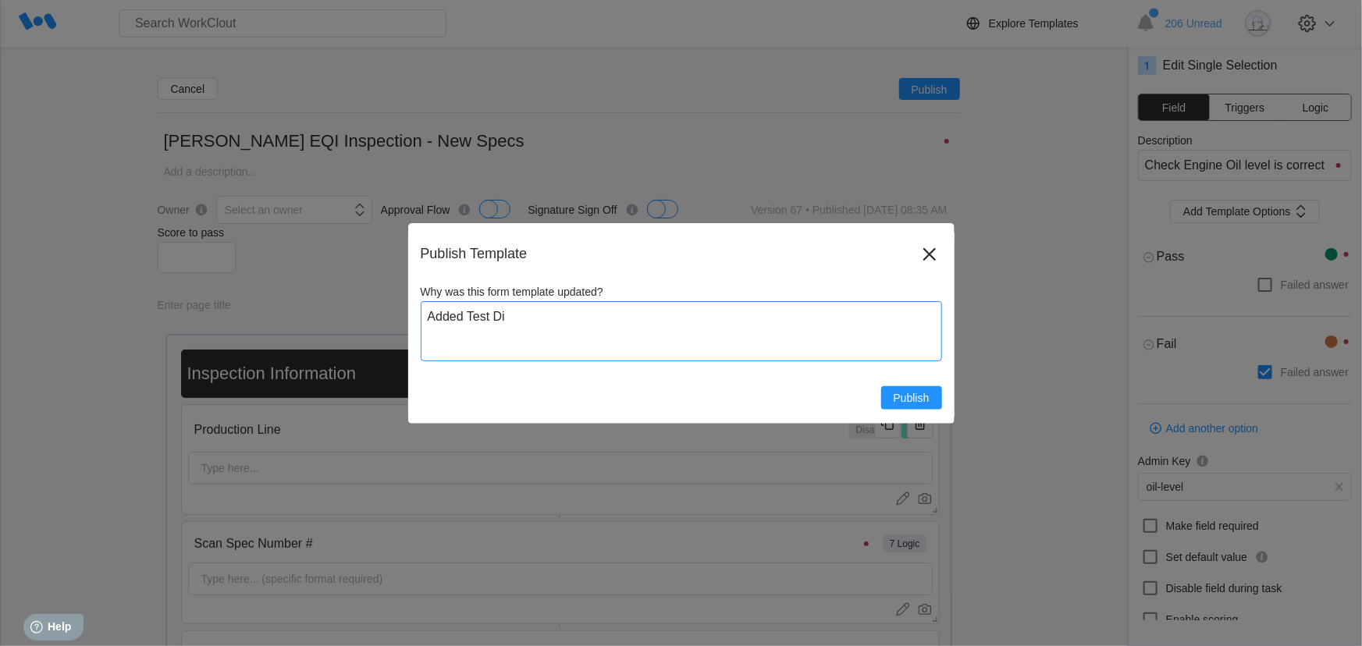
type textarea "Added Test Dip"
type textarea "x"
type textarea "Added Test Dips"
type textarea "x"
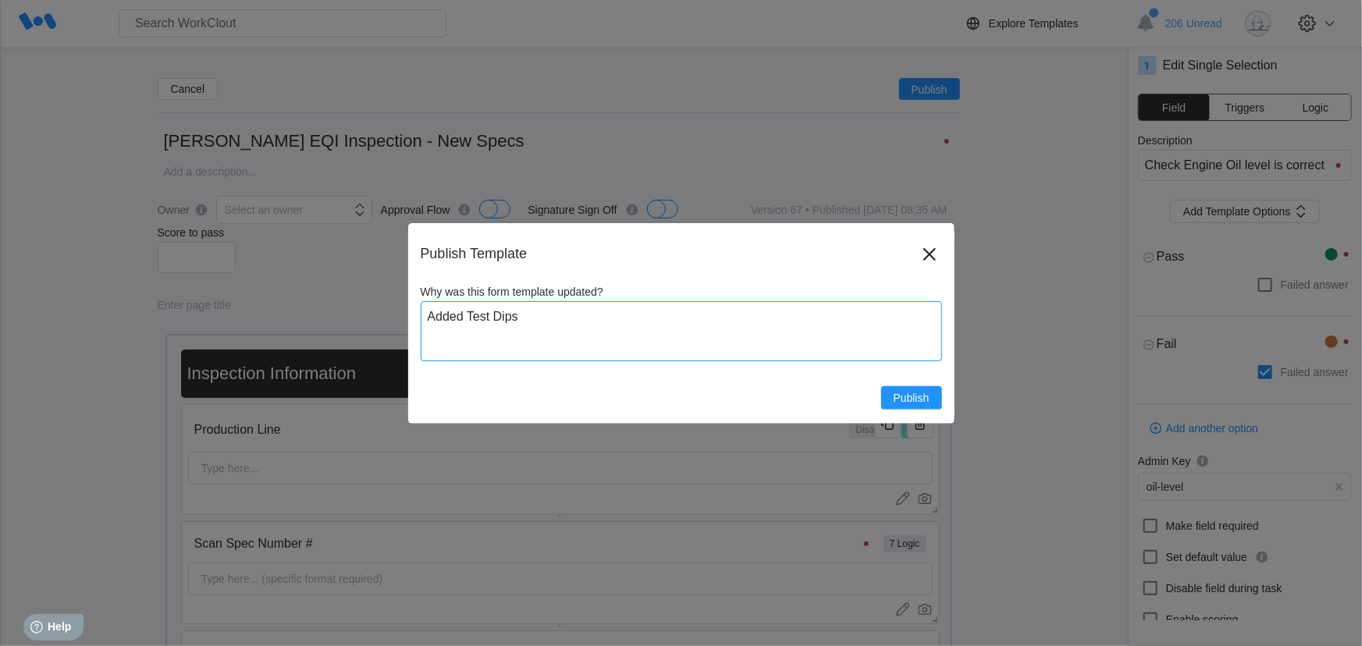
type textarea "x"
type textarea "Added Test Dipst"
type textarea "x"
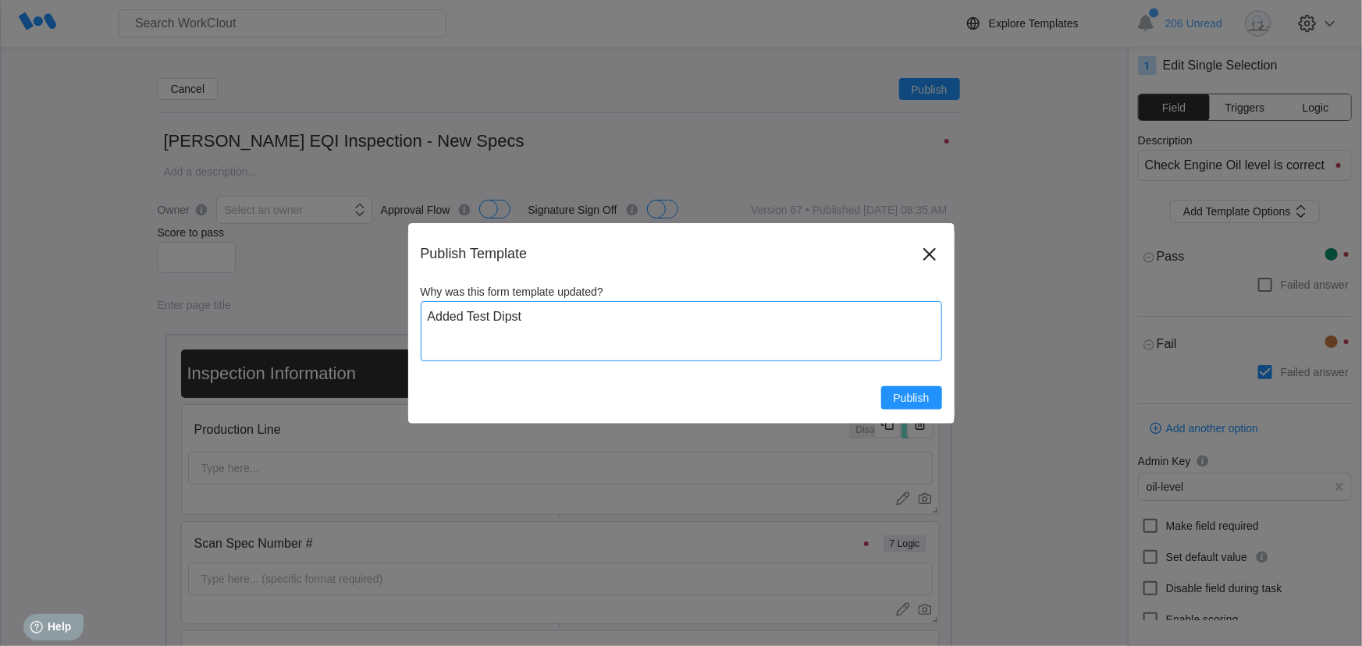
type textarea "Added Test Dipsti"
type textarea "x"
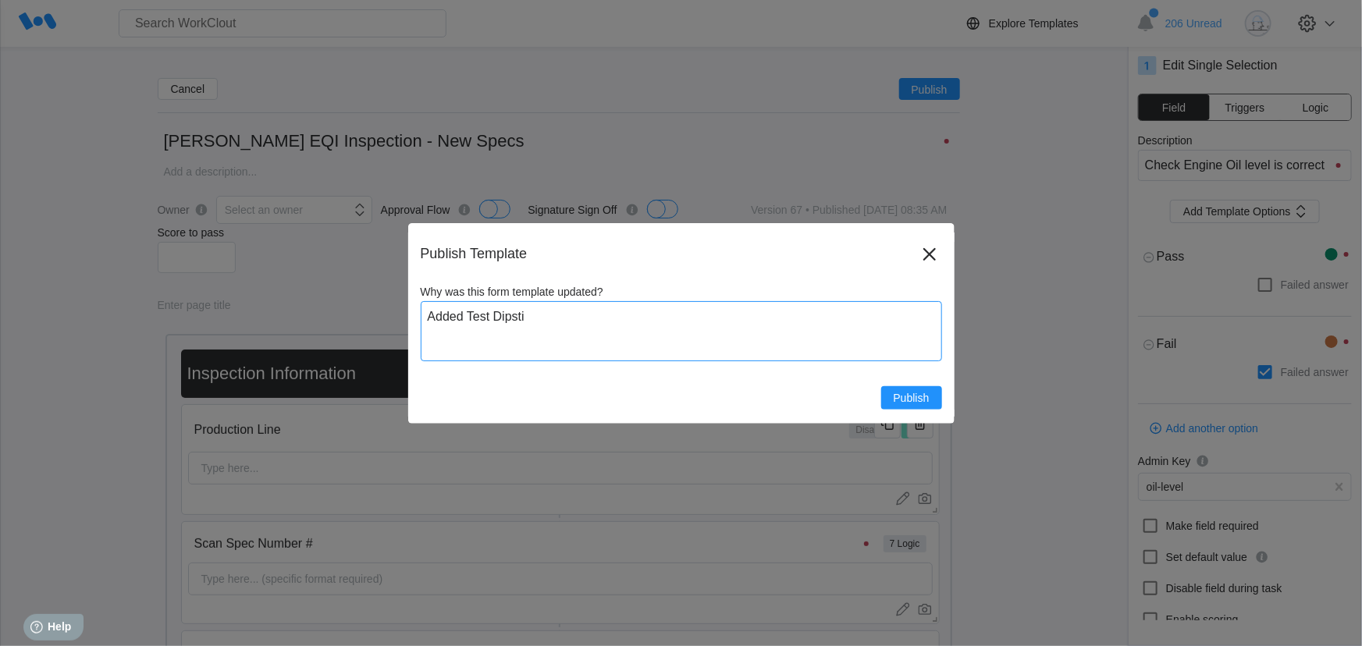
type textarea "x"
type textarea "Added Test Dipstic"
type textarea "x"
type textarea "Added Test Dipstick"
type textarea "x"
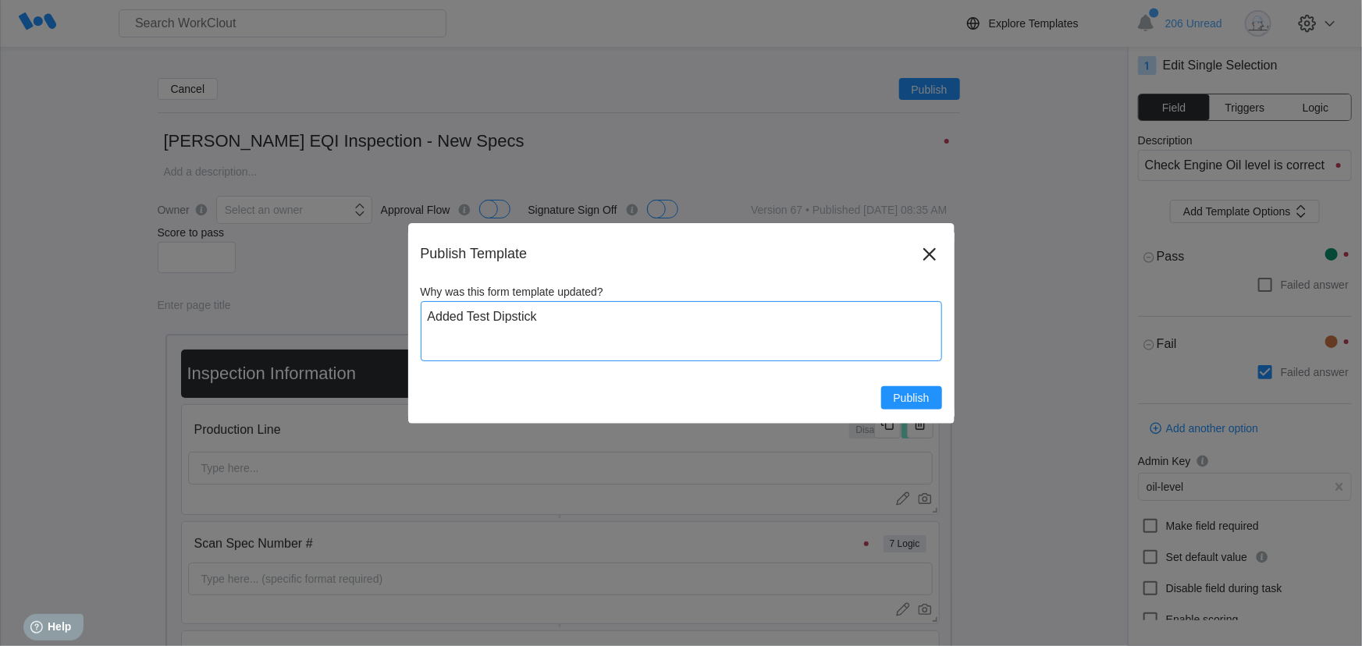
type textarea "x"
type textarea "Added Test Dipstick"
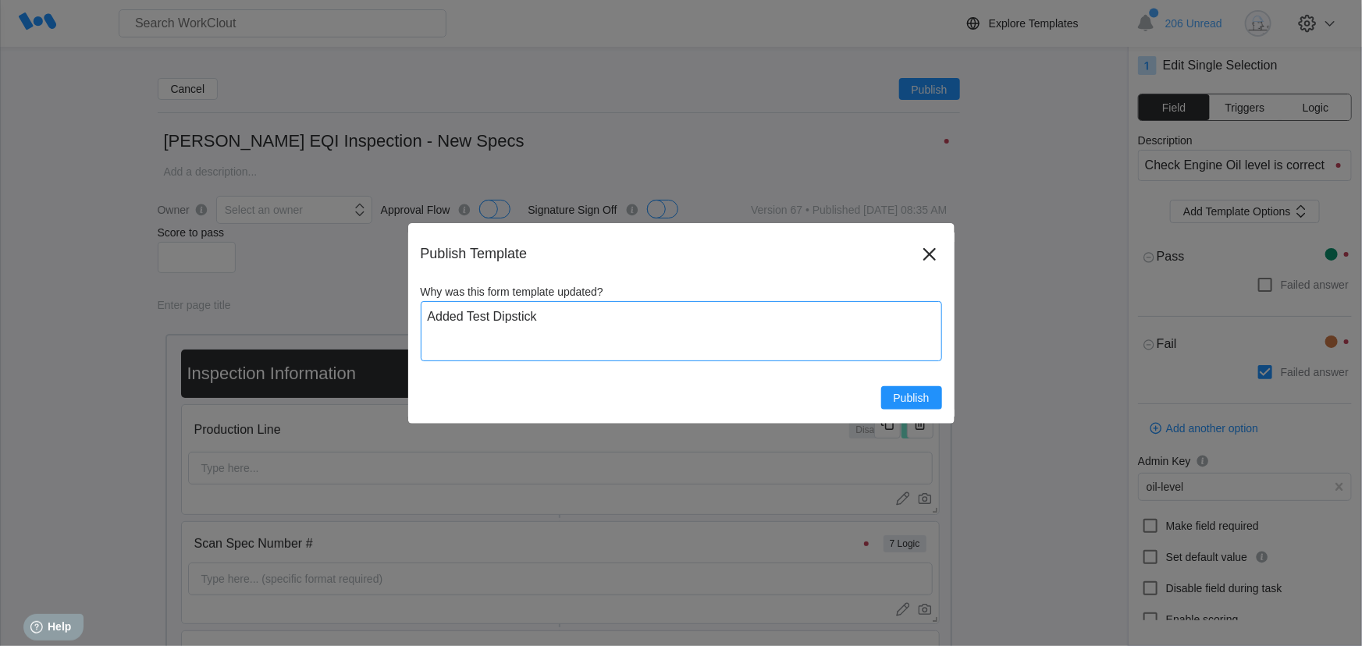
type textarea "x"
type textarea "Added Test Dipstick i"
type textarea "x"
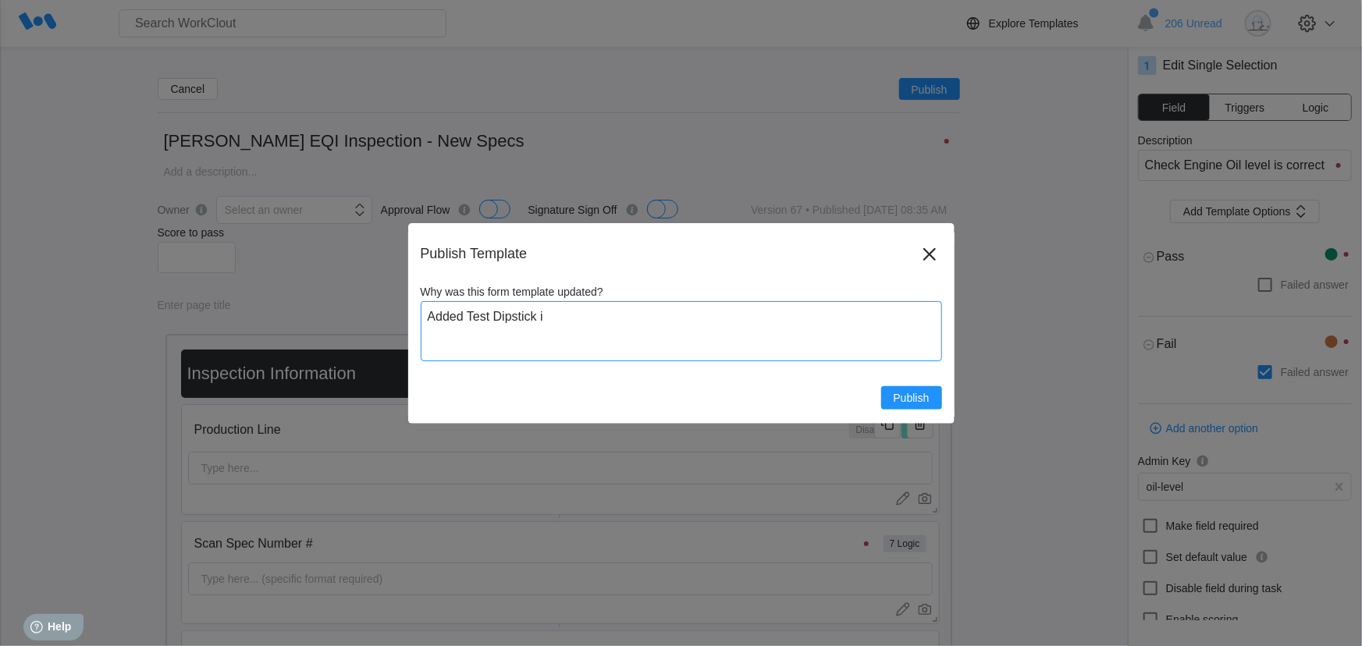
type textarea "Added Test Dipstick im"
type textarea "x"
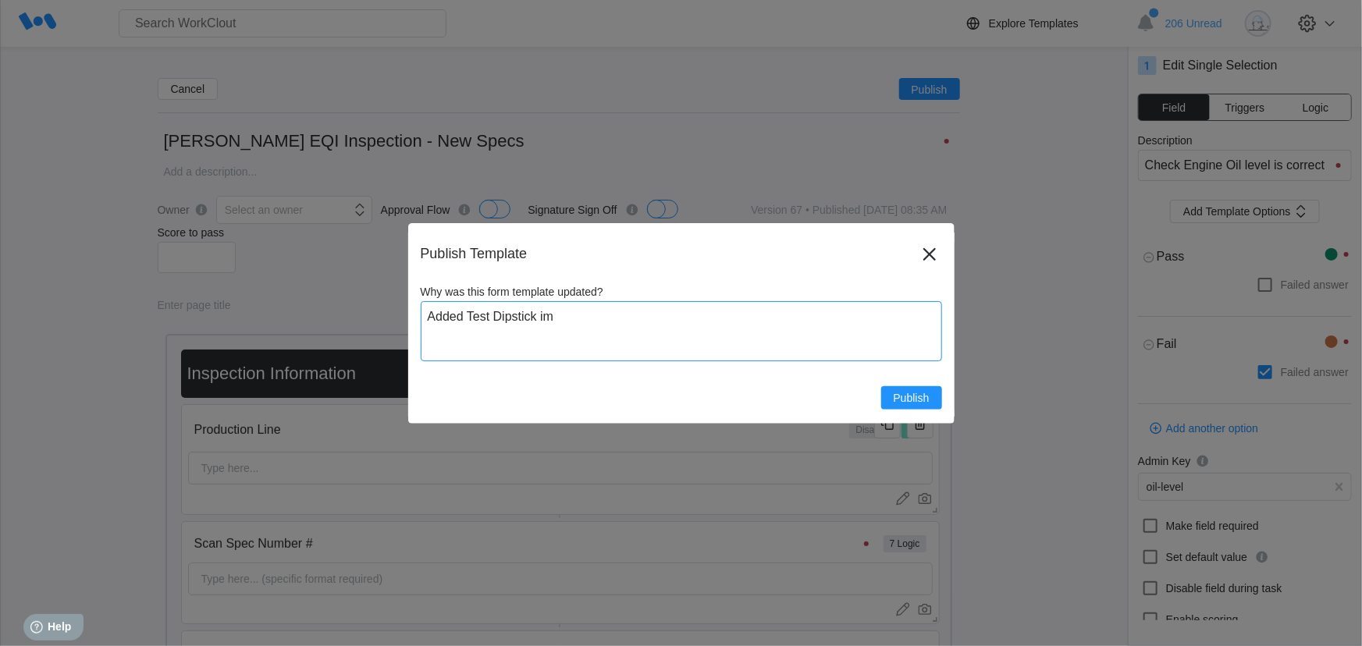
type textarea "x"
type textarea "Added Test Dipstick ima"
type textarea "x"
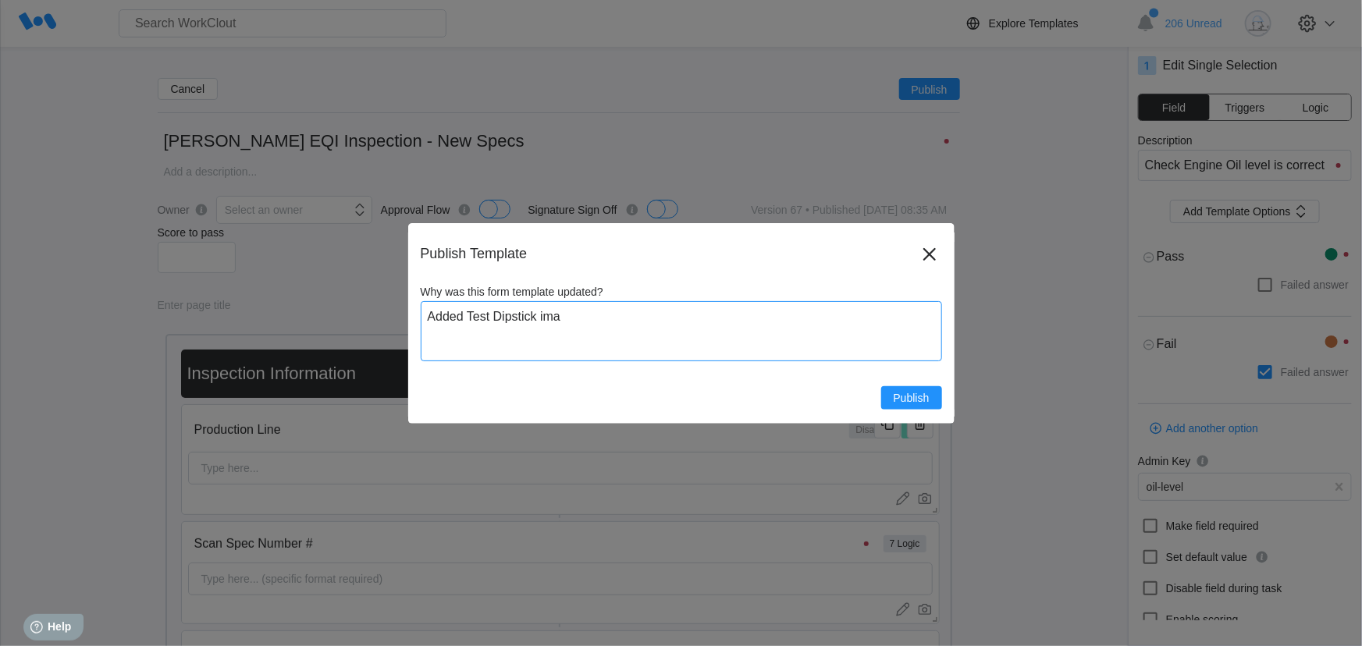
type textarea "Added Test Dipstick imag"
type textarea "x"
type textarea "Added Test Dipstick image"
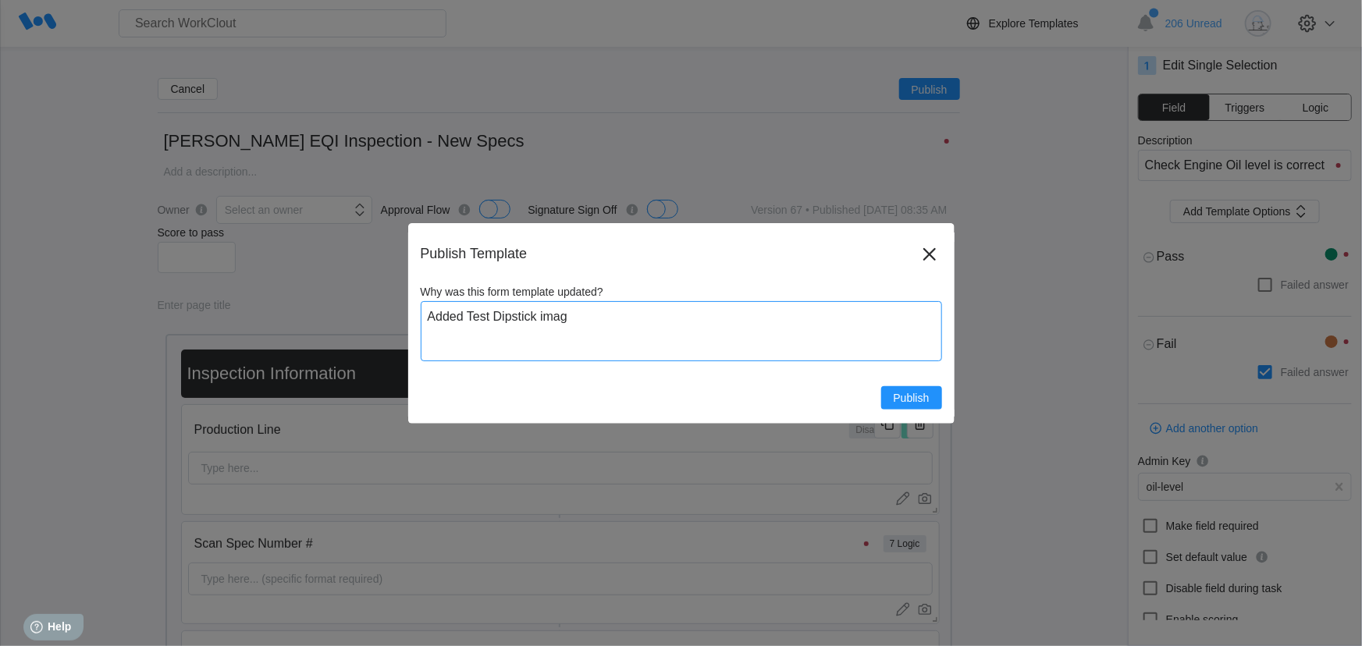
type textarea "x"
type textarea "Added Test Dipstick image"
type textarea "x"
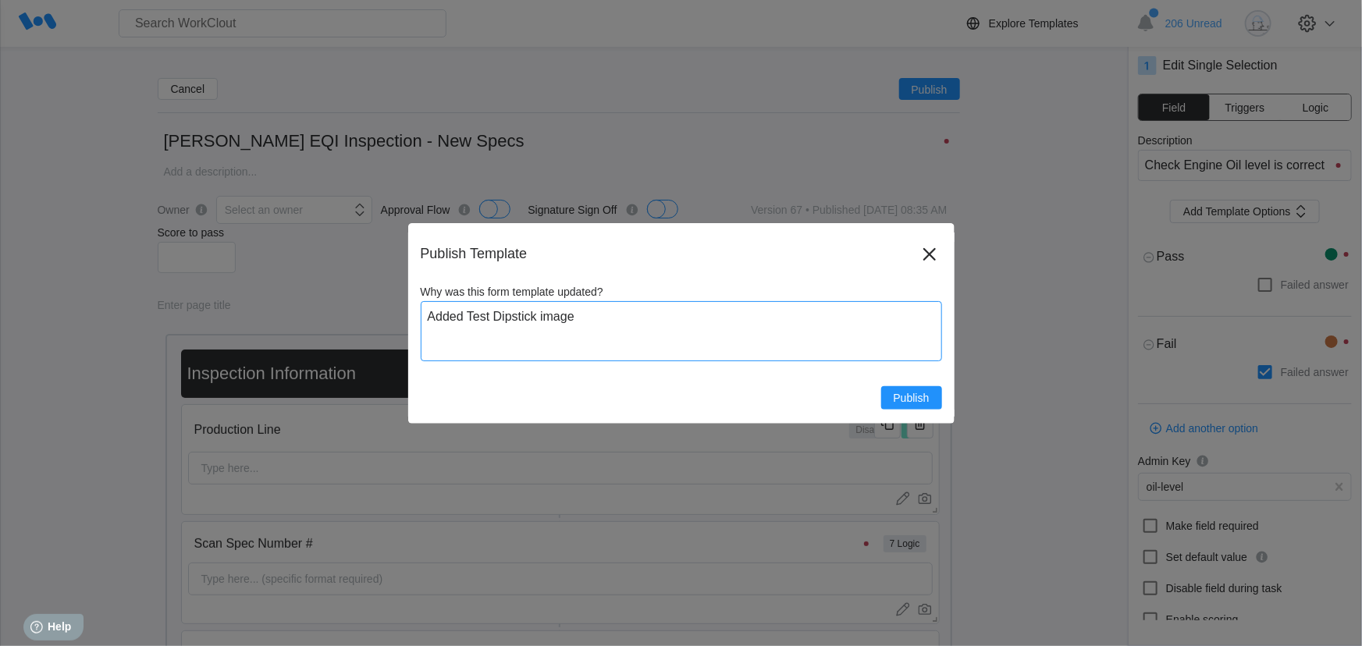
type textarea "x"
type textarea "Added Test Dipstick image a"
type textarea "x"
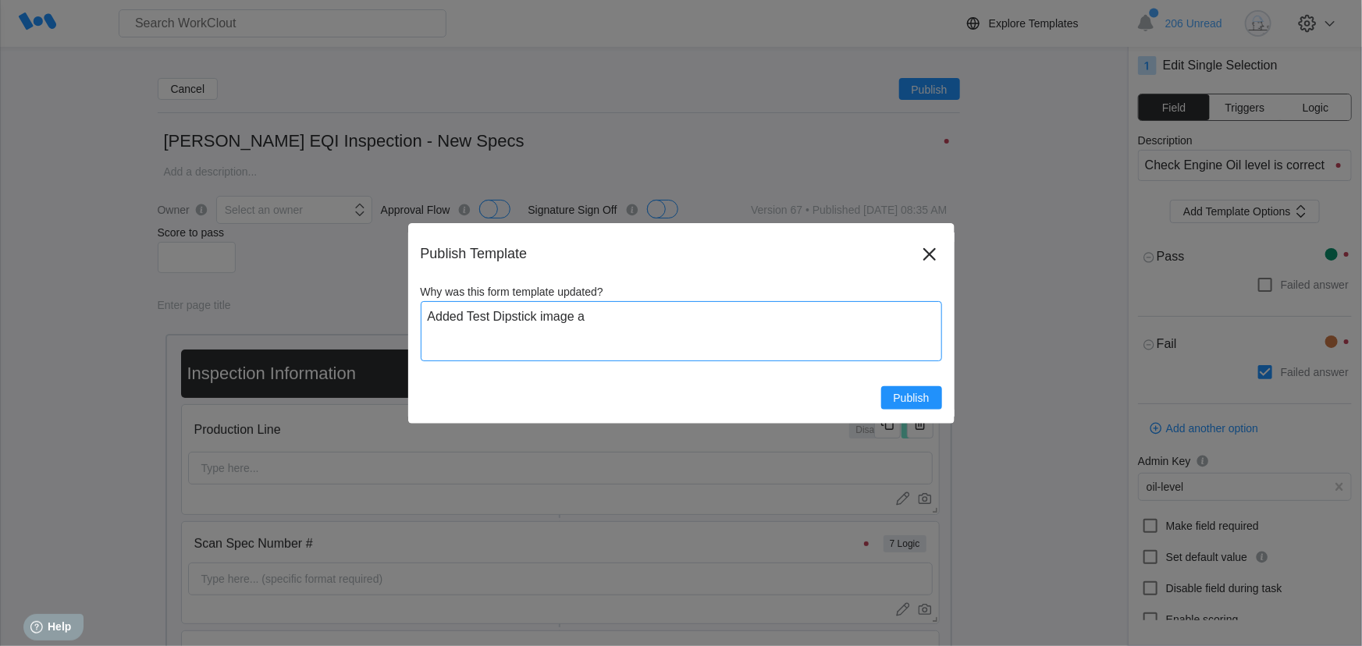
type textarea "x"
type textarea "Added Test Dipstick image an"
type textarea "x"
type textarea "Added Test Dipstick image and"
type textarea "x"
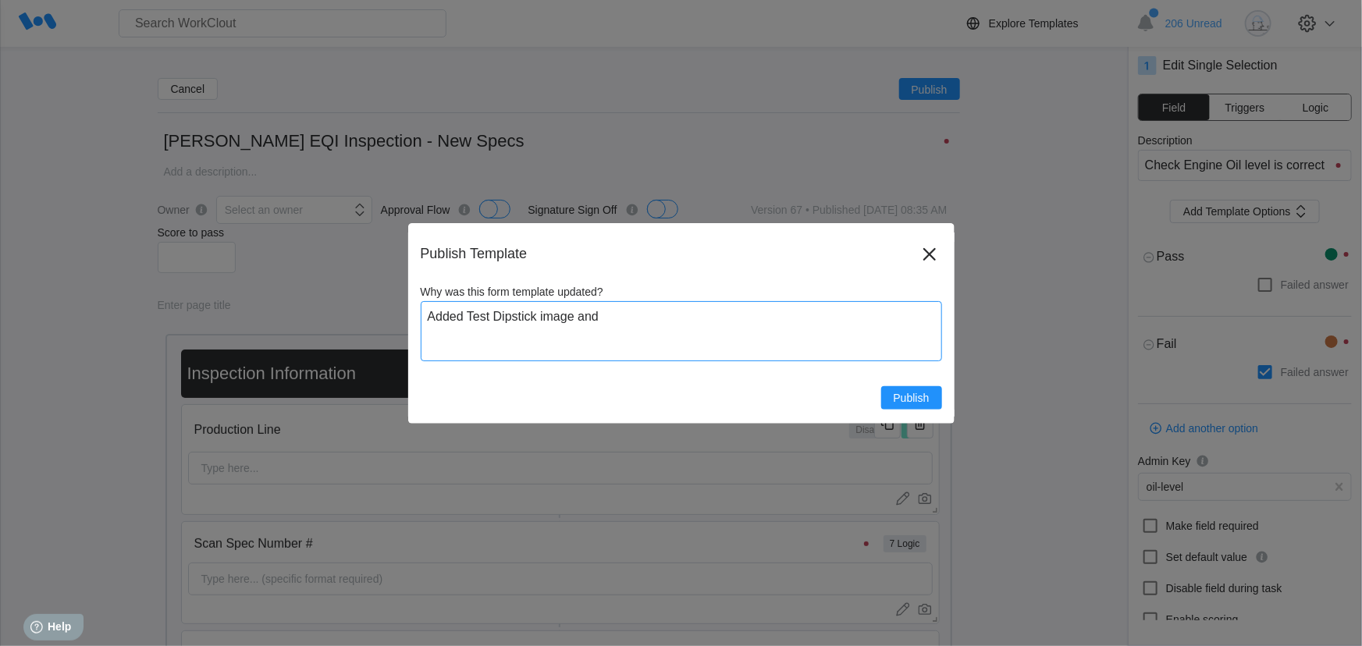
type textarea "x"
type textarea "Added Test Dipstick image and"
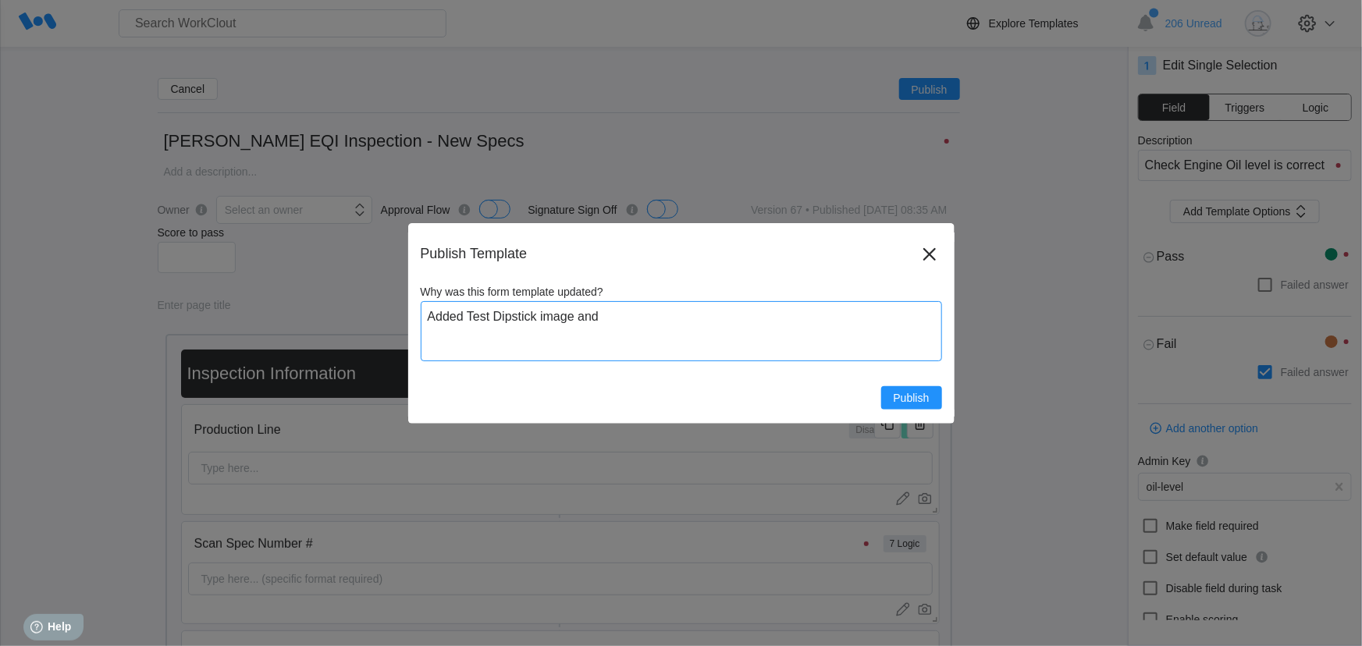
type textarea "x"
type textarea "Added Test Dipstick image and r"
type textarea "x"
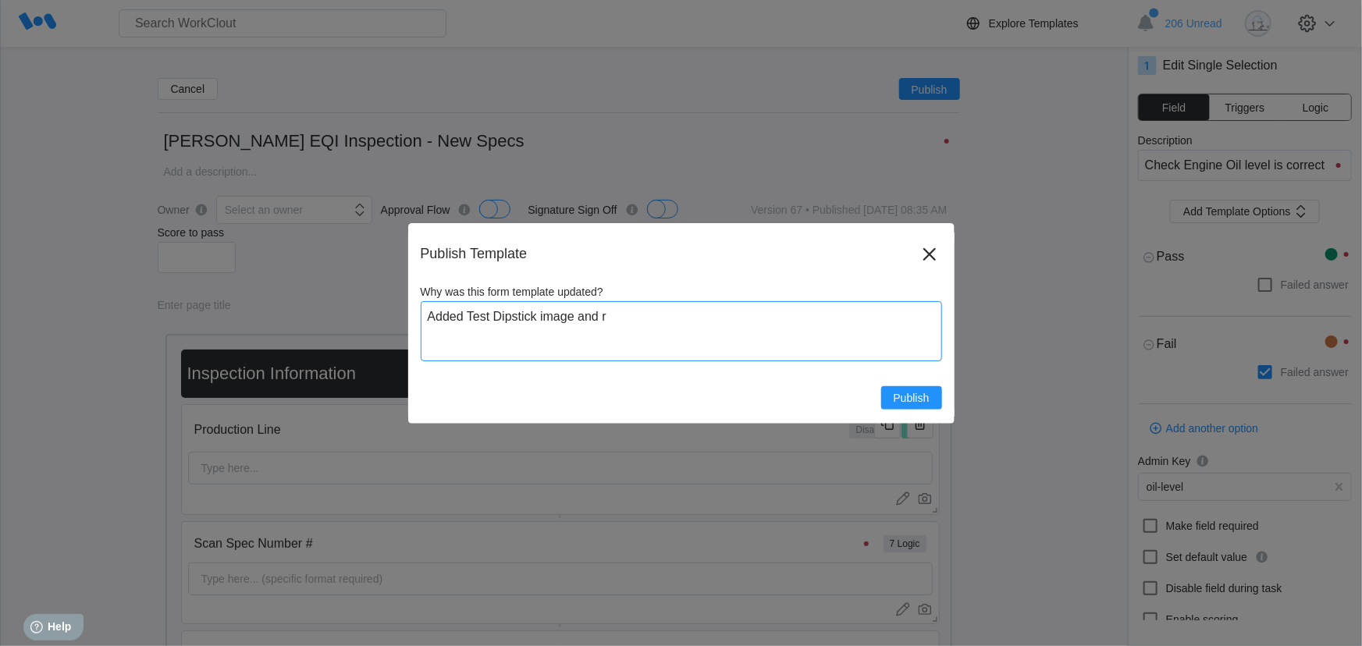
type textarea "Added Test Dipstick image and re"
type textarea "x"
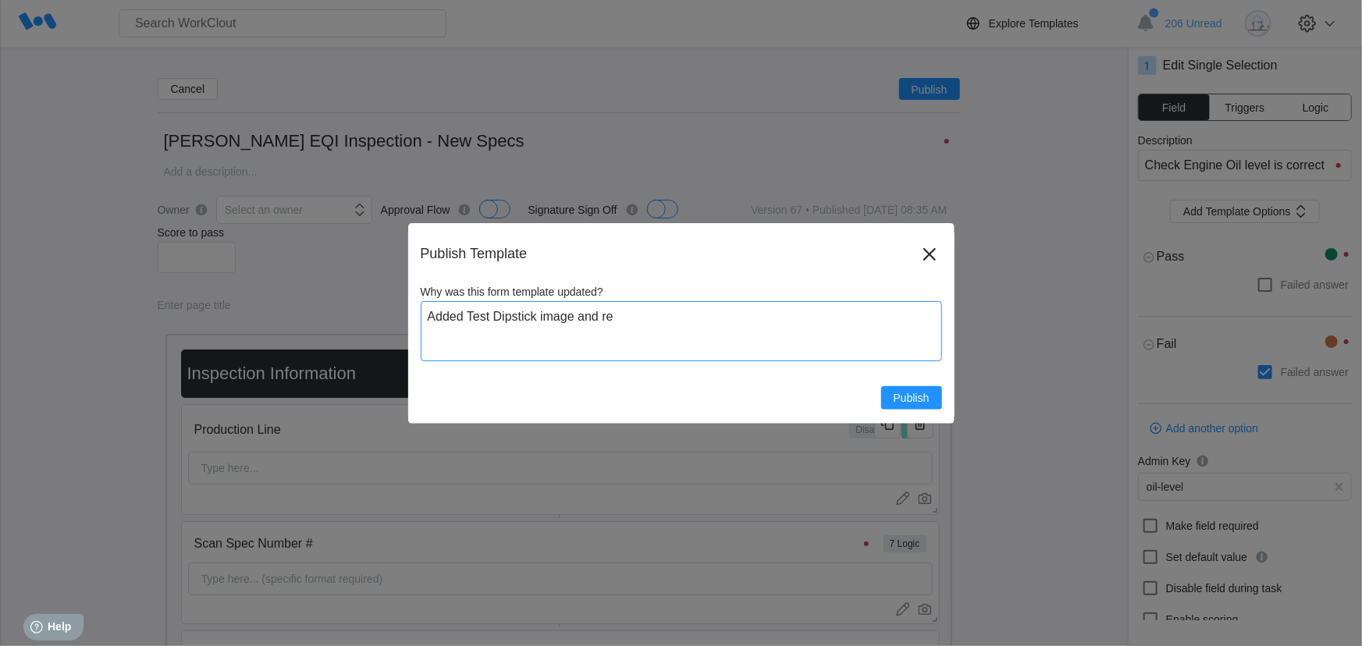
type textarea "x"
type textarea "Added Test Dipstick image and rem"
type textarea "x"
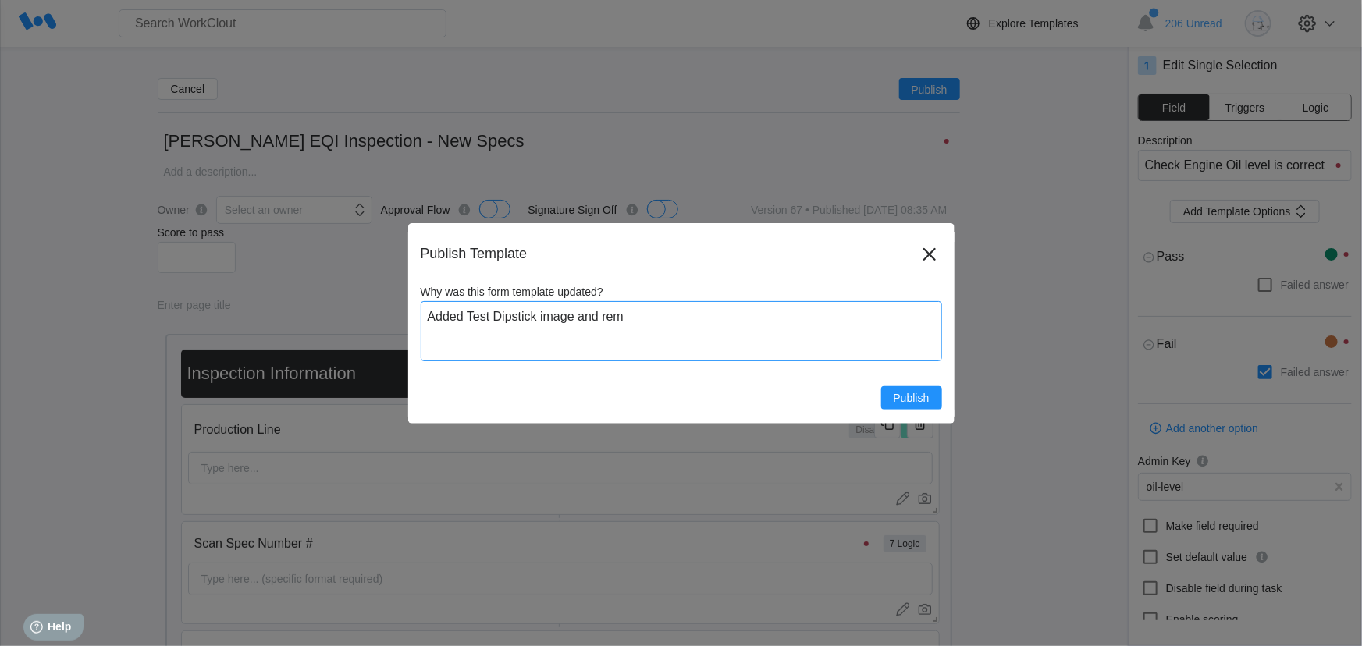
type textarea "Added Test Dipstick image and remo"
type textarea "x"
type textarea "Added Test Dipstick image and remov"
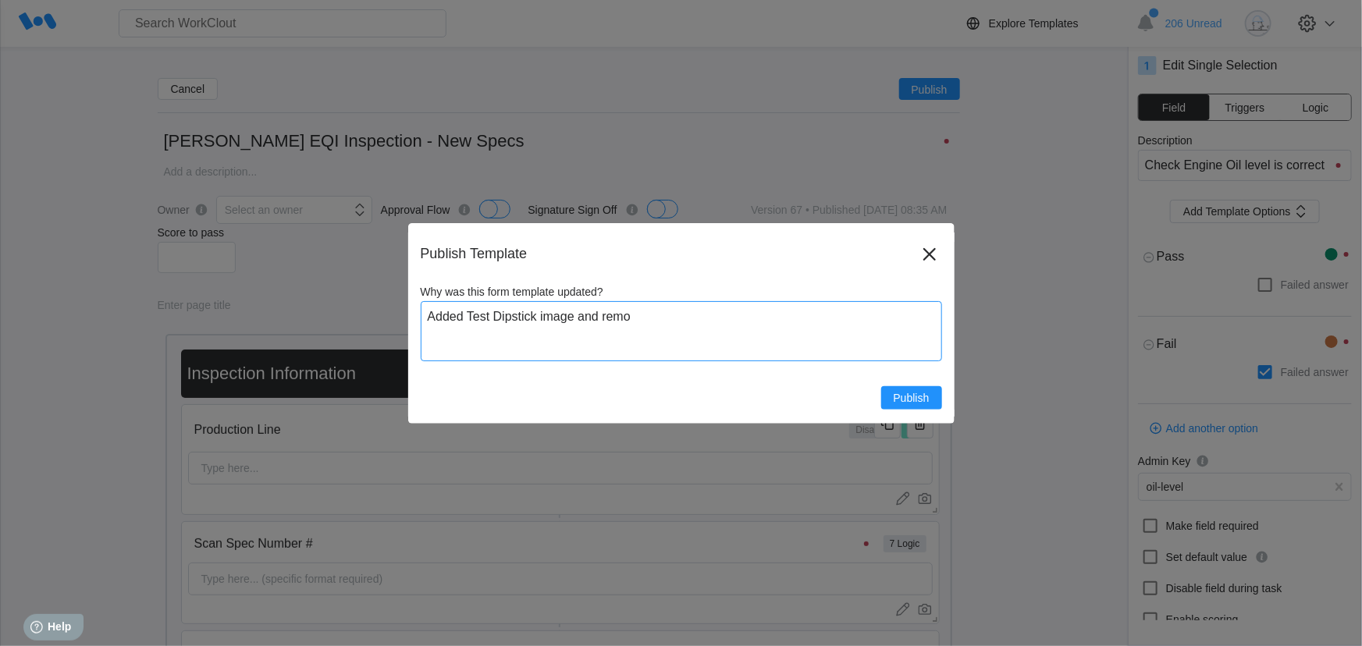
type textarea "x"
type textarea "Added Test Dipstick image and remove"
type textarea "x"
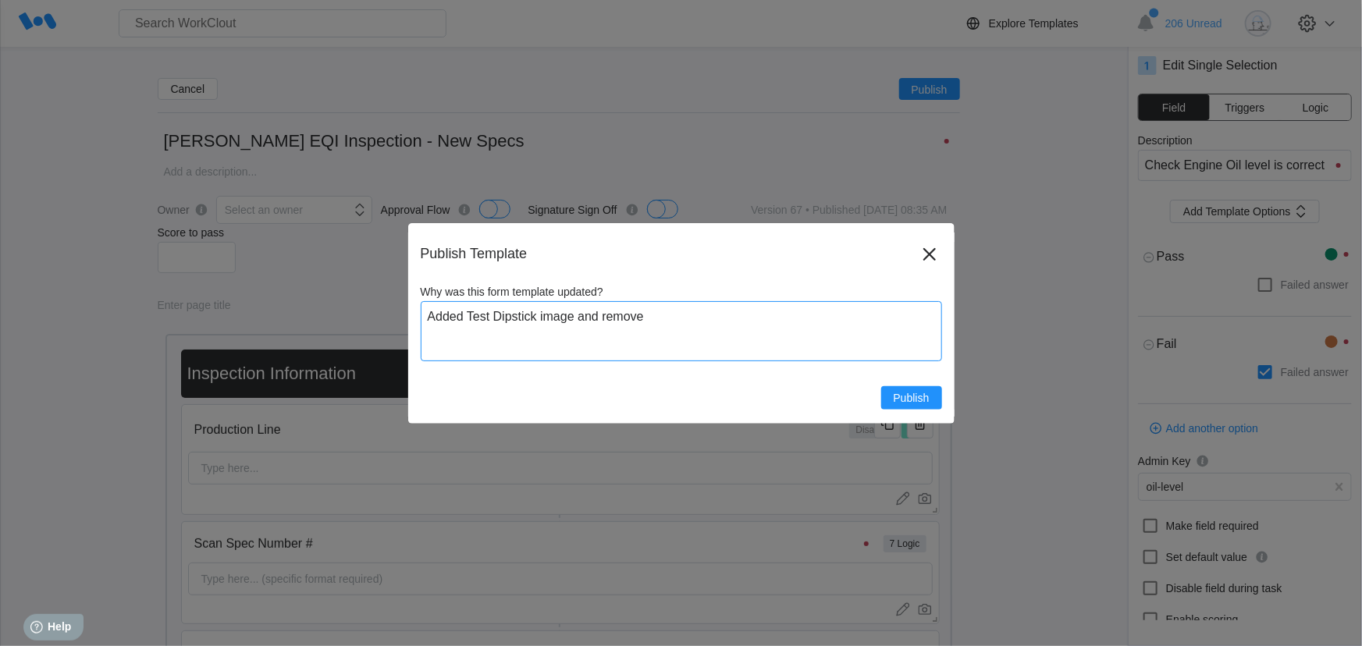
type textarea "x"
type textarea "Added Test Dipstick image and removed"
type textarea "x"
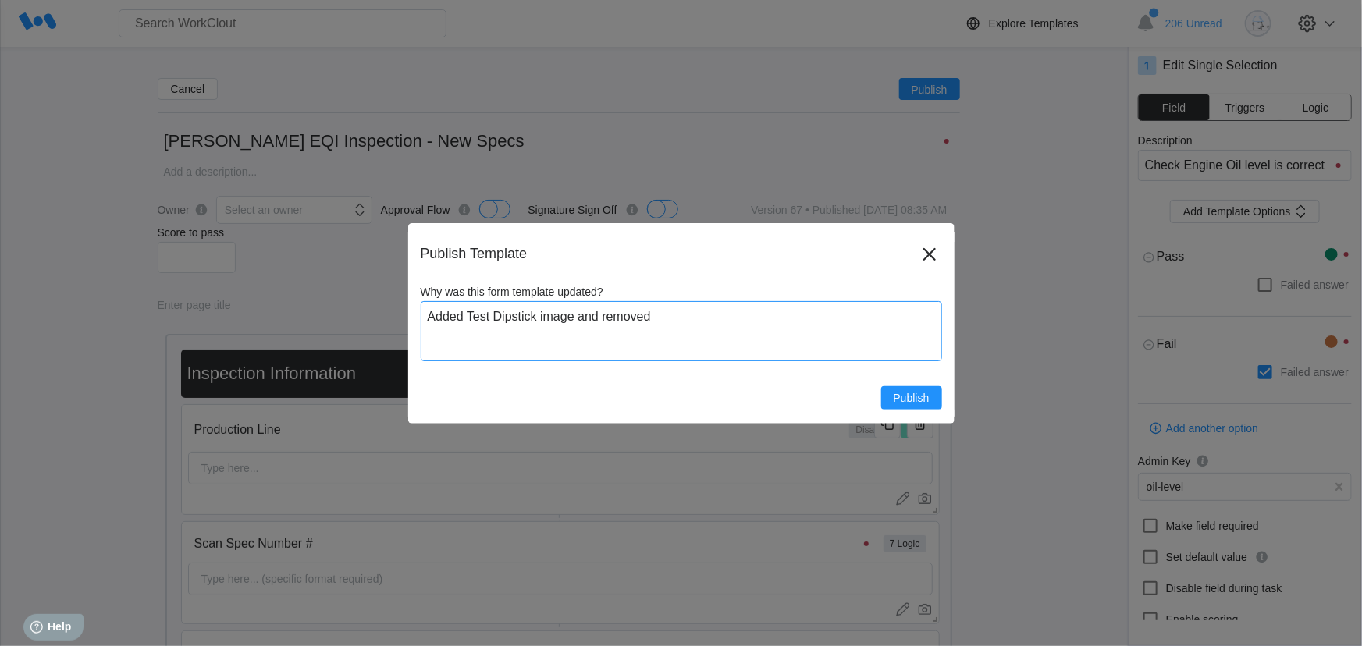
type textarea "x"
type textarea "Added Test Dipstick image and removed"
type textarea "x"
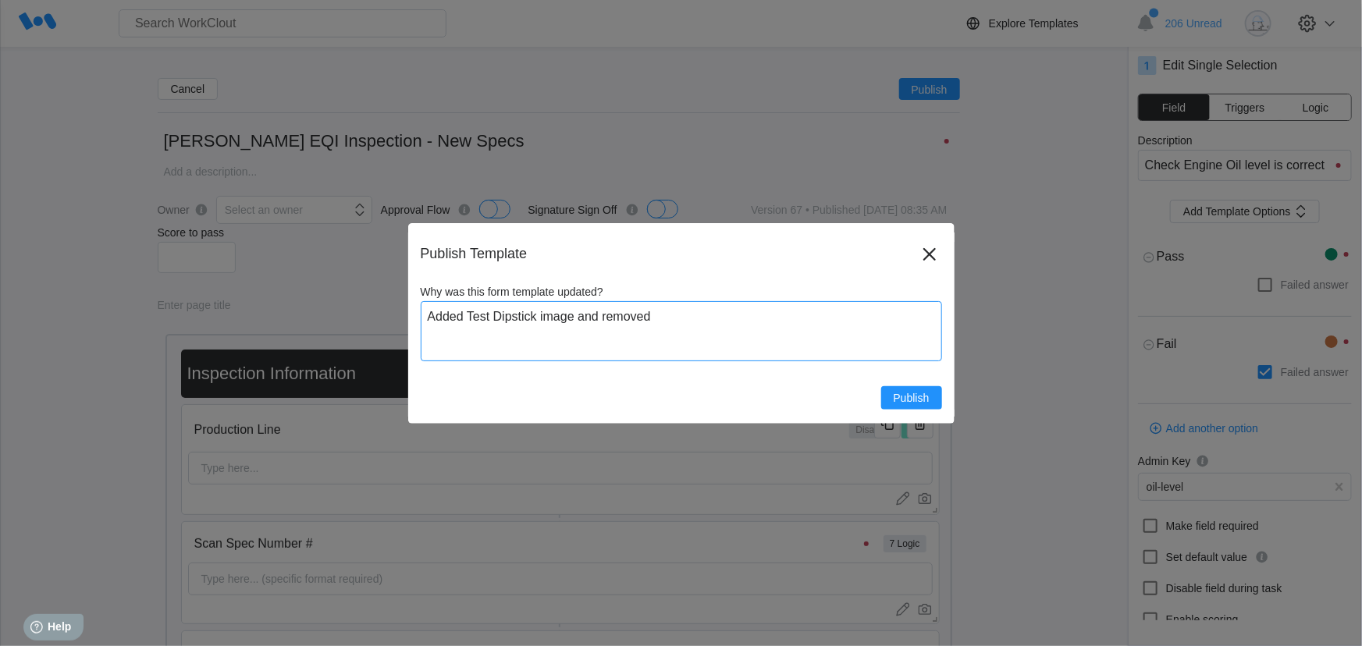
type textarea "Added Test Dipstick image and removed P"
type textarea "x"
type textarea "Added Test Dipstick image and removed"
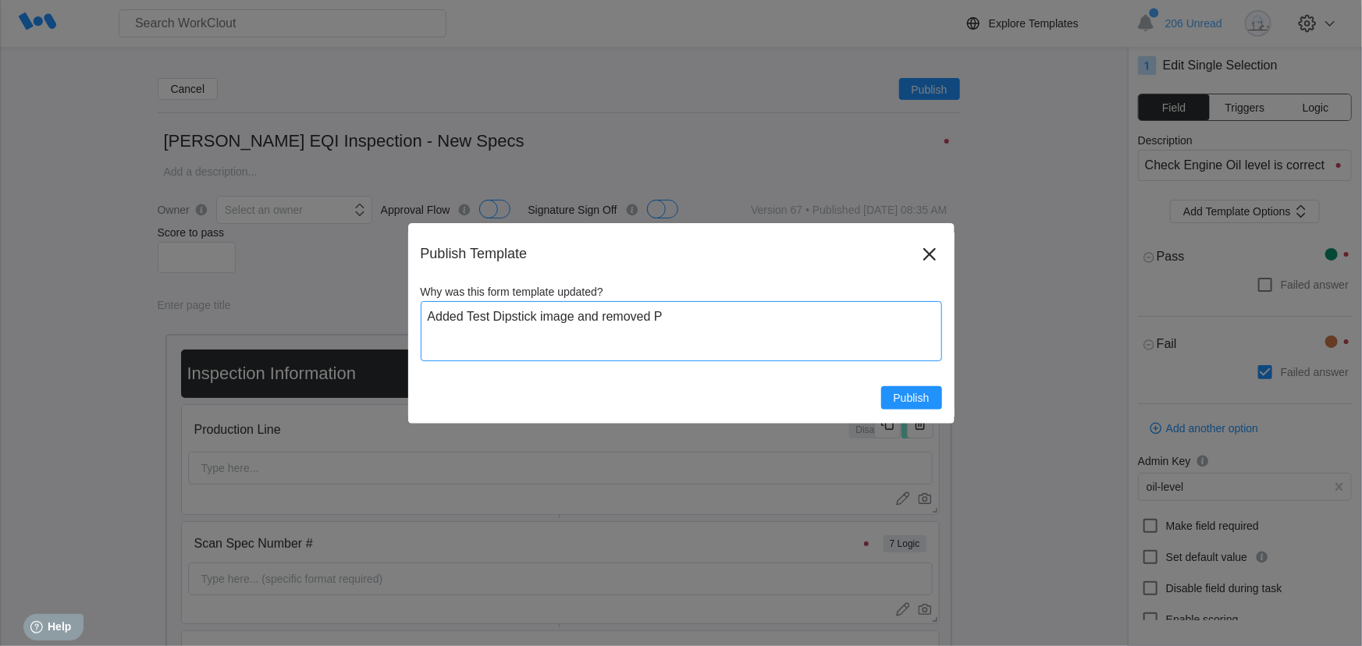
type textarea "x"
type textarea "Added Test Dipstick image and removed T"
type textarea "x"
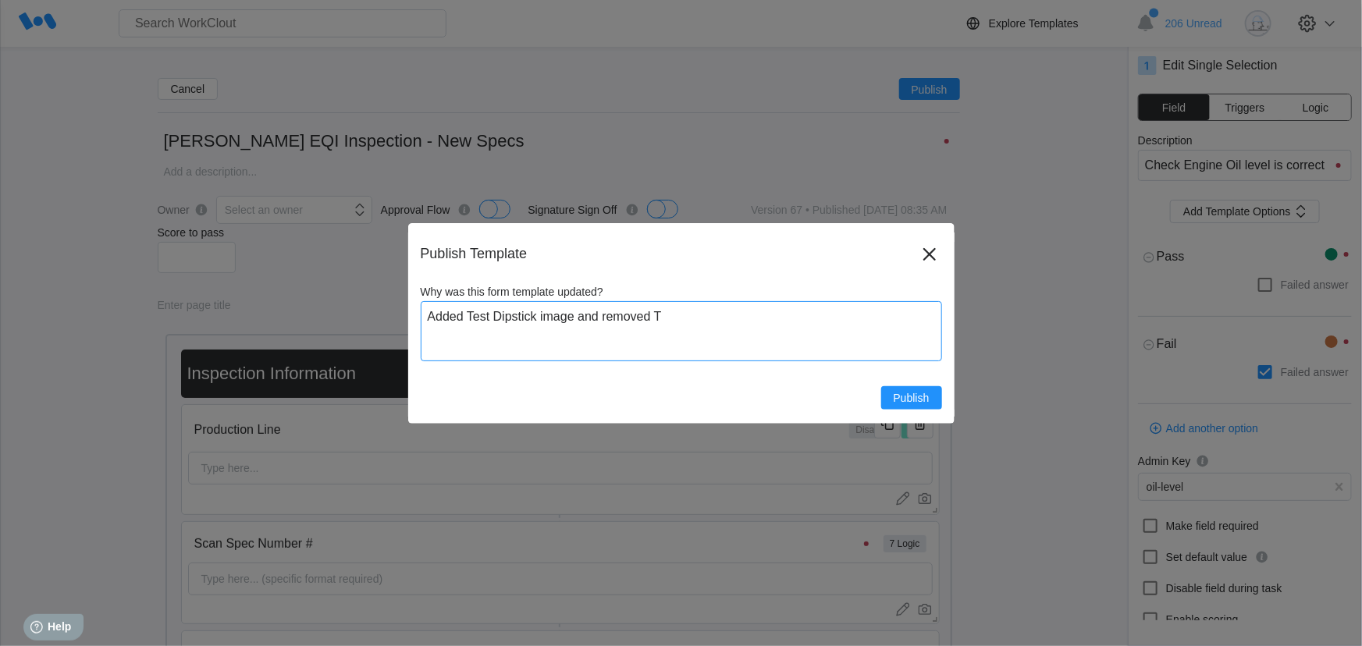
type textarea "x"
click at [915, 403] on span "Publish" at bounding box center [912, 398] width 36 height 11
